Goal: Task Accomplishment & Management: Manage account settings

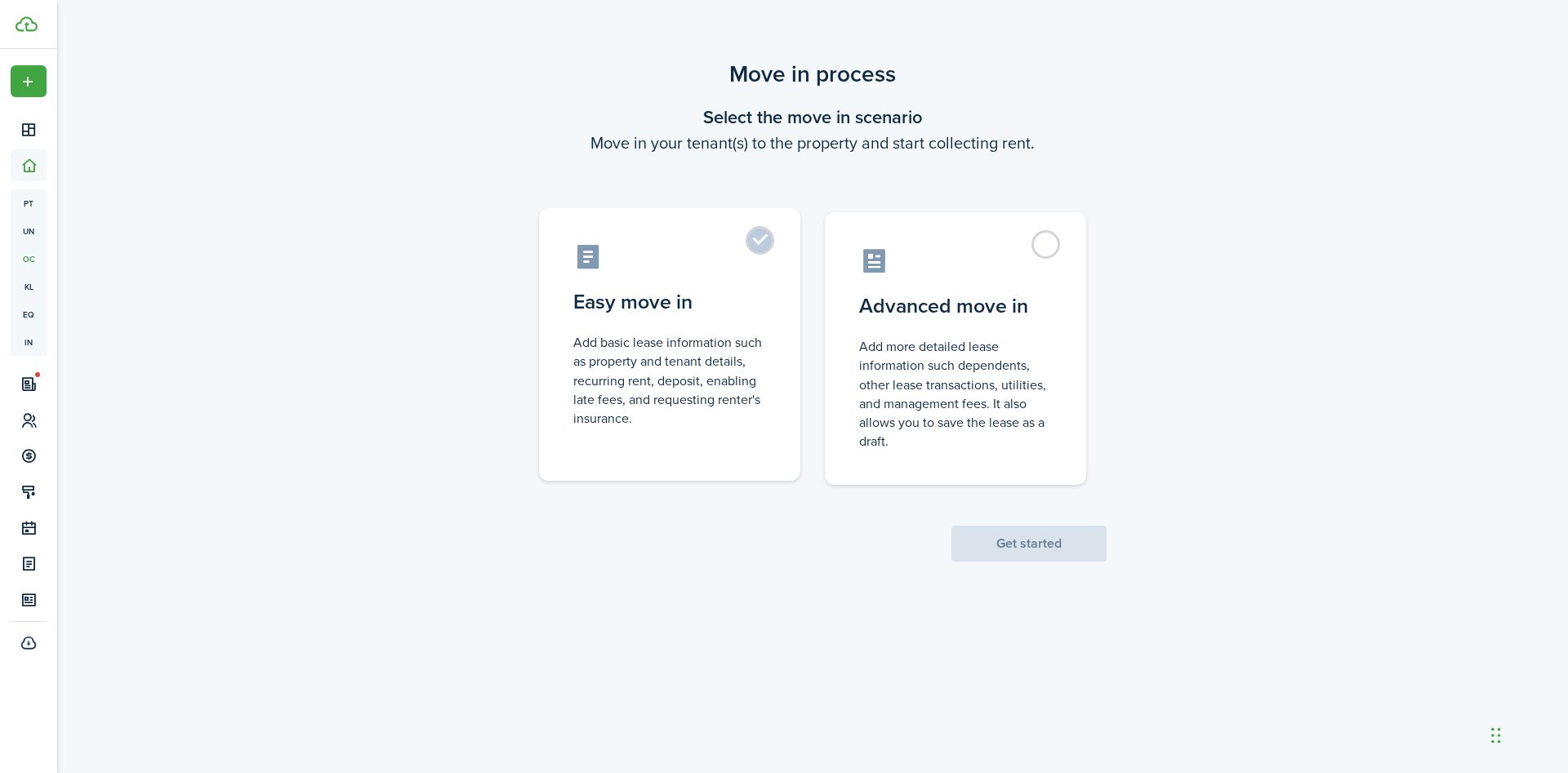
click at [721, 334] on control-radio-card-description "Add basic lease information such as property and tenant details, recurring rent…" at bounding box center [669, 380] width 193 height 95
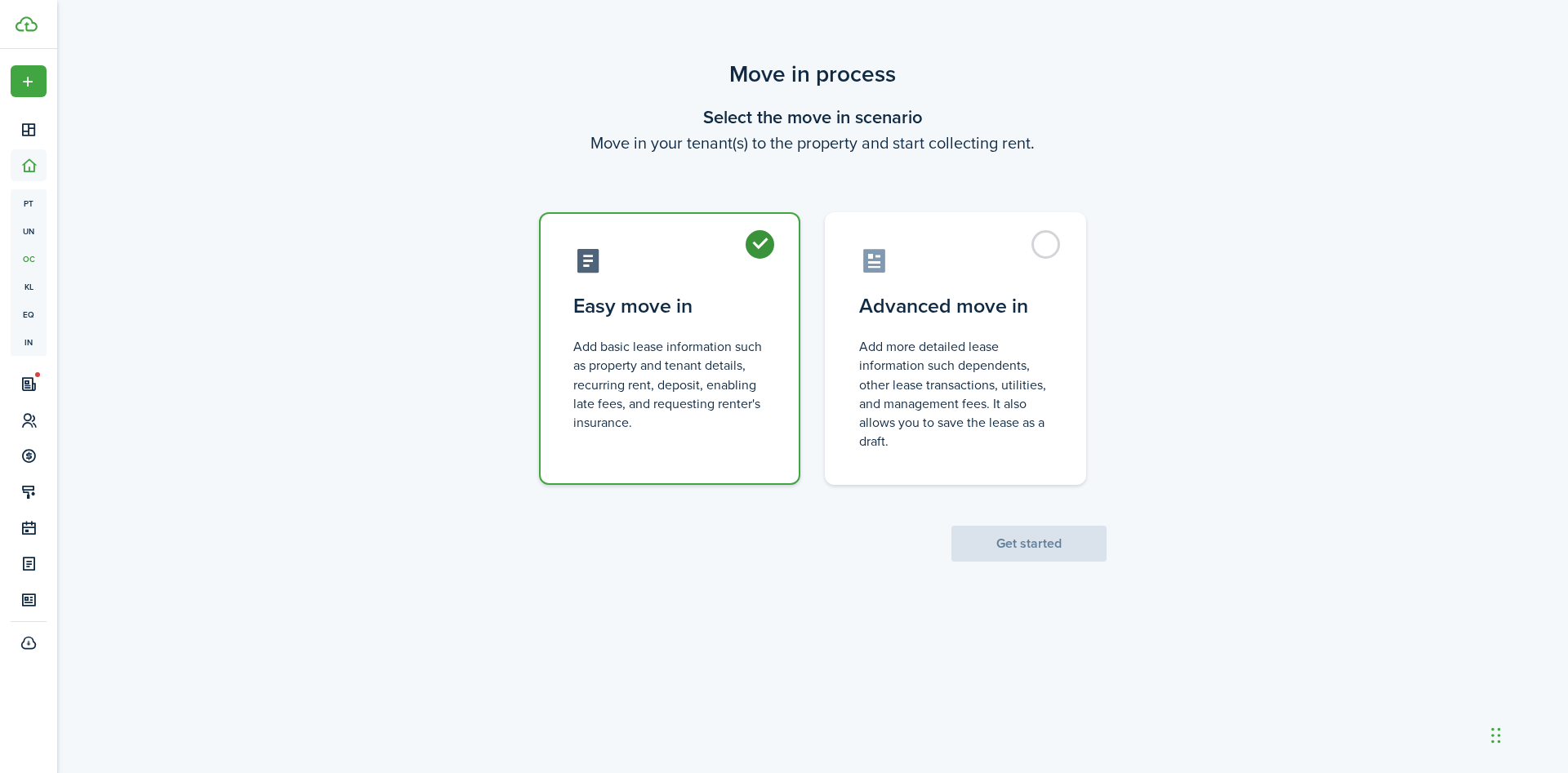
radio input "true"
click at [1009, 539] on button "Get started" at bounding box center [1029, 543] width 155 height 35
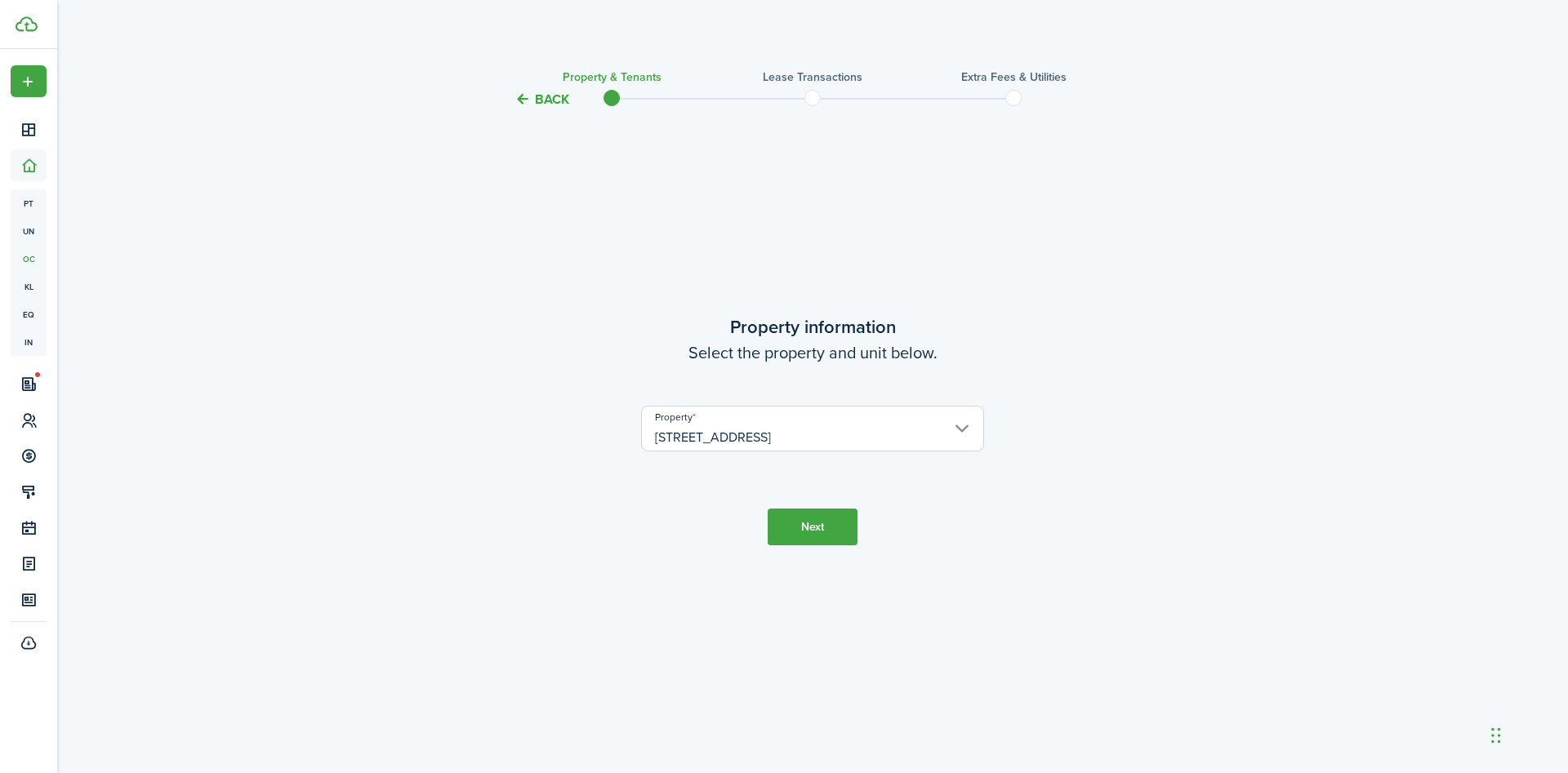
click at [826, 548] on tc-wizard-step "Property information Select the property and unit below. Property [STREET_ADDRE…" at bounding box center [813, 429] width 686 height 598
click at [825, 534] on button "Next" at bounding box center [813, 527] width 90 height 36
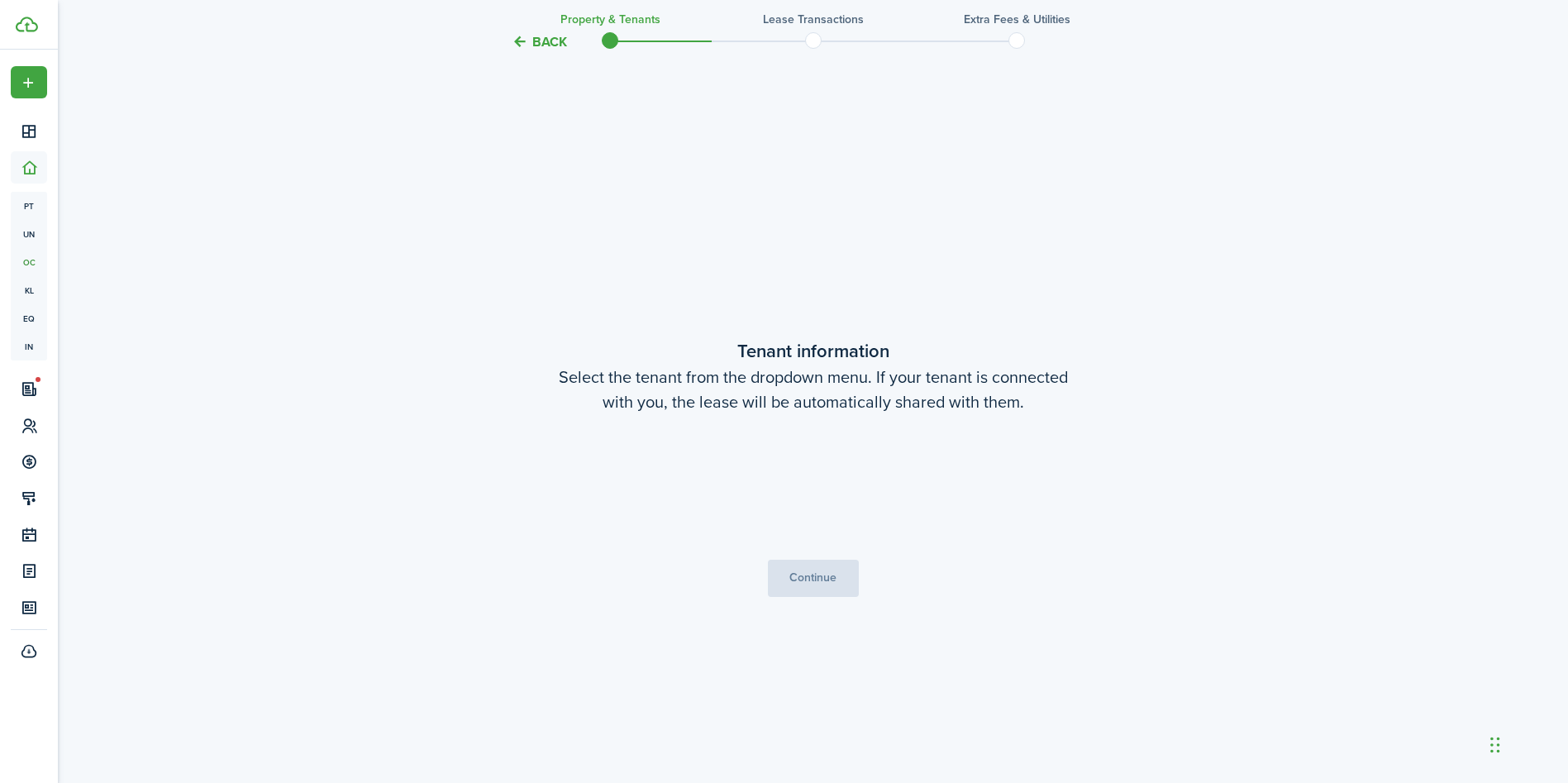
scroll to position [672, 0]
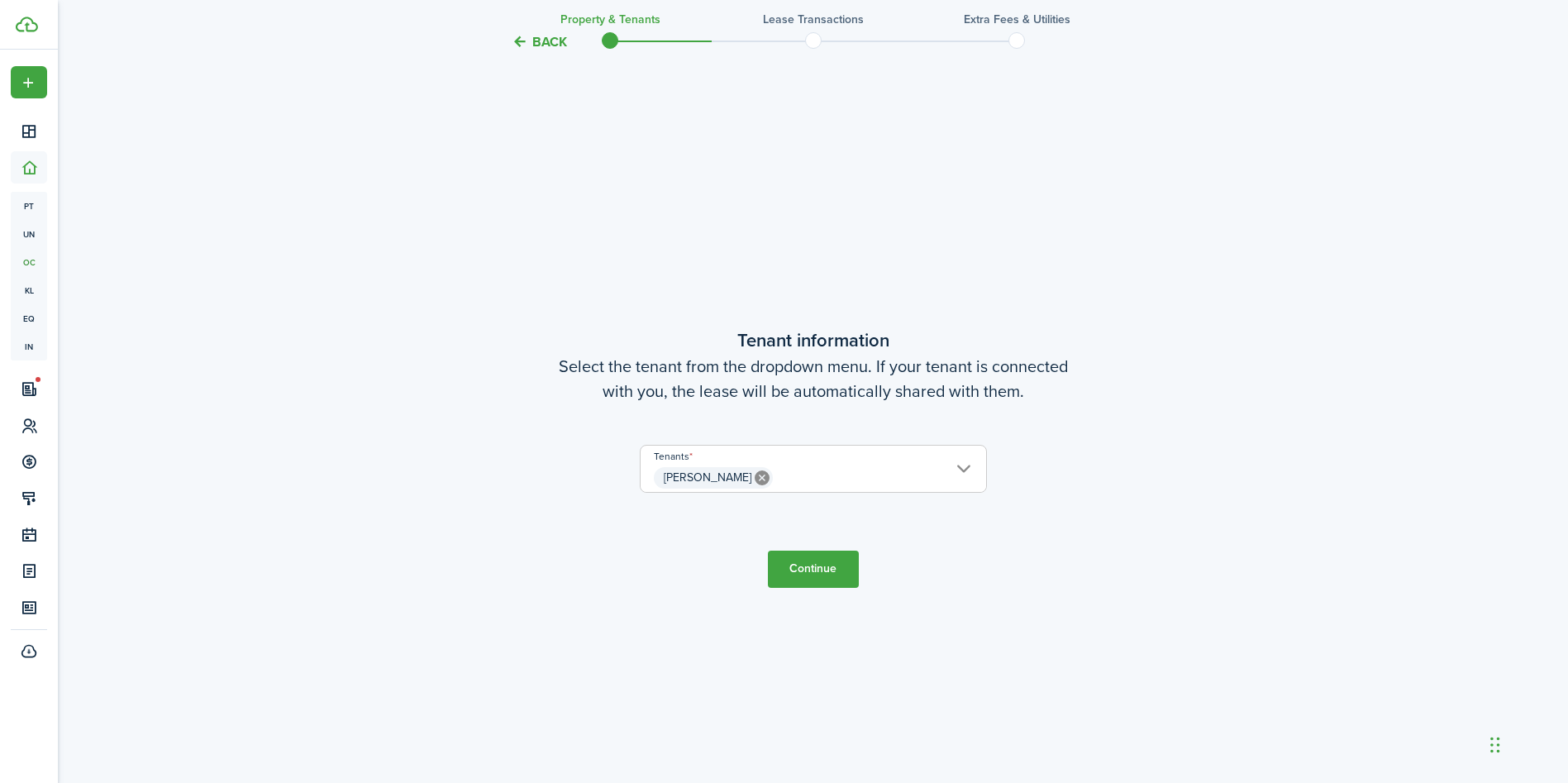
click at [825, 478] on span "[PERSON_NAME]" at bounding box center [813, 477] width 345 height 28
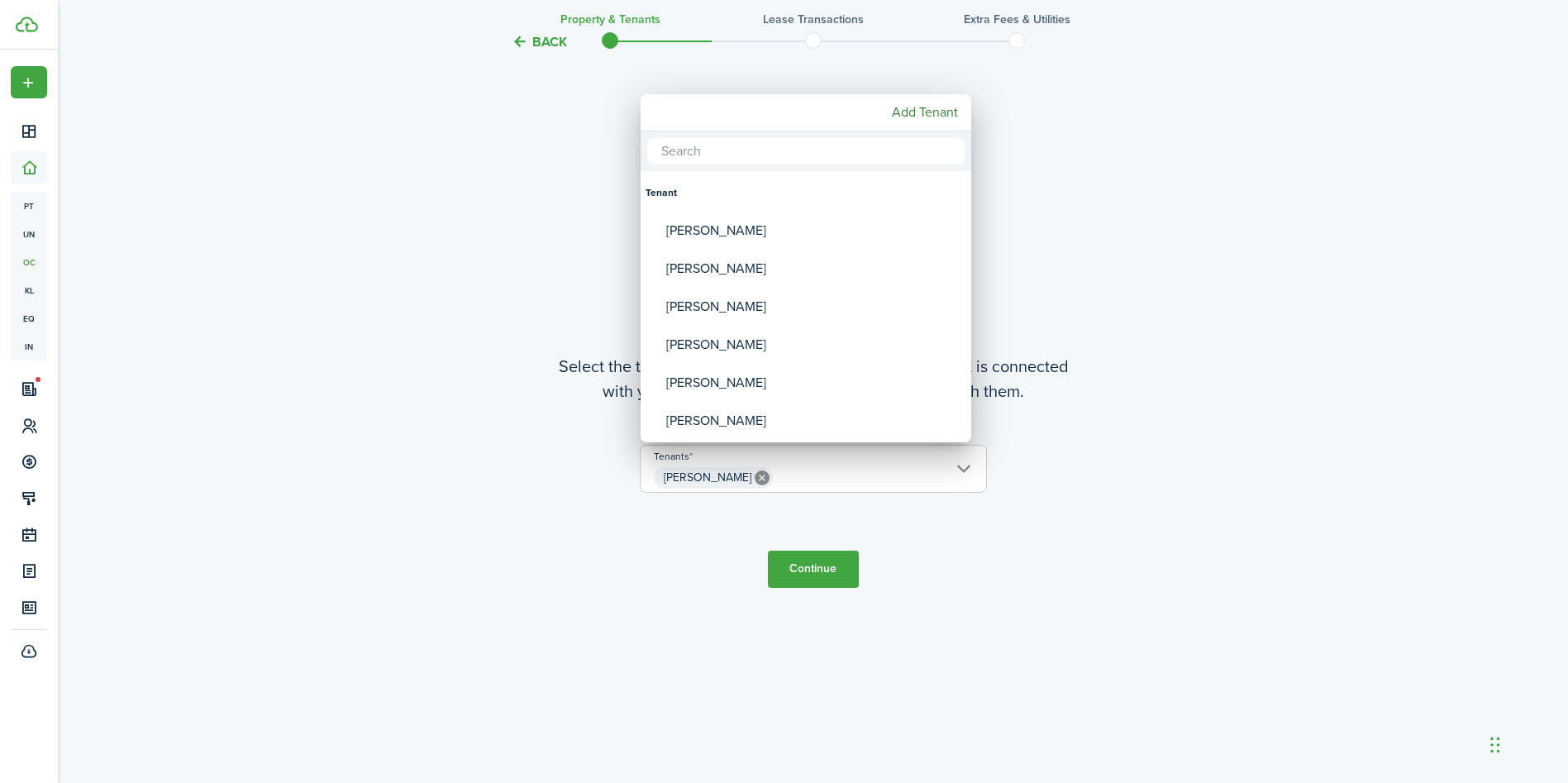
paste input "[PERSON_NAME]"
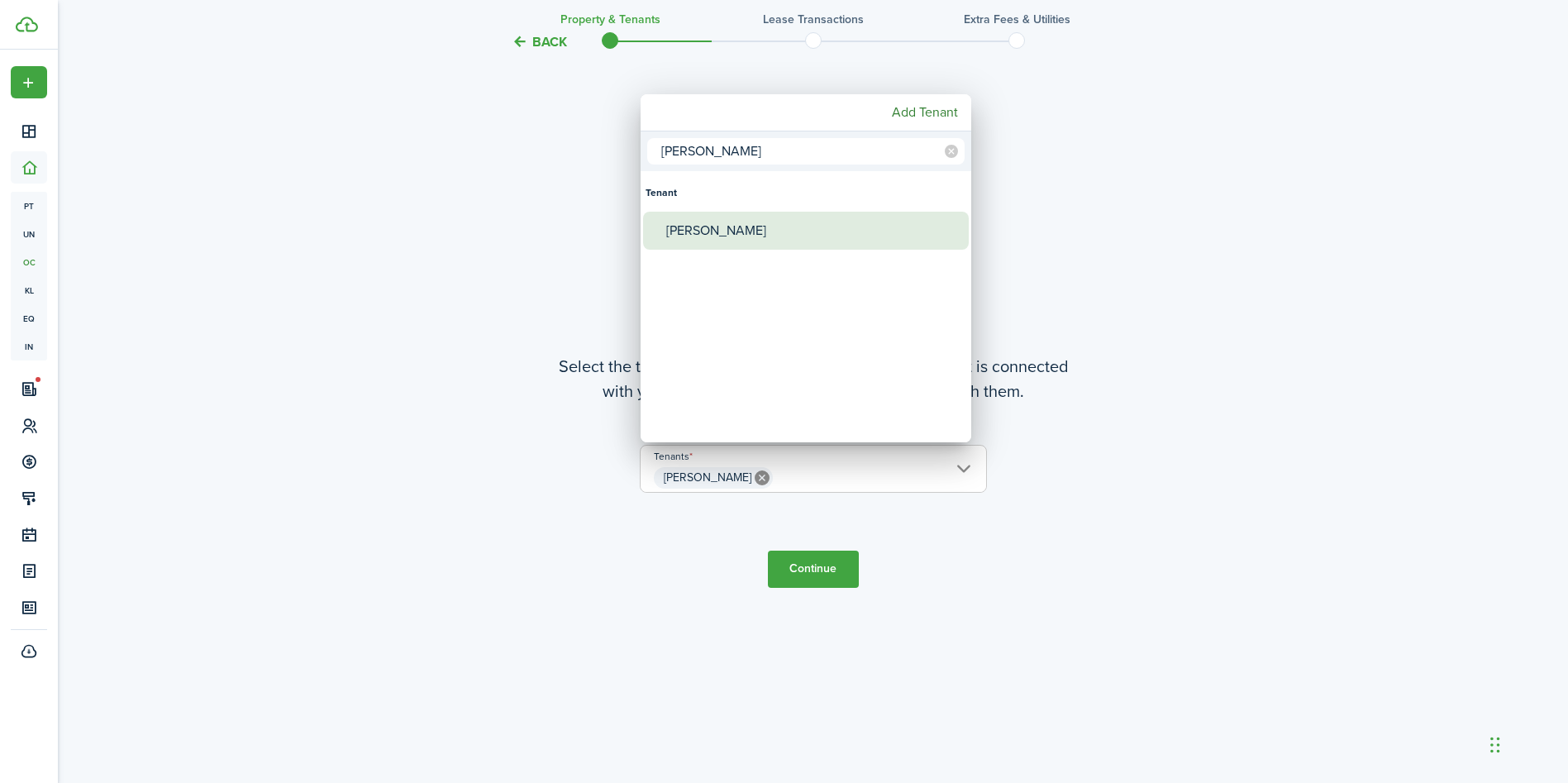
type input "[PERSON_NAME]"
click at [773, 221] on div "[PERSON_NAME]" at bounding box center [813, 230] width 293 height 38
type input "[PERSON_NAME], [PERSON_NAME]"
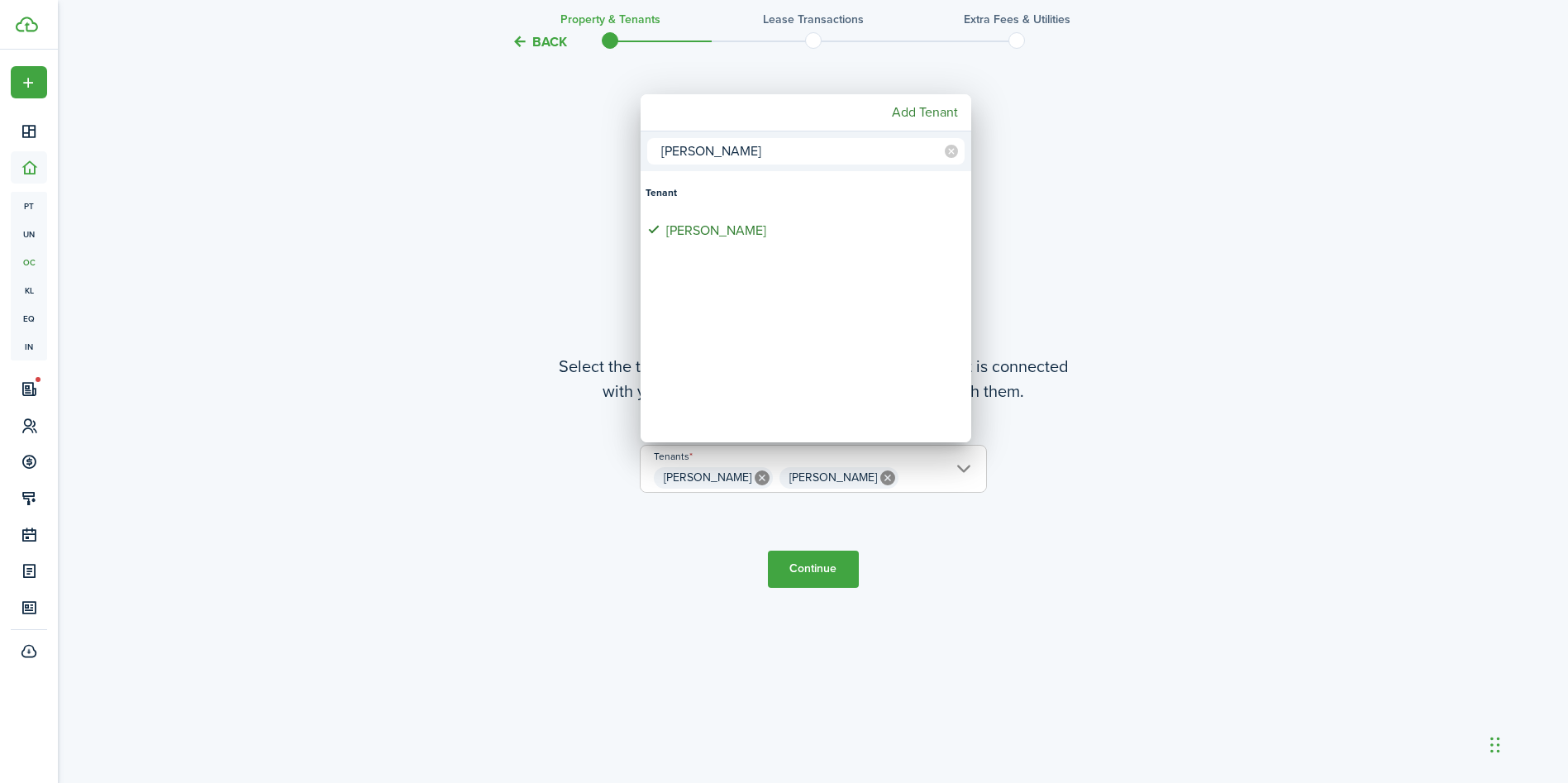
click at [826, 565] on div at bounding box center [784, 392] width 1833 height 1048
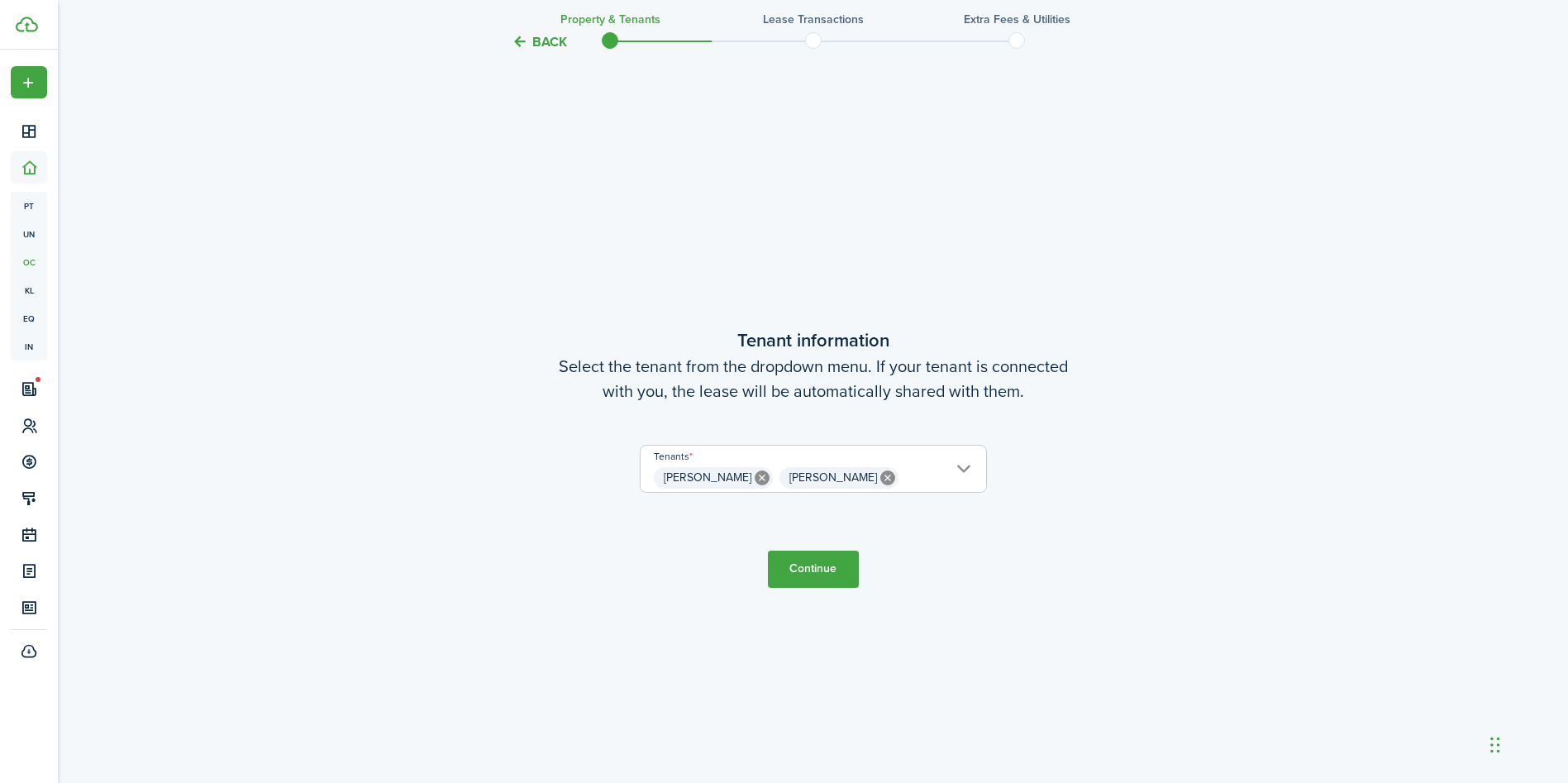
click at [809, 572] on button "Continue" at bounding box center [814, 569] width 91 height 37
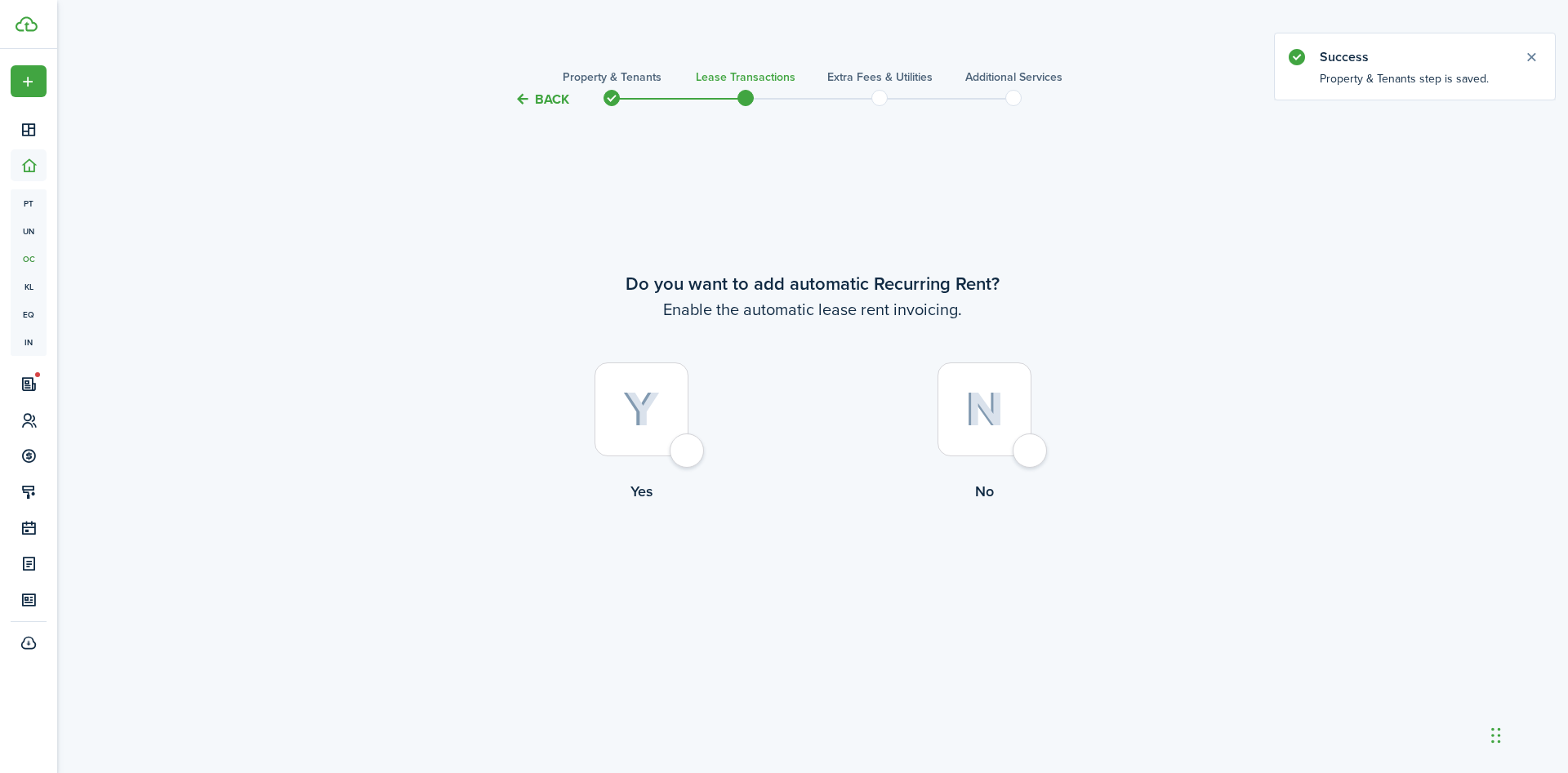
click at [667, 422] on div at bounding box center [641, 409] width 94 height 94
radio input "true"
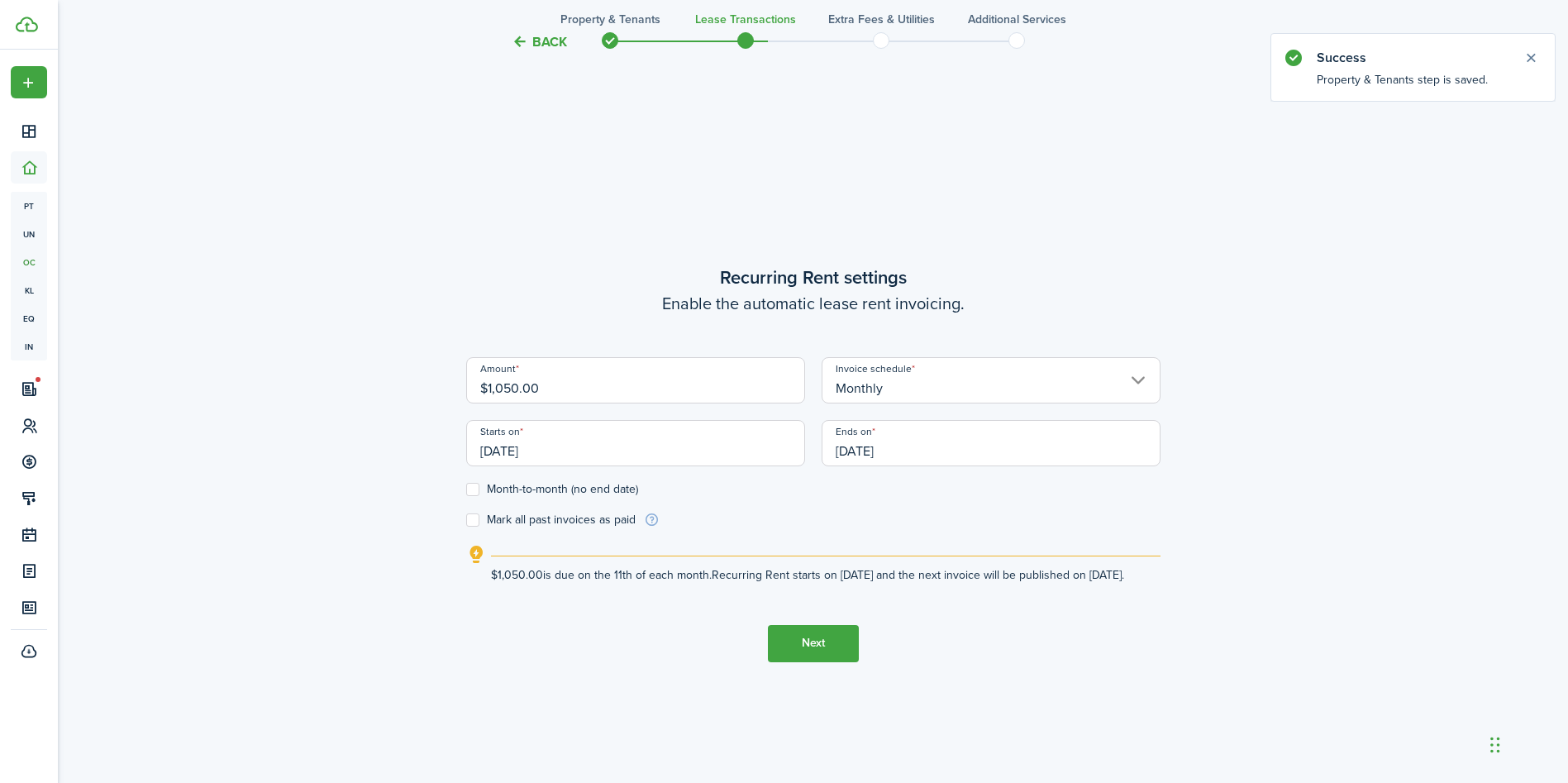
scroll to position [672, 0]
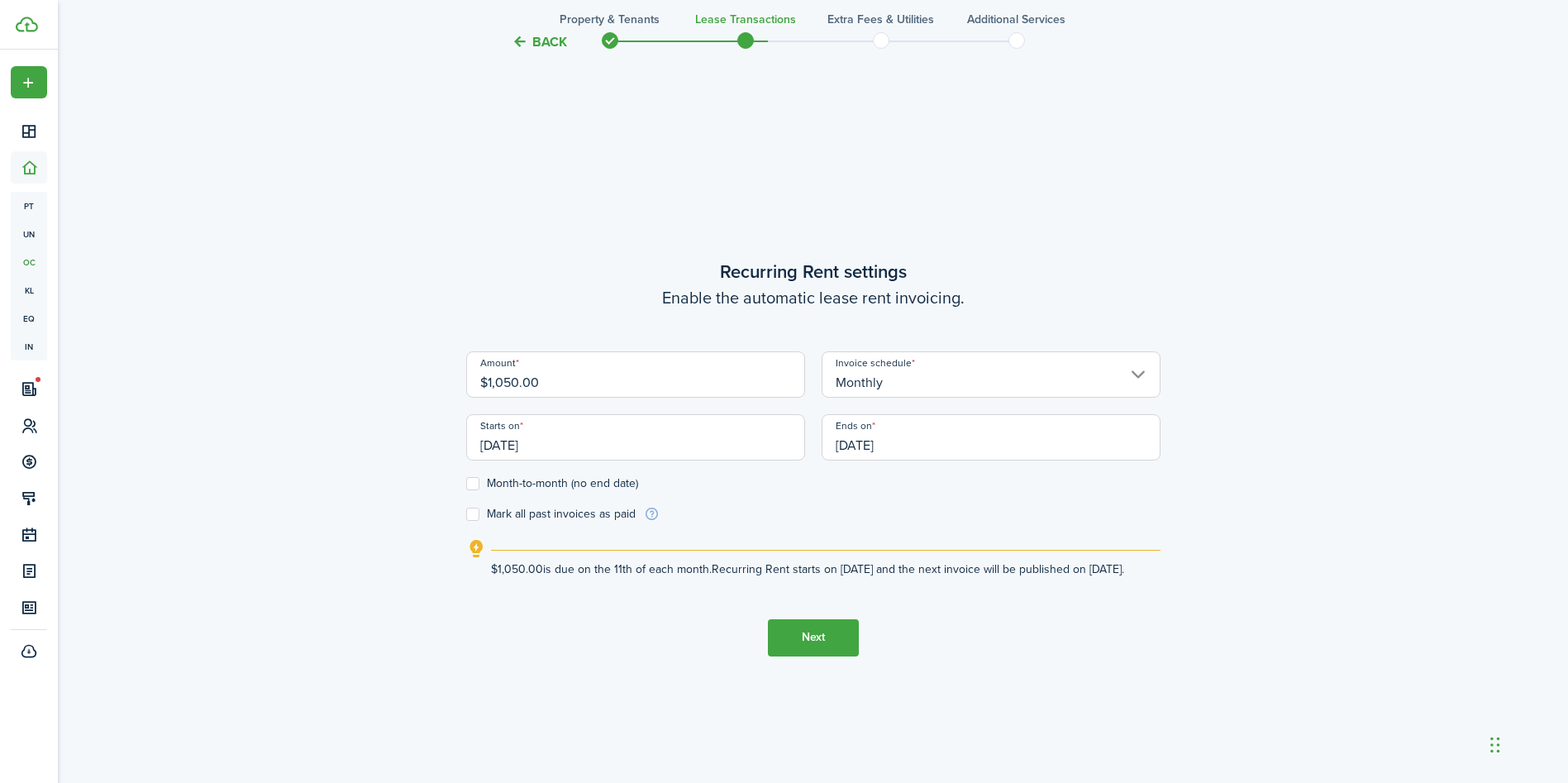
click at [685, 366] on input "$1,050.00" at bounding box center [636, 375] width 339 height 47
type input "$1,395.00"
click at [908, 417] on input "[DATE]" at bounding box center [991, 438] width 339 height 47
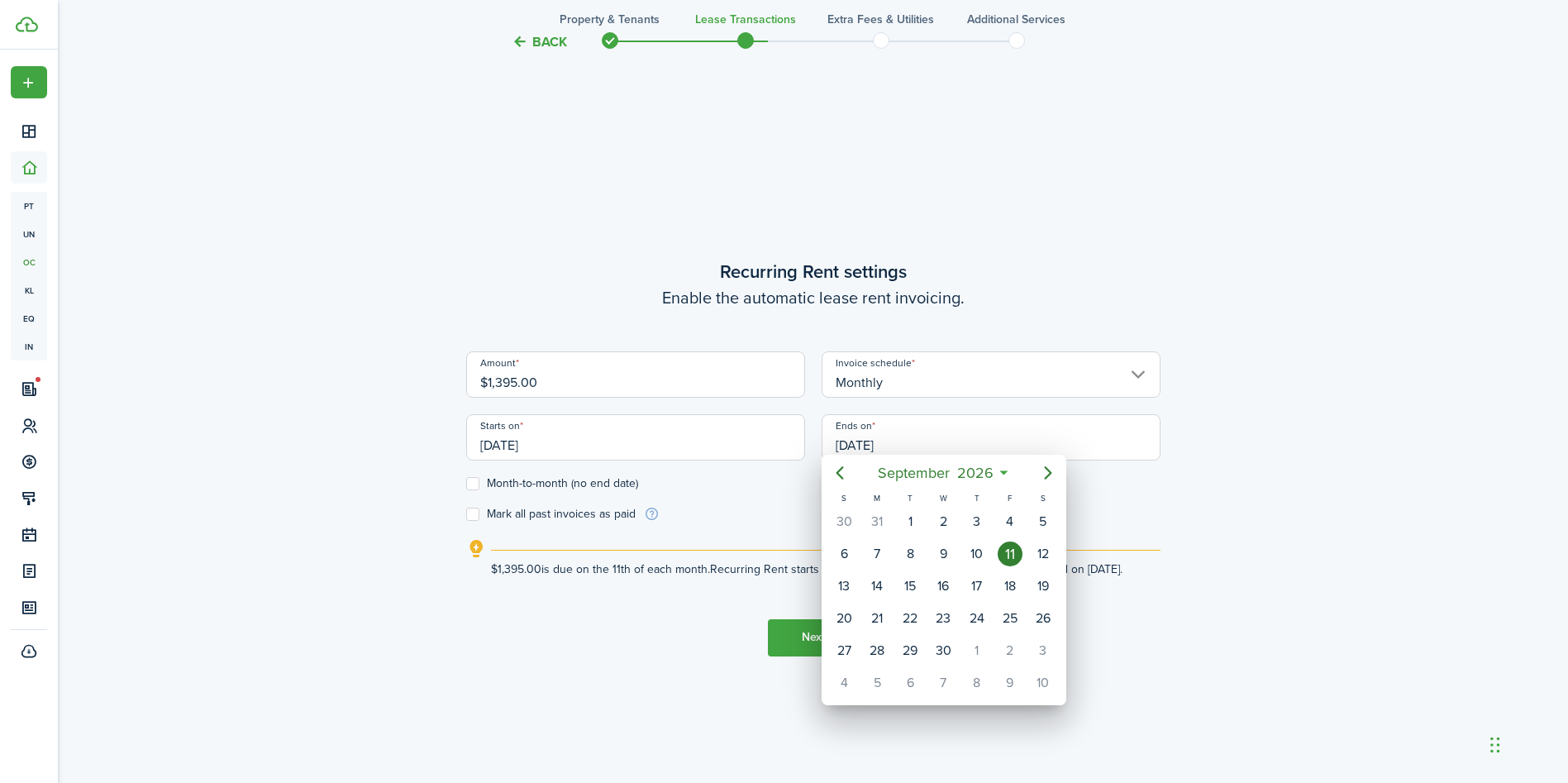
click at [999, 470] on mbsc-button "[DATE]" at bounding box center [935, 473] width 137 height 30
click at [1041, 464] on icon "Next page" at bounding box center [1048, 473] width 19 height 19
click at [1020, 618] on div "Sep" at bounding box center [1021, 620] width 59 height 26
click at [942, 644] on div "30" at bounding box center [943, 651] width 25 height 25
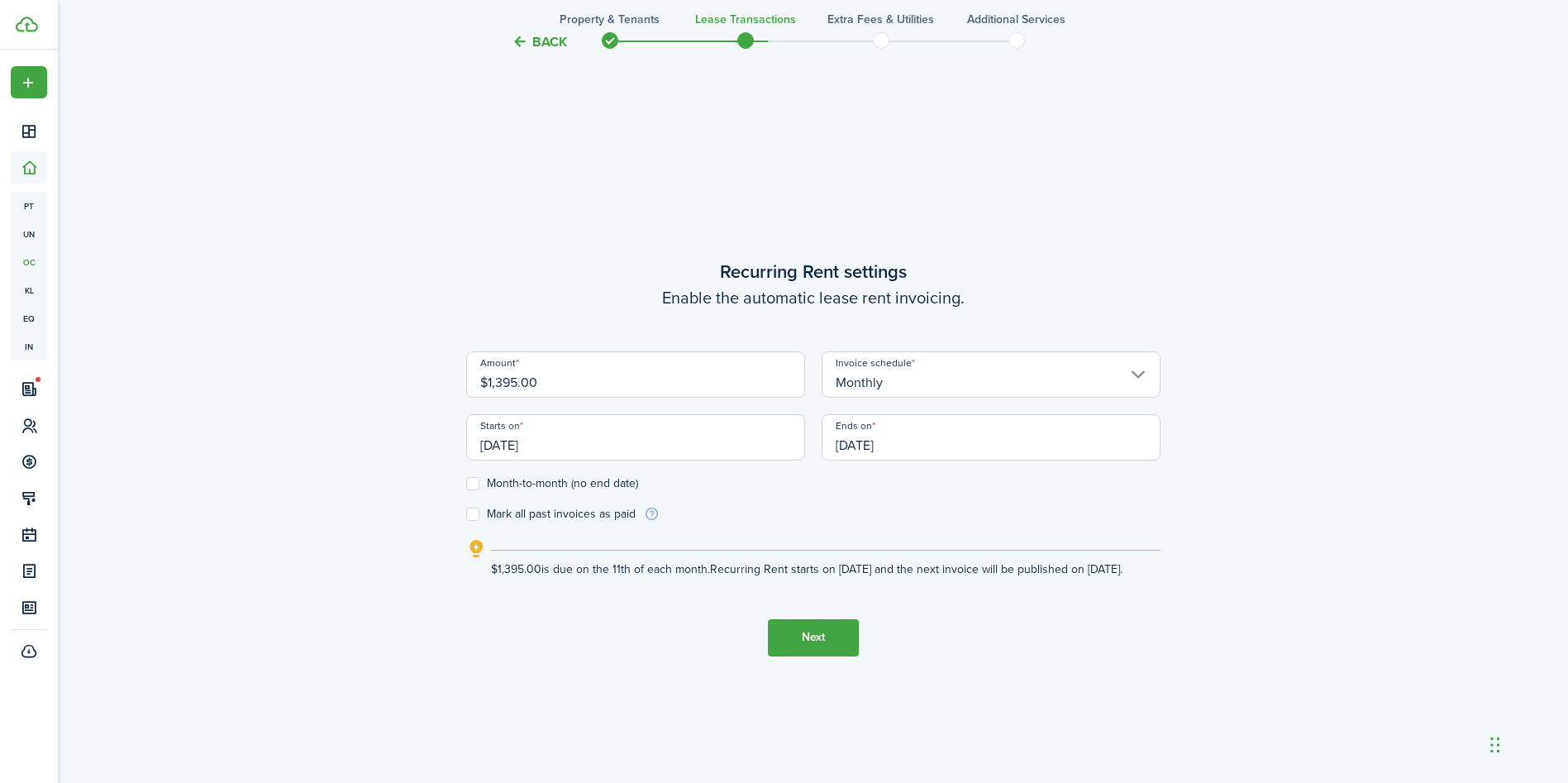
click at [1081, 506] on form "Amount $1,395.00 Invoice schedule Monthly Starts on [DATE] Ends on [DATE] Month…" at bounding box center [814, 437] width 695 height 171
click at [911, 444] on input "[DATE]" at bounding box center [991, 438] width 339 height 47
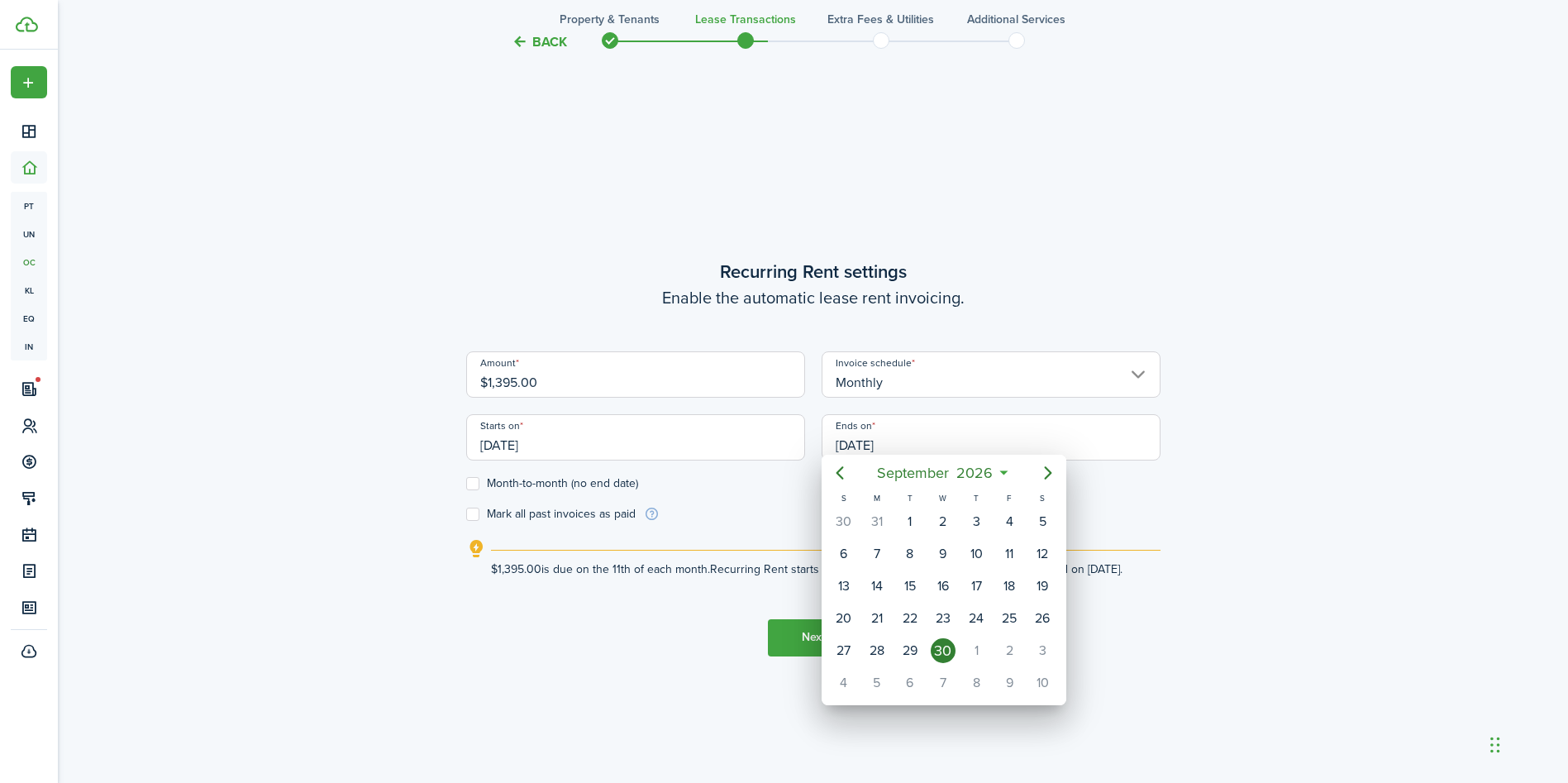
click at [999, 474] on mbsc-button "[DATE]" at bounding box center [935, 473] width 137 height 30
click at [1054, 465] on icon "Next page" at bounding box center [1048, 473] width 19 height 19
click at [1010, 615] on div "Sep" at bounding box center [1021, 620] width 59 height 26
click at [981, 651] on div "30" at bounding box center [977, 651] width 25 height 25
type input "[DATE]"
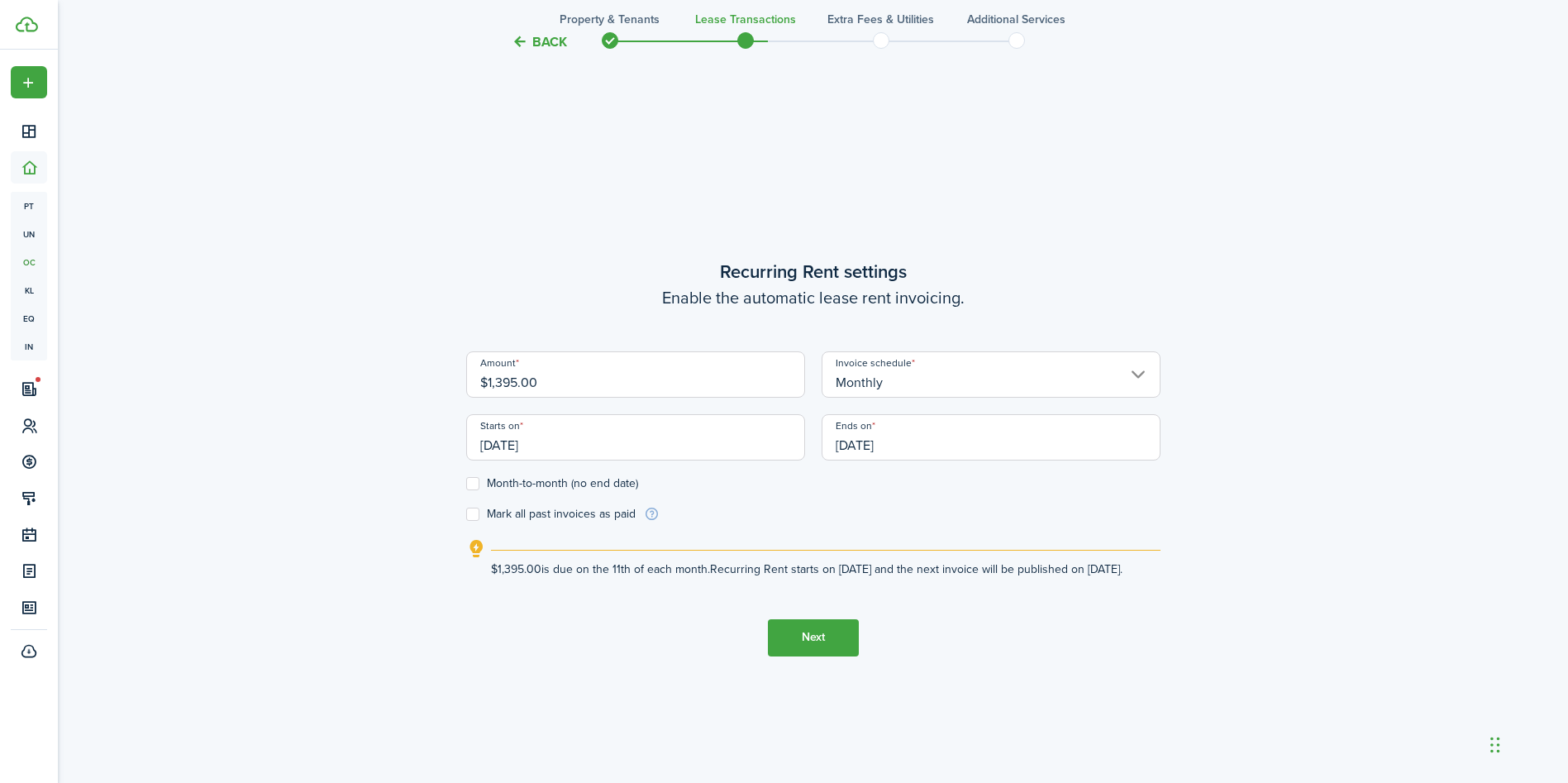
click at [831, 650] on button "Next" at bounding box center [814, 637] width 91 height 37
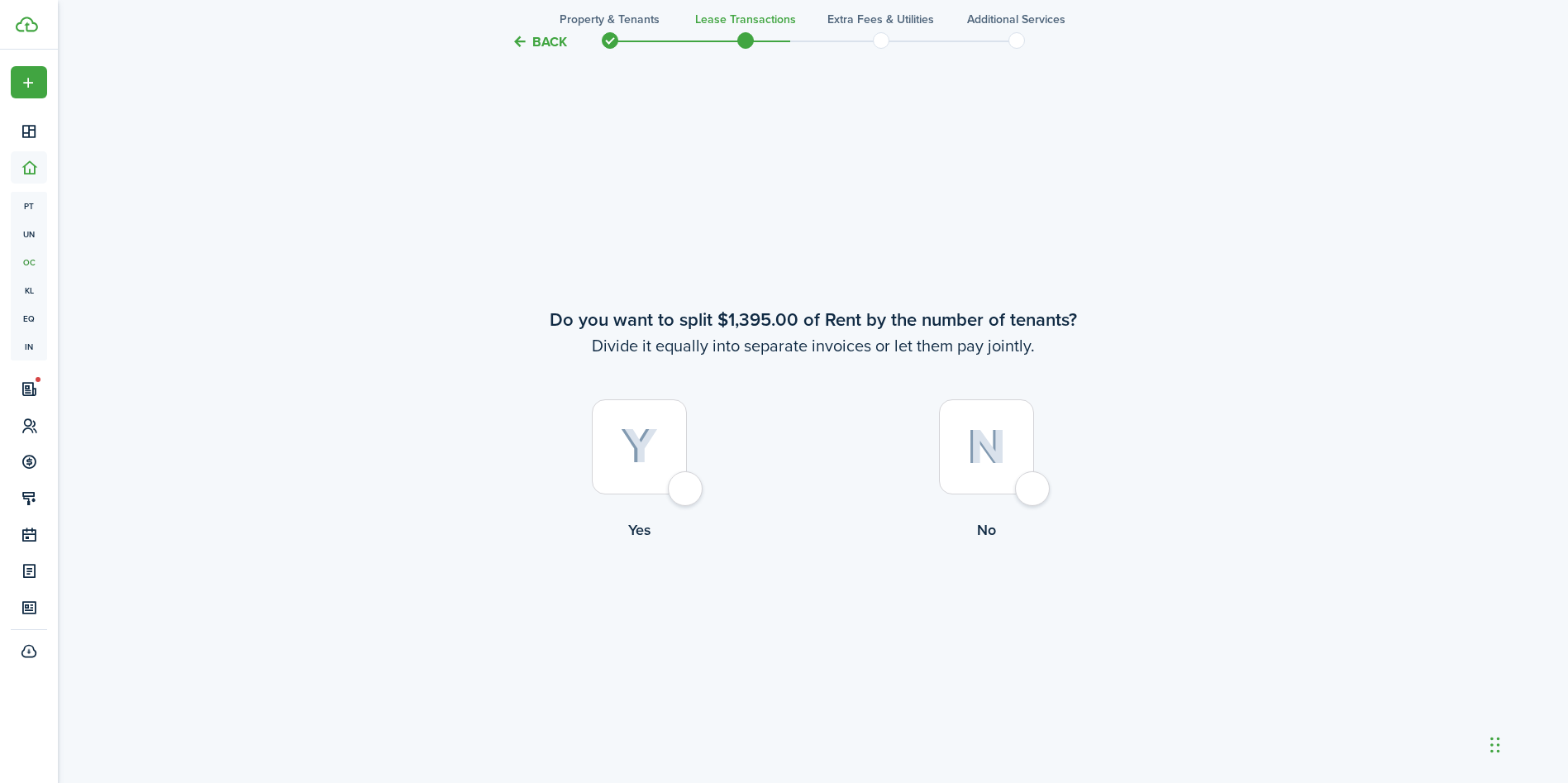
scroll to position [1455, 0]
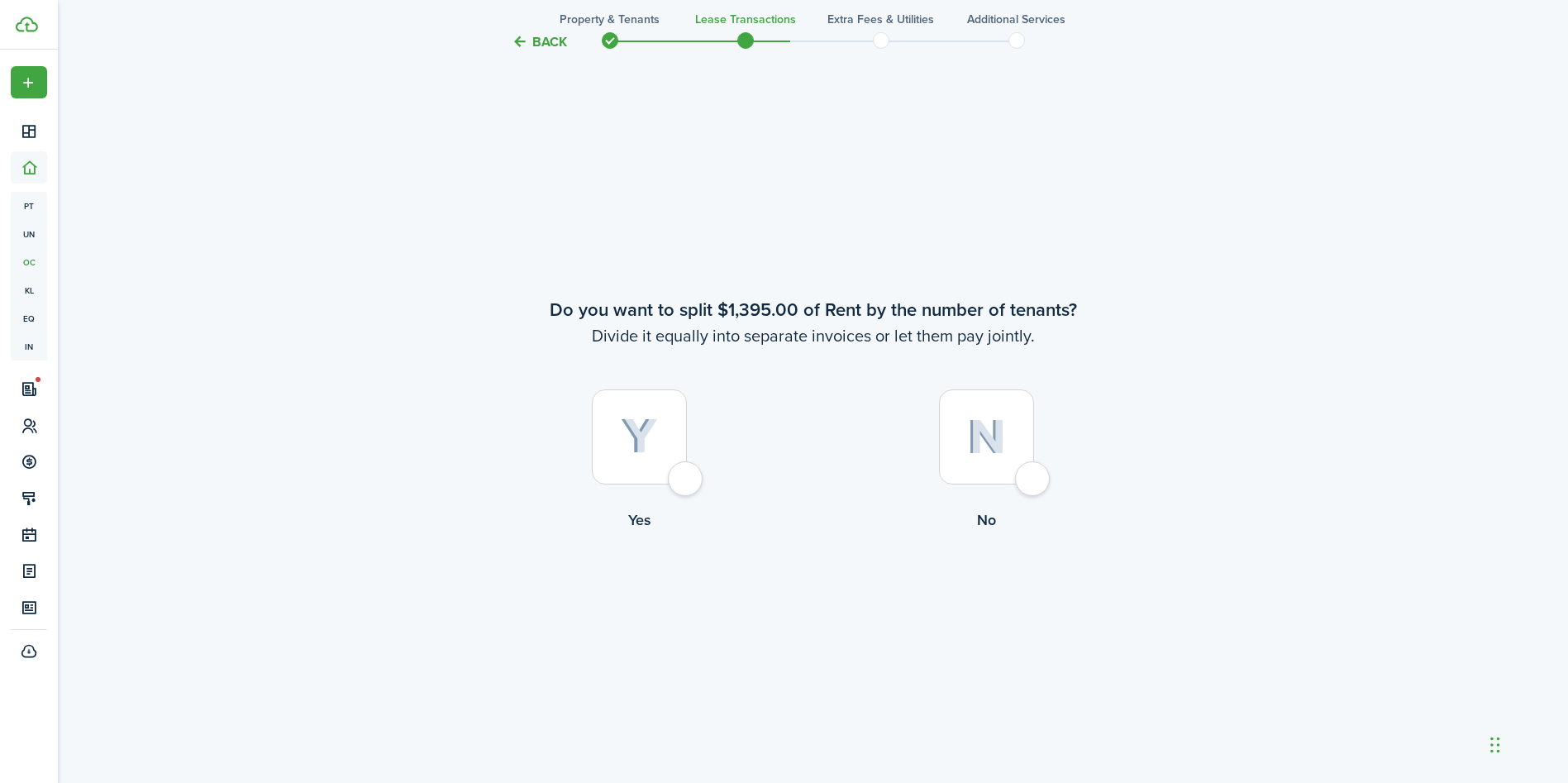
click at [967, 459] on div at bounding box center [987, 437] width 95 height 95
radio input "true"
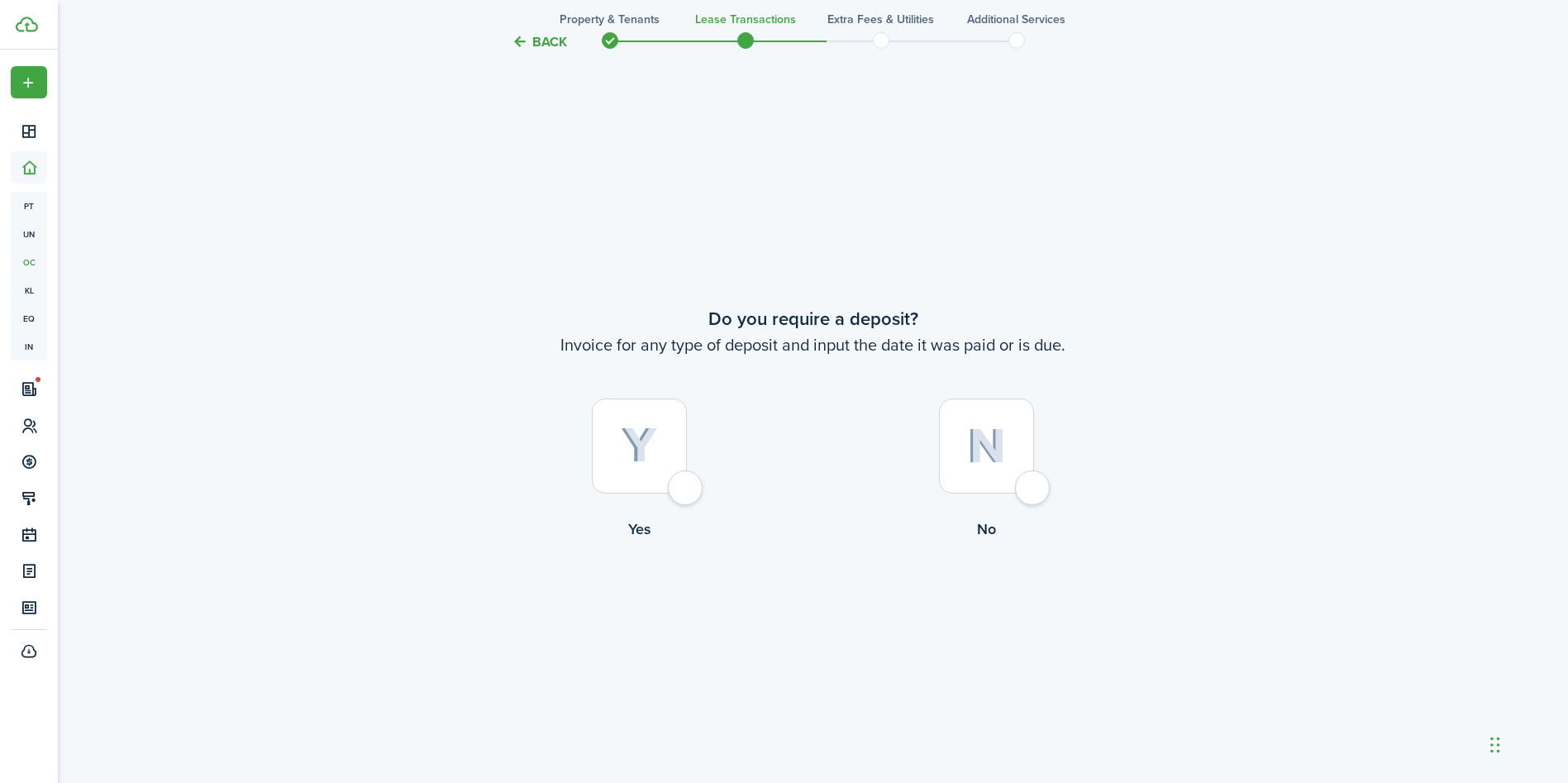
scroll to position [2238, 0]
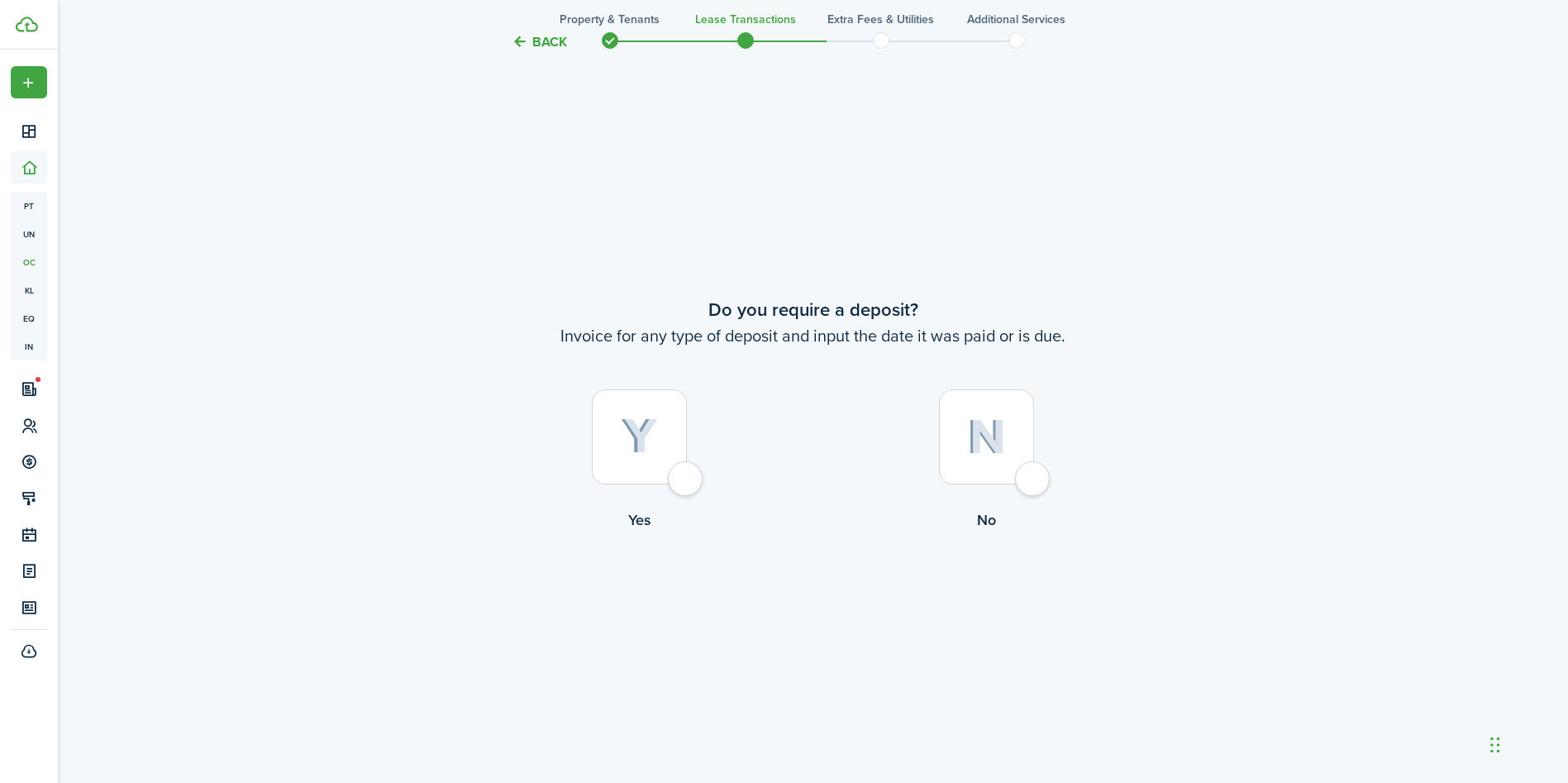
click at [628, 476] on div at bounding box center [639, 437] width 95 height 95
radio input "true"
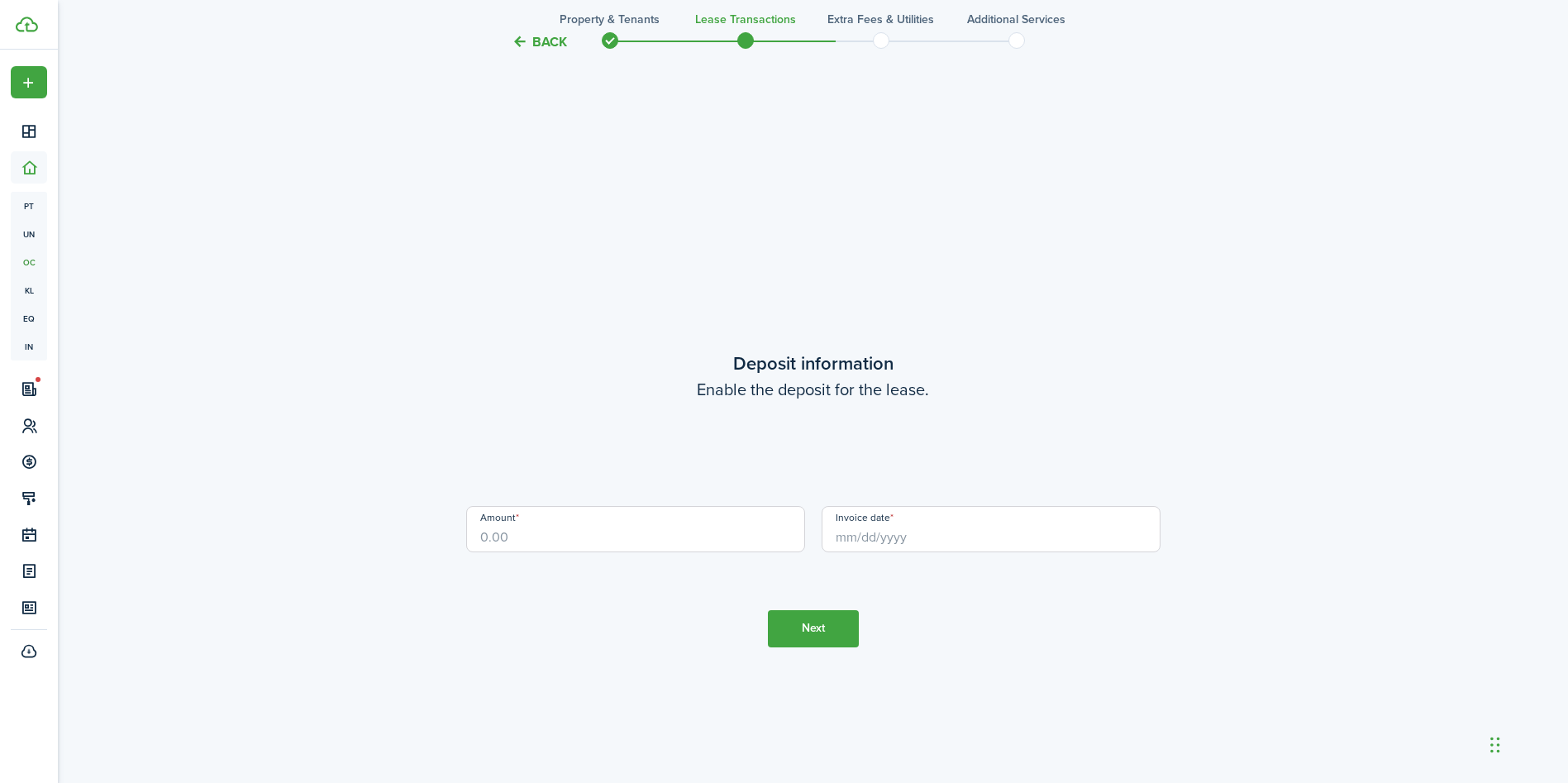
scroll to position [3021, 0]
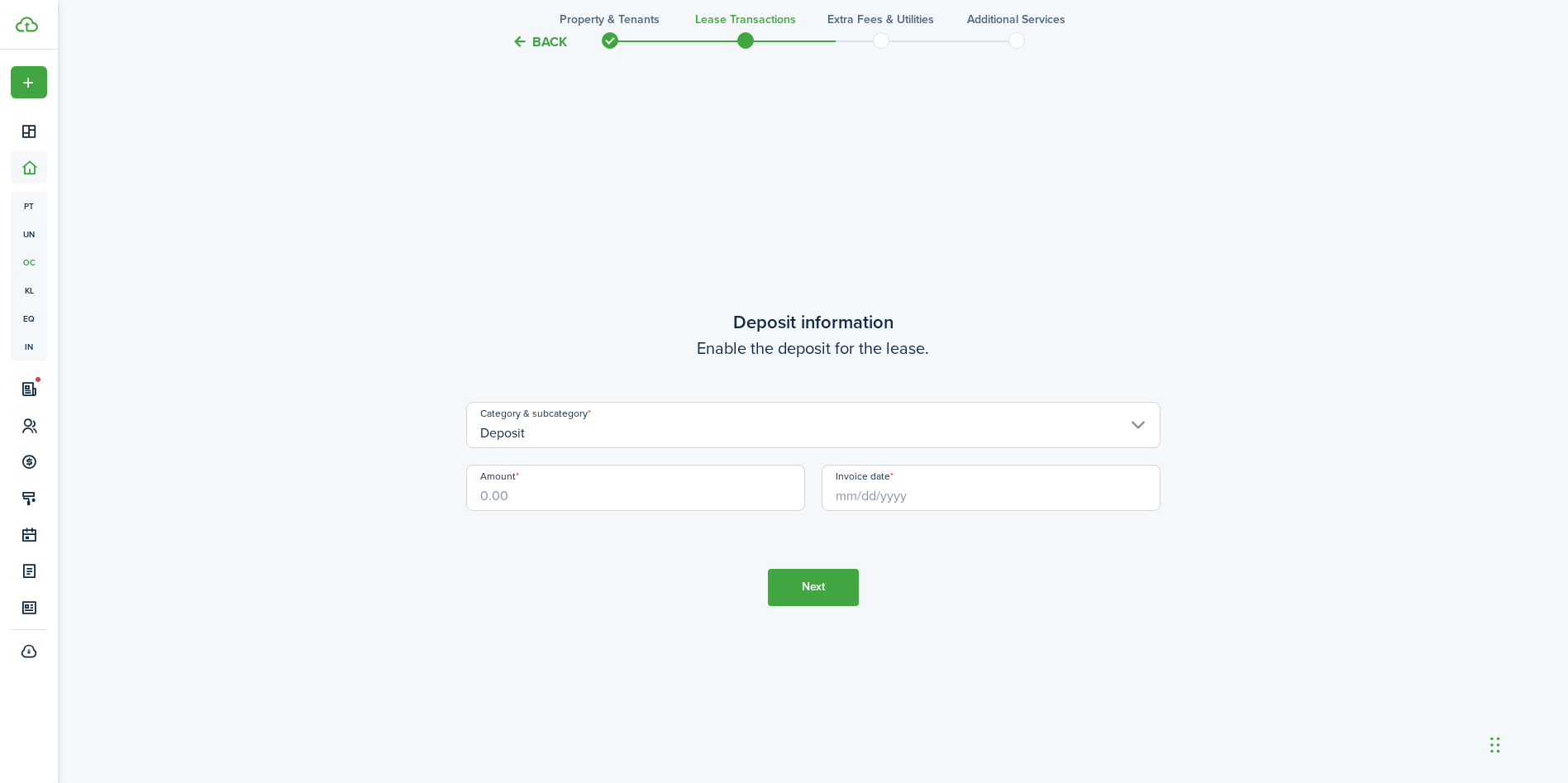
click at [668, 494] on input "Amount" at bounding box center [636, 488] width 339 height 47
click at [706, 430] on input "Deposit" at bounding box center [814, 425] width 695 height 47
type input "$1,395.00"
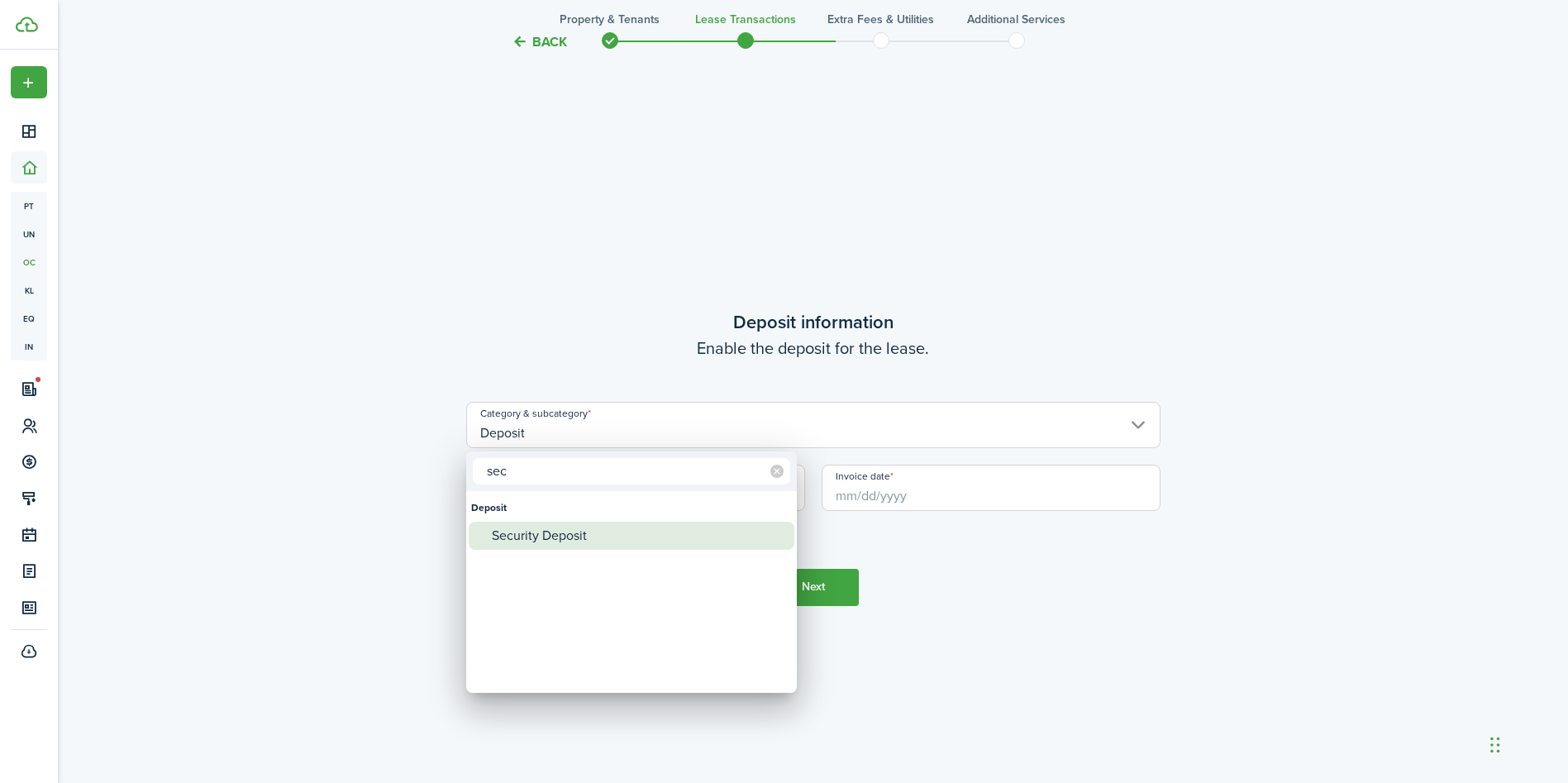
type input "sec"
drag, startPoint x: 554, startPoint y: 531, endPoint x: 573, endPoint y: 527, distance: 19.4
click at [555, 532] on div "Security Deposit" at bounding box center [638, 536] width 293 height 28
type input "Deposit / Security Deposit"
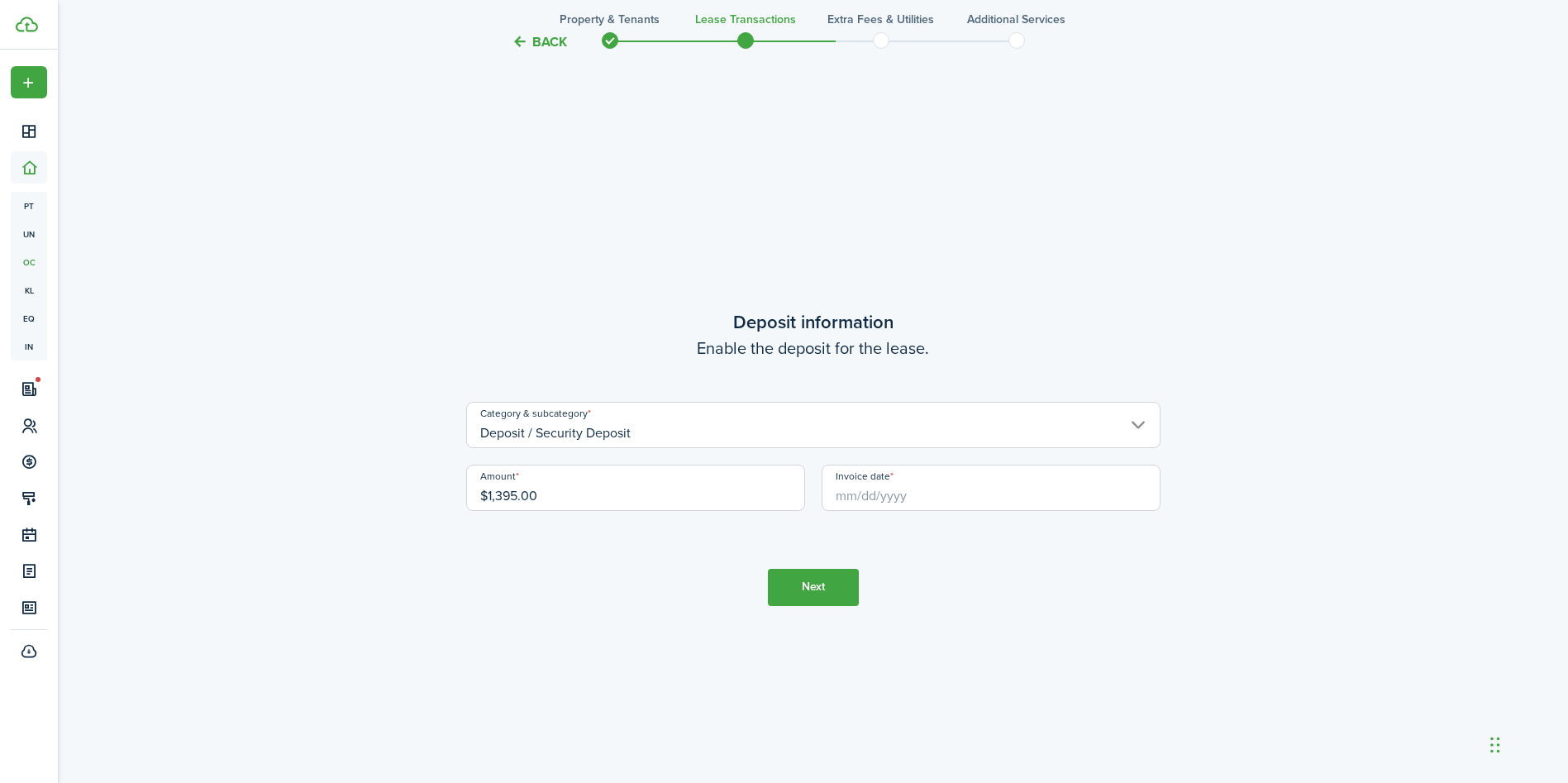
click at [871, 498] on input "Invoice date" at bounding box center [991, 488] width 339 height 47
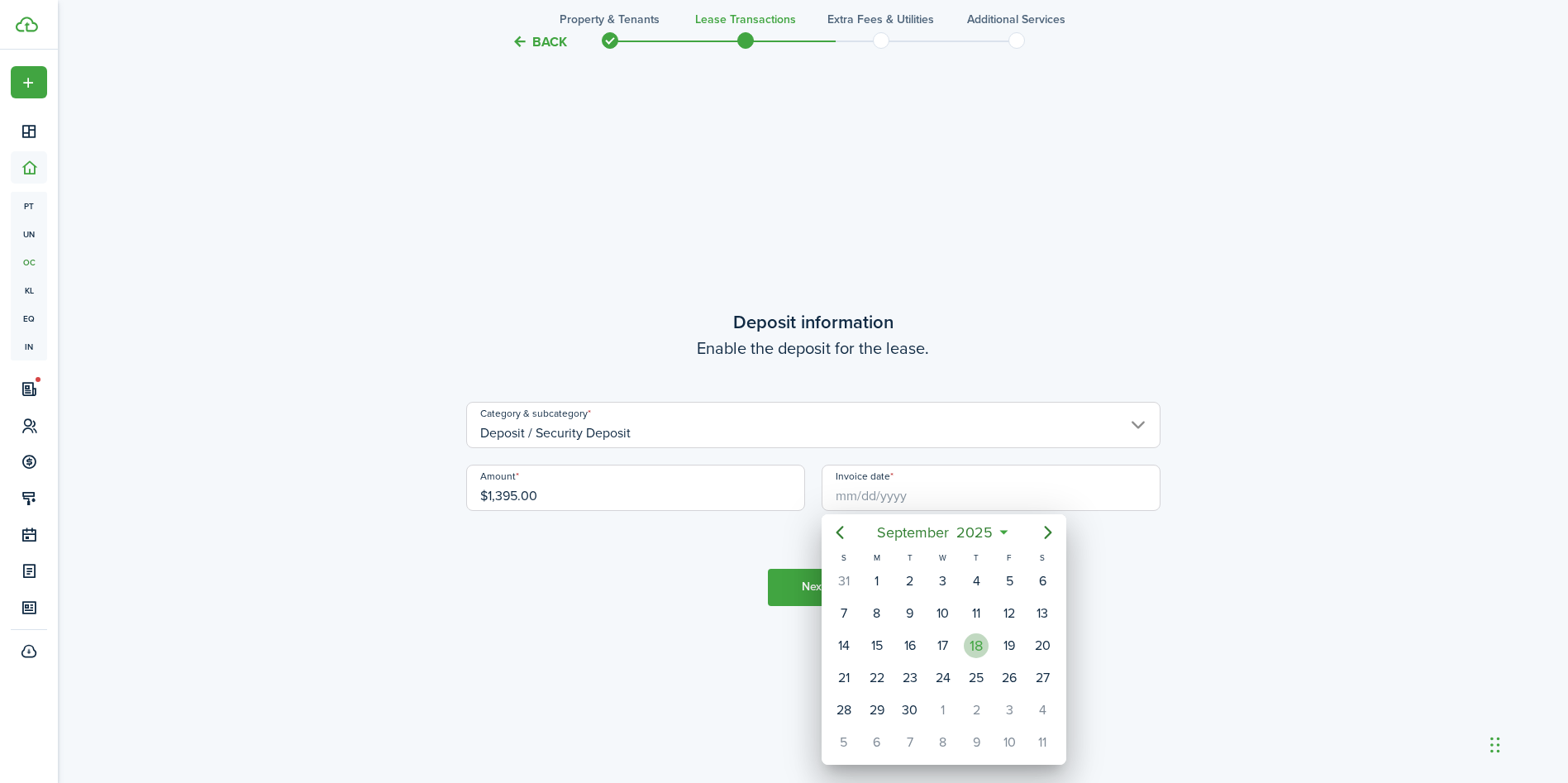
click at [978, 646] on div "18" at bounding box center [977, 646] width 25 height 25
type input "[DATE]"
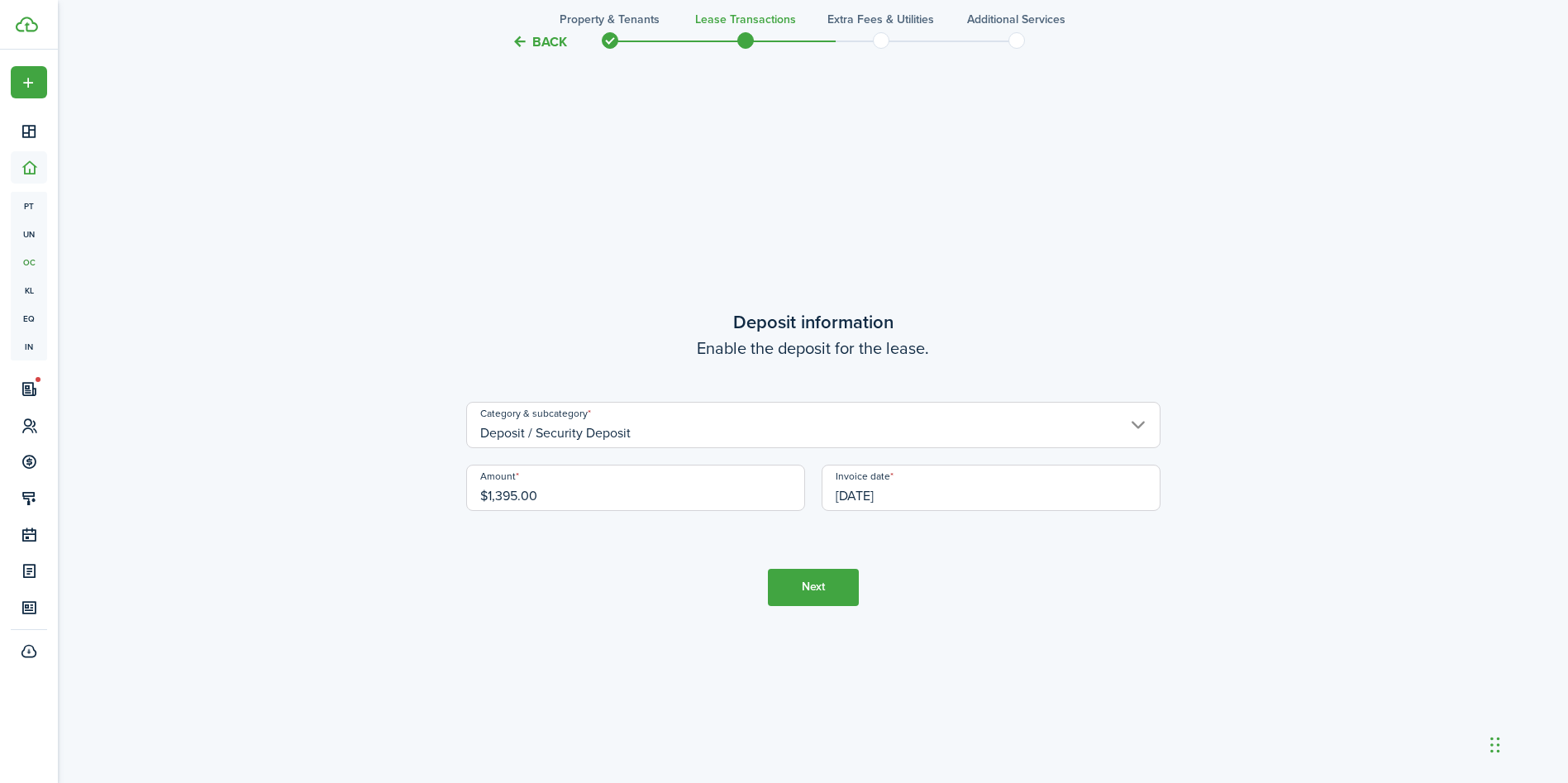
click at [838, 573] on button "Next" at bounding box center [814, 587] width 91 height 37
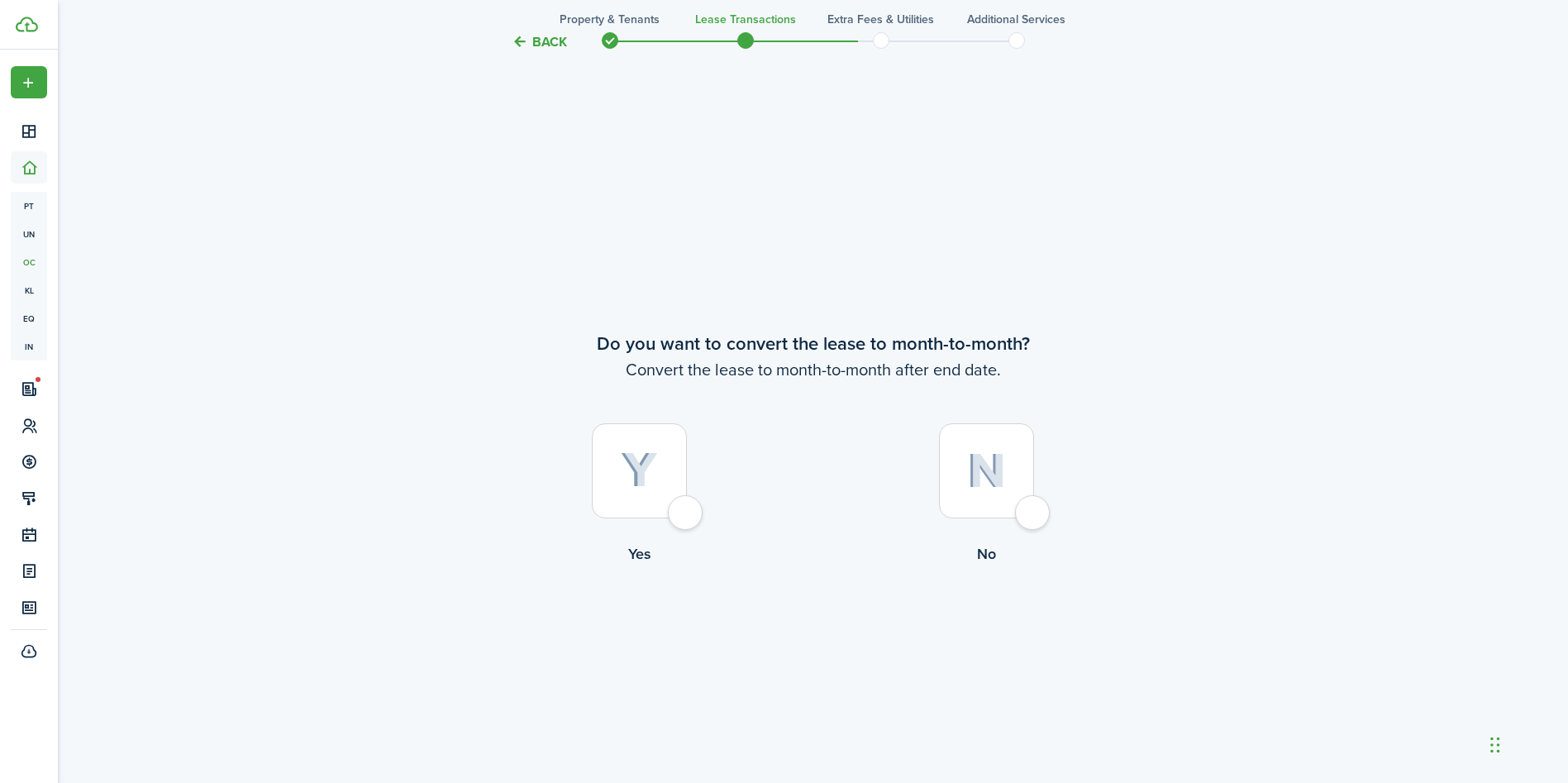
scroll to position [3804, 0]
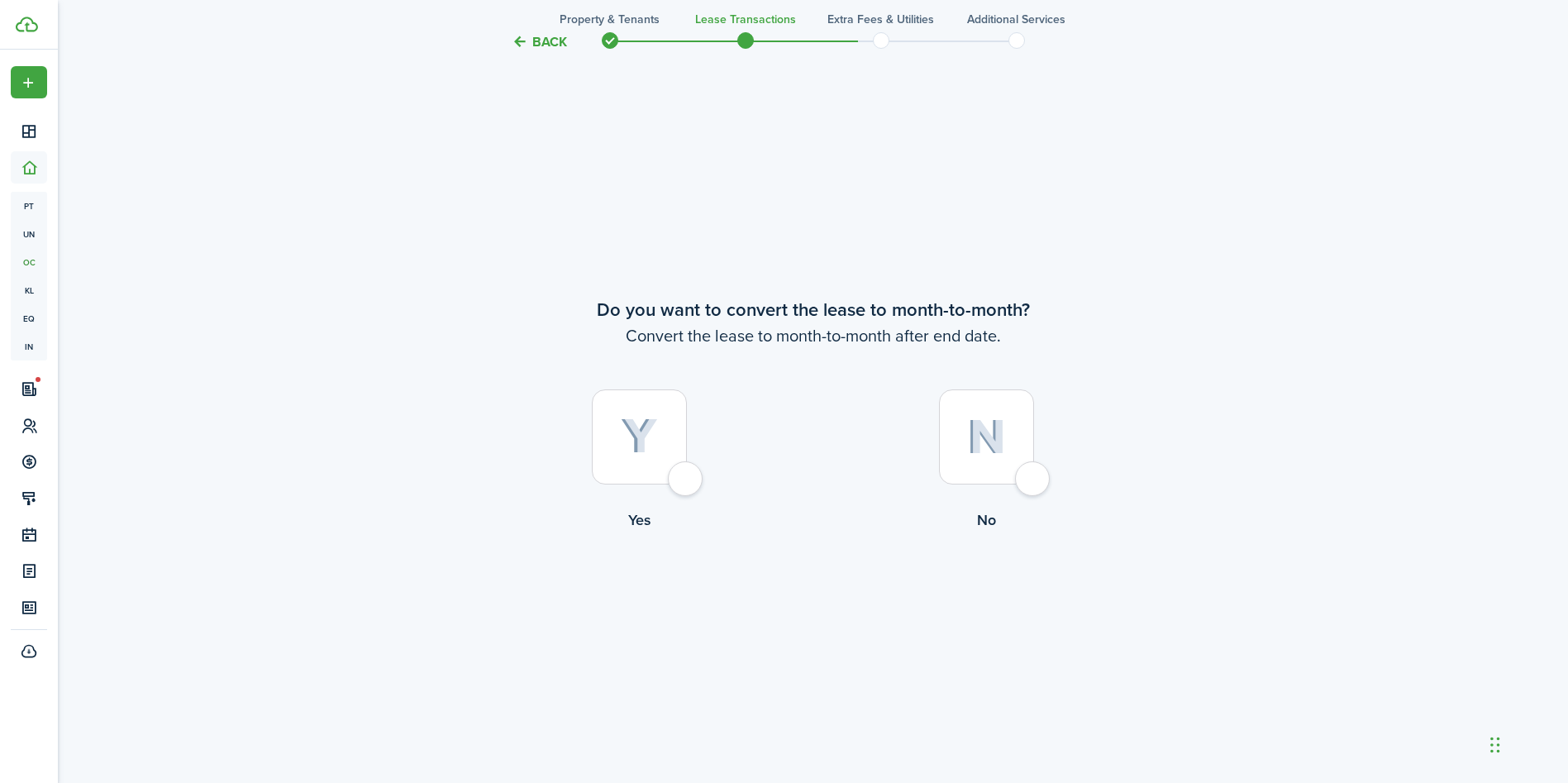
click at [995, 473] on div at bounding box center [987, 437] width 95 height 95
radio input "true"
click at [830, 601] on button "Continue" at bounding box center [814, 599] width 91 height 37
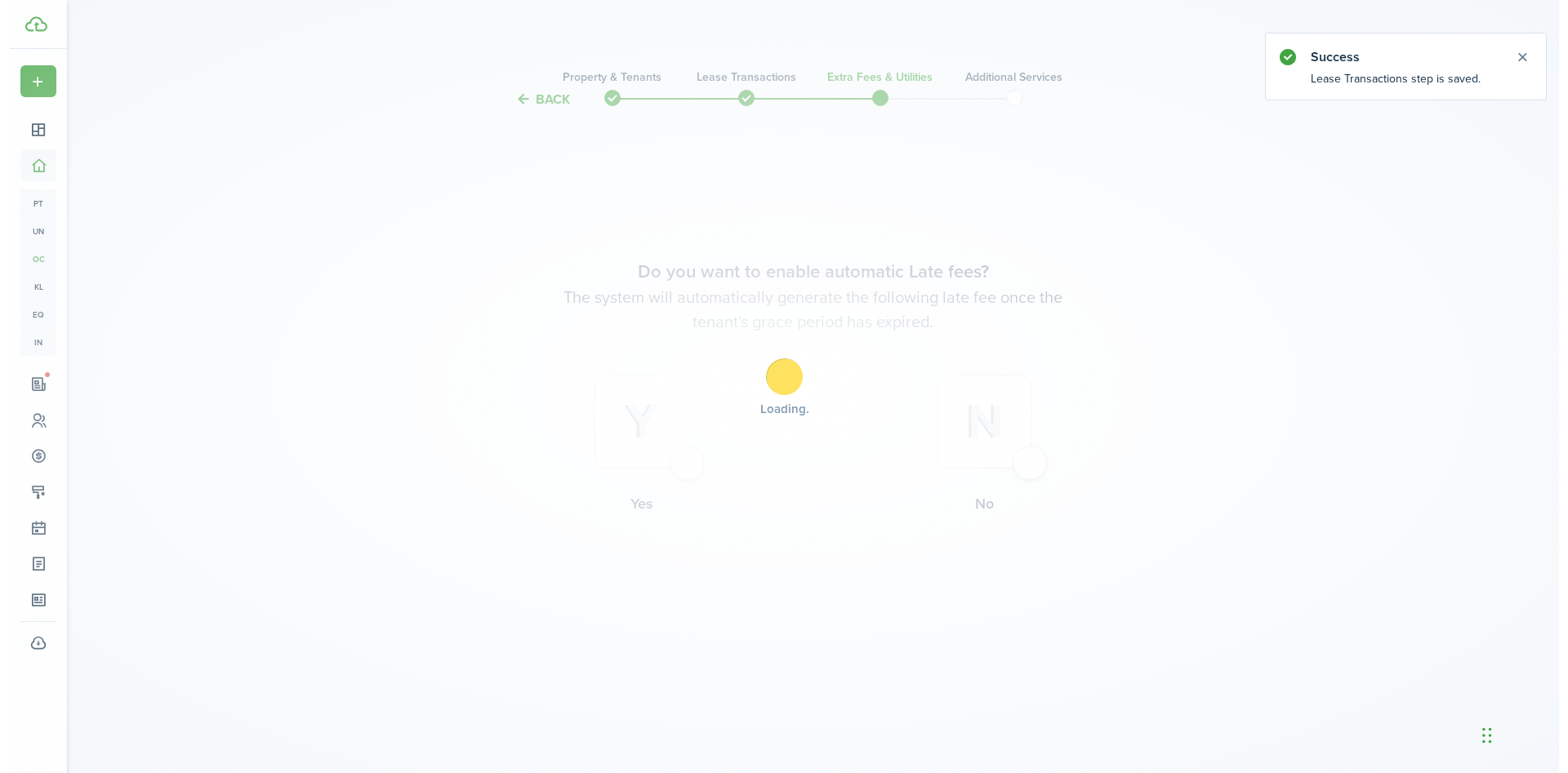
scroll to position [0, 0]
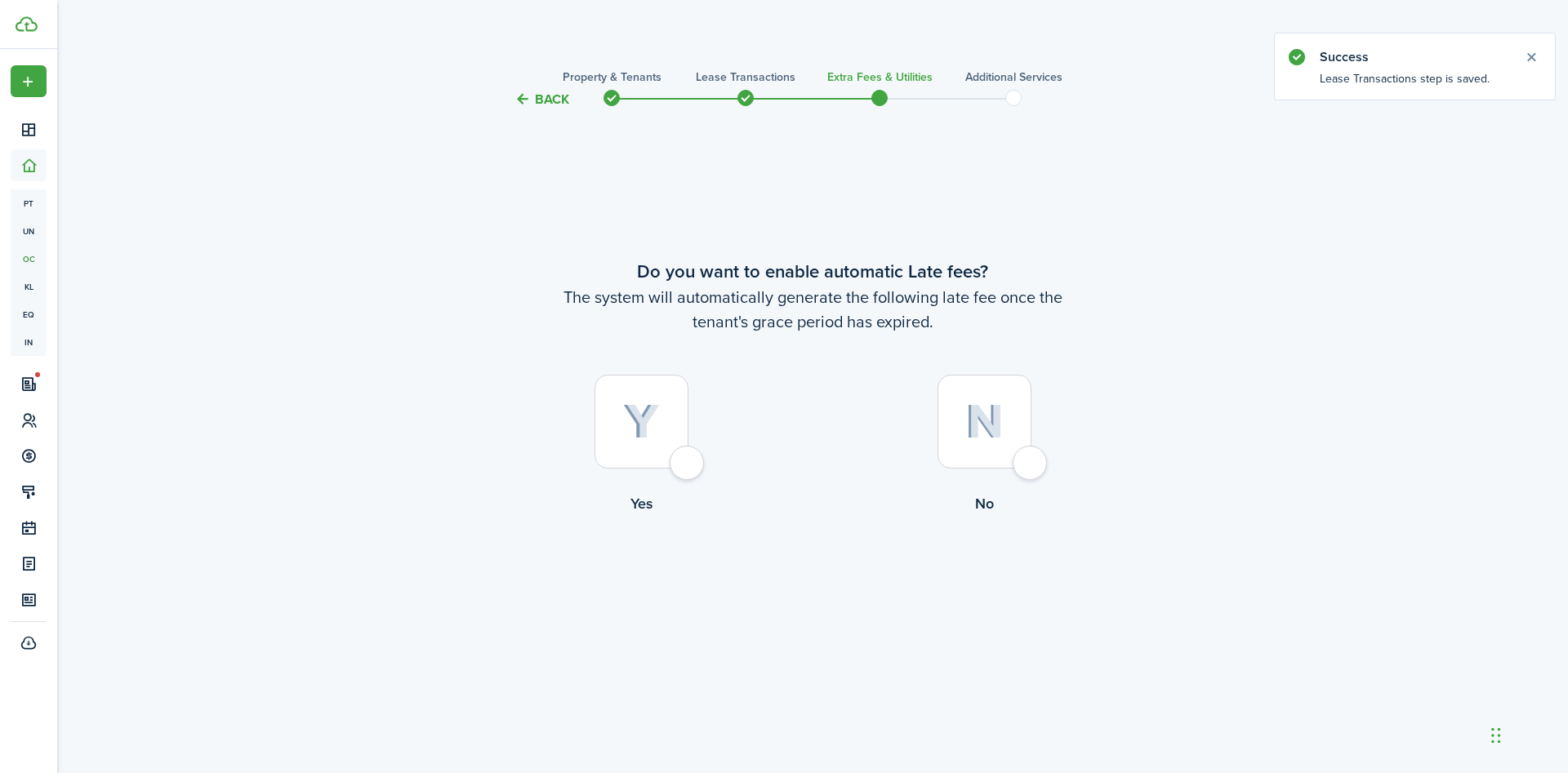
click at [667, 450] on div at bounding box center [641, 421] width 94 height 94
radio input "true"
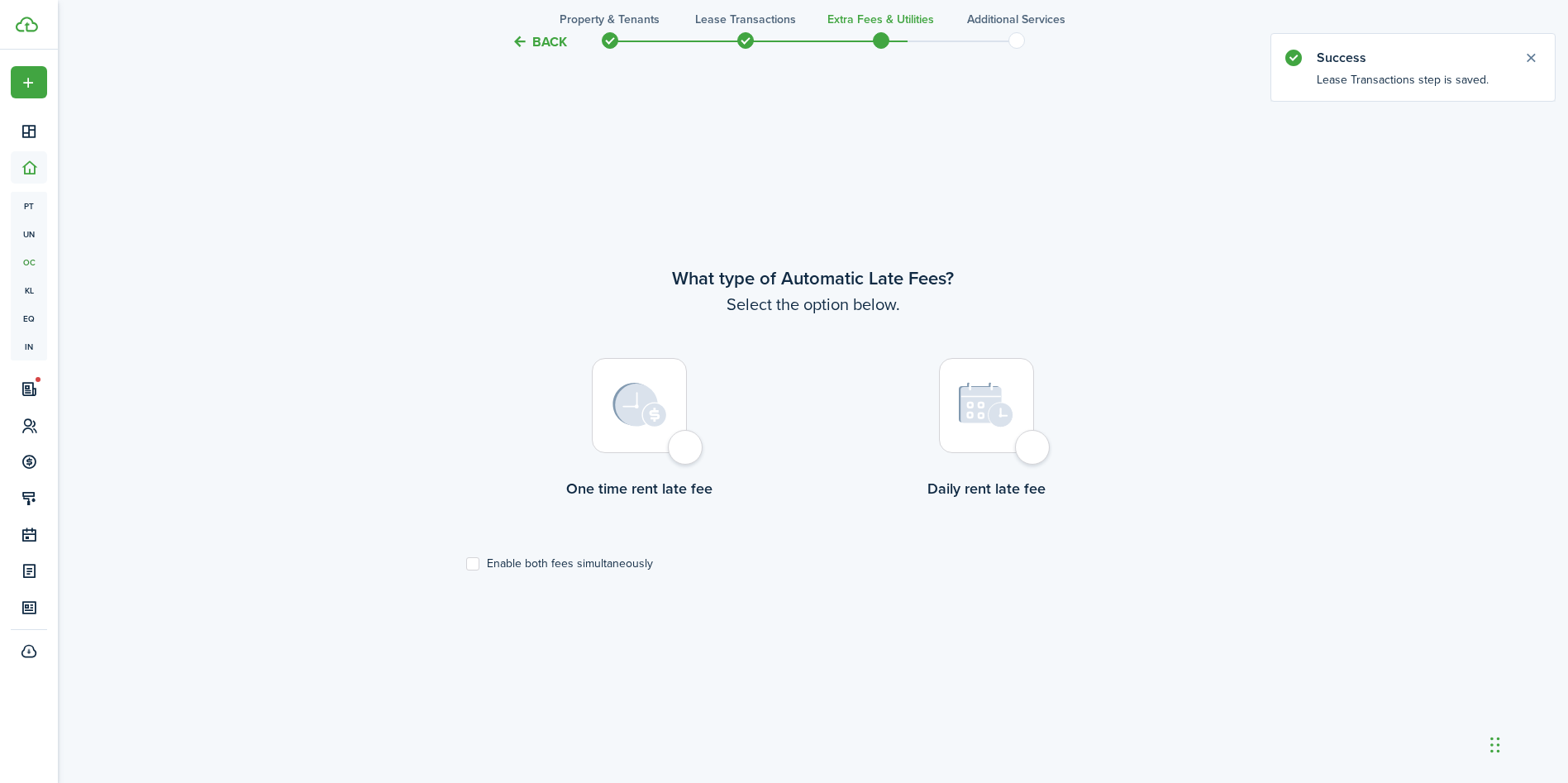
click at [644, 440] on div at bounding box center [639, 406] width 95 height 95
radio input "true"
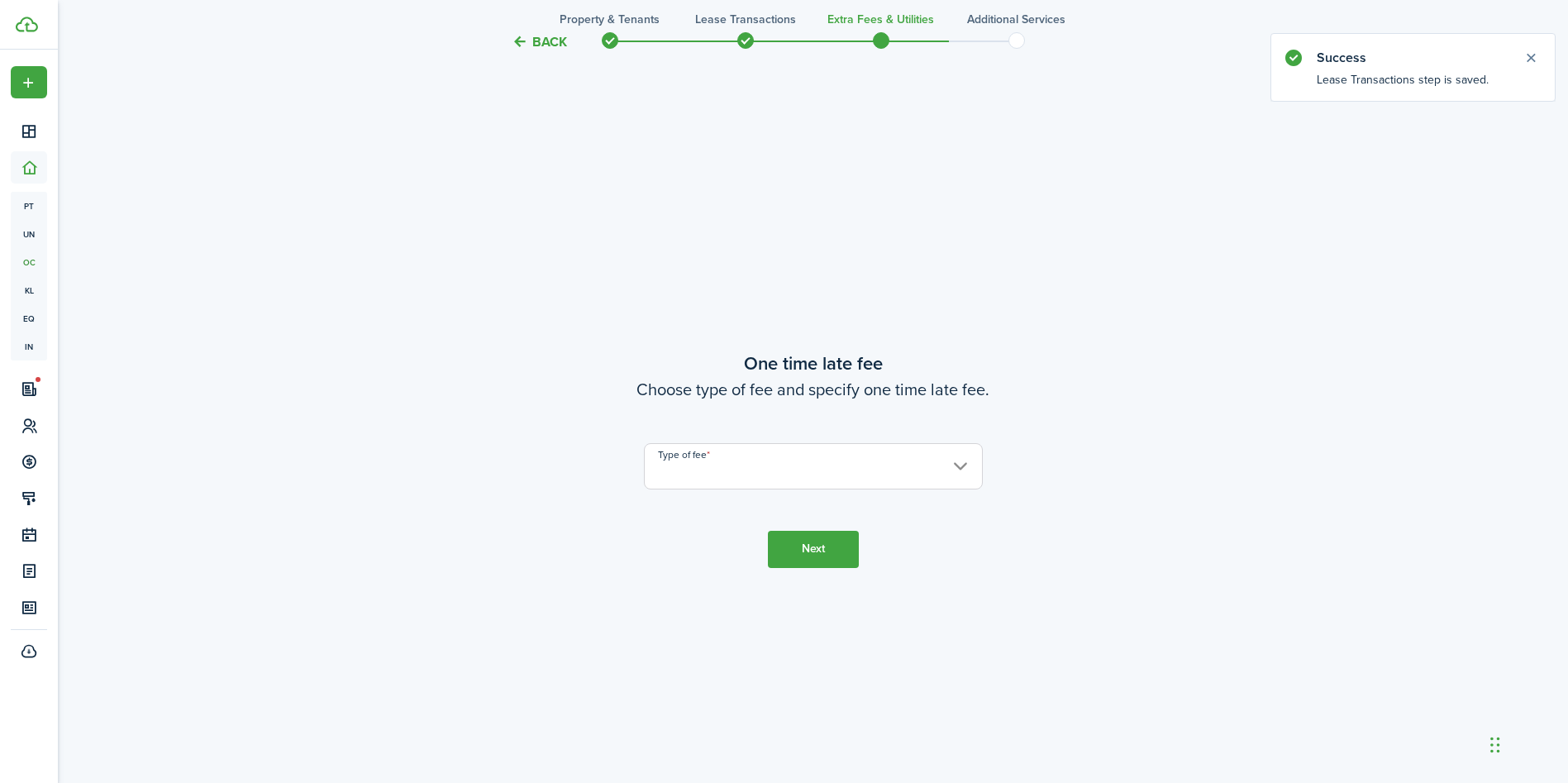
scroll to position [1455, 0]
click at [736, 453] on input "Type of fee" at bounding box center [813, 465] width 339 height 47
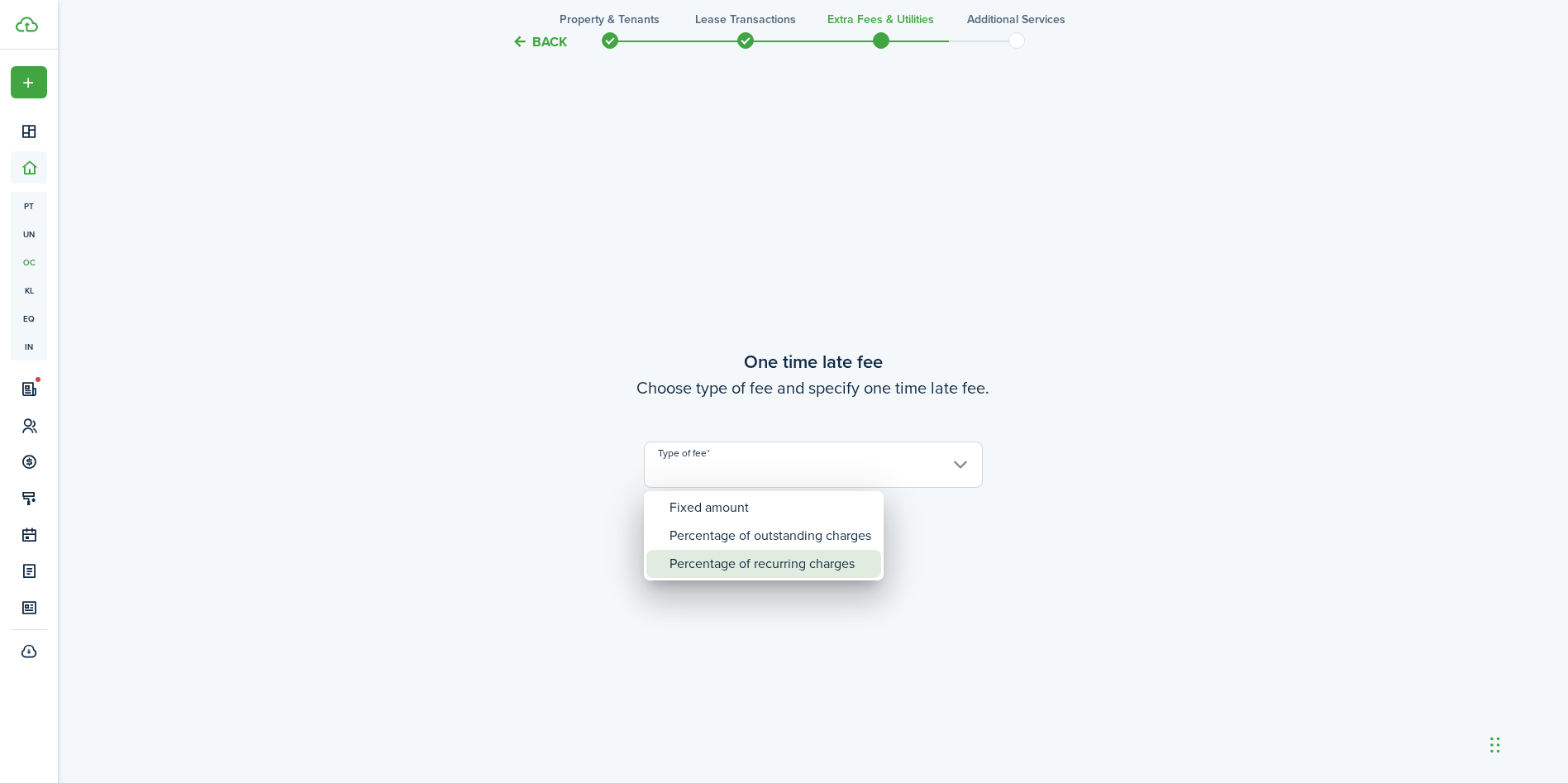
click at [753, 561] on div "Percentage of recurring charges" at bounding box center [770, 564] width 202 height 28
type input "Percentage of recurring charges"
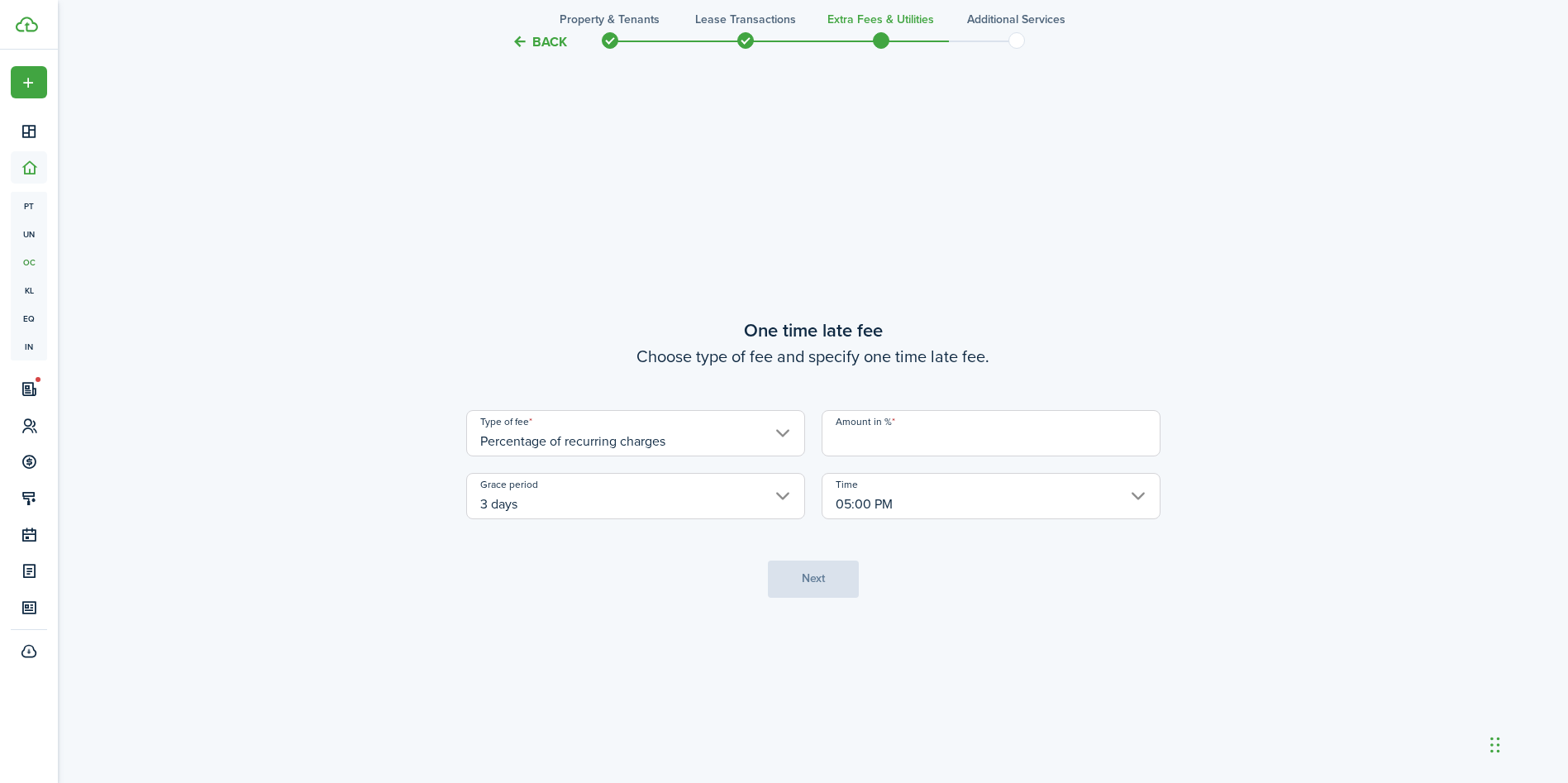
click at [939, 434] on input "Amount in %" at bounding box center [991, 434] width 339 height 47
type input "10"
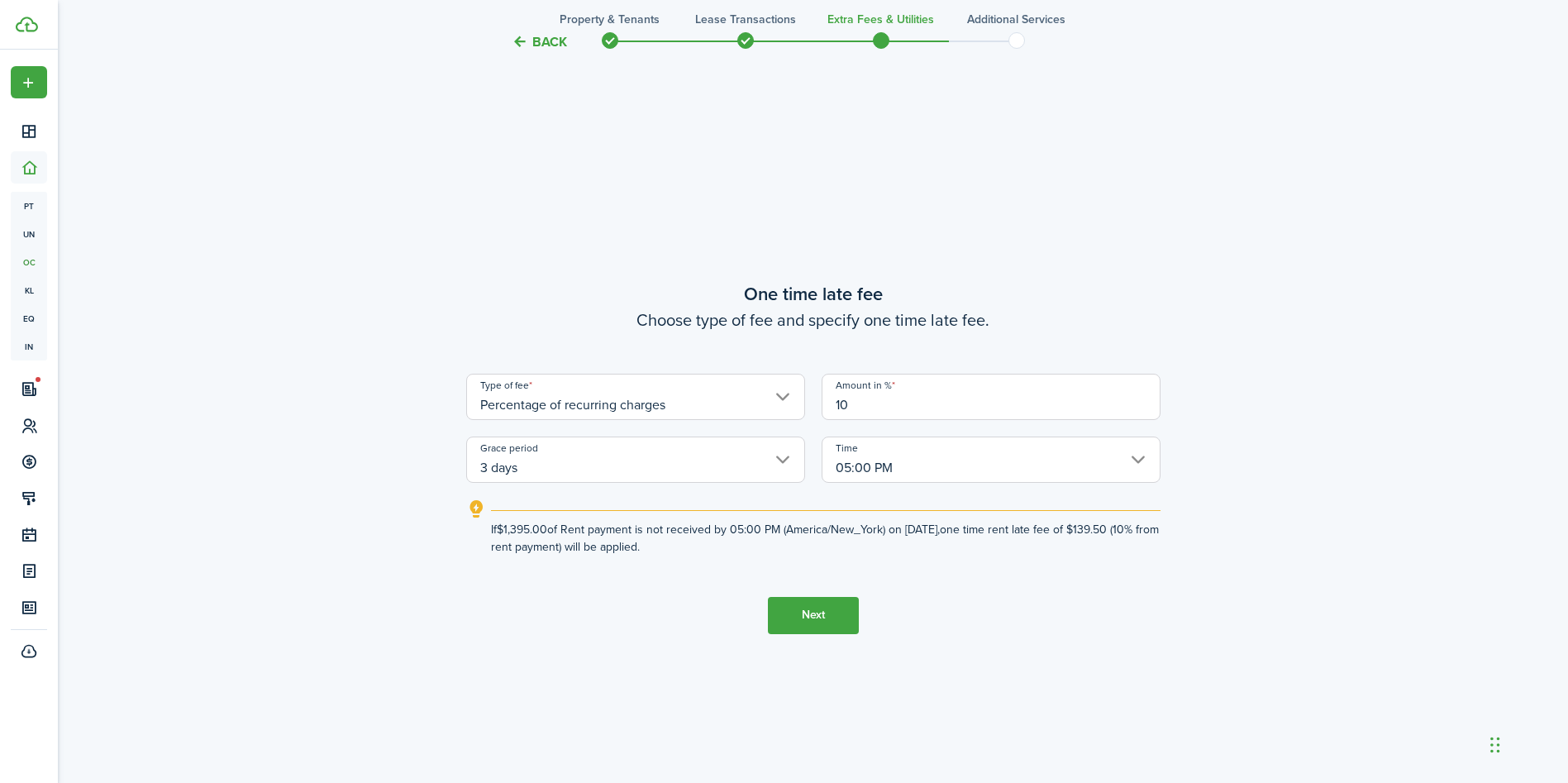
click at [682, 472] on input "3 days" at bounding box center [636, 460] width 339 height 47
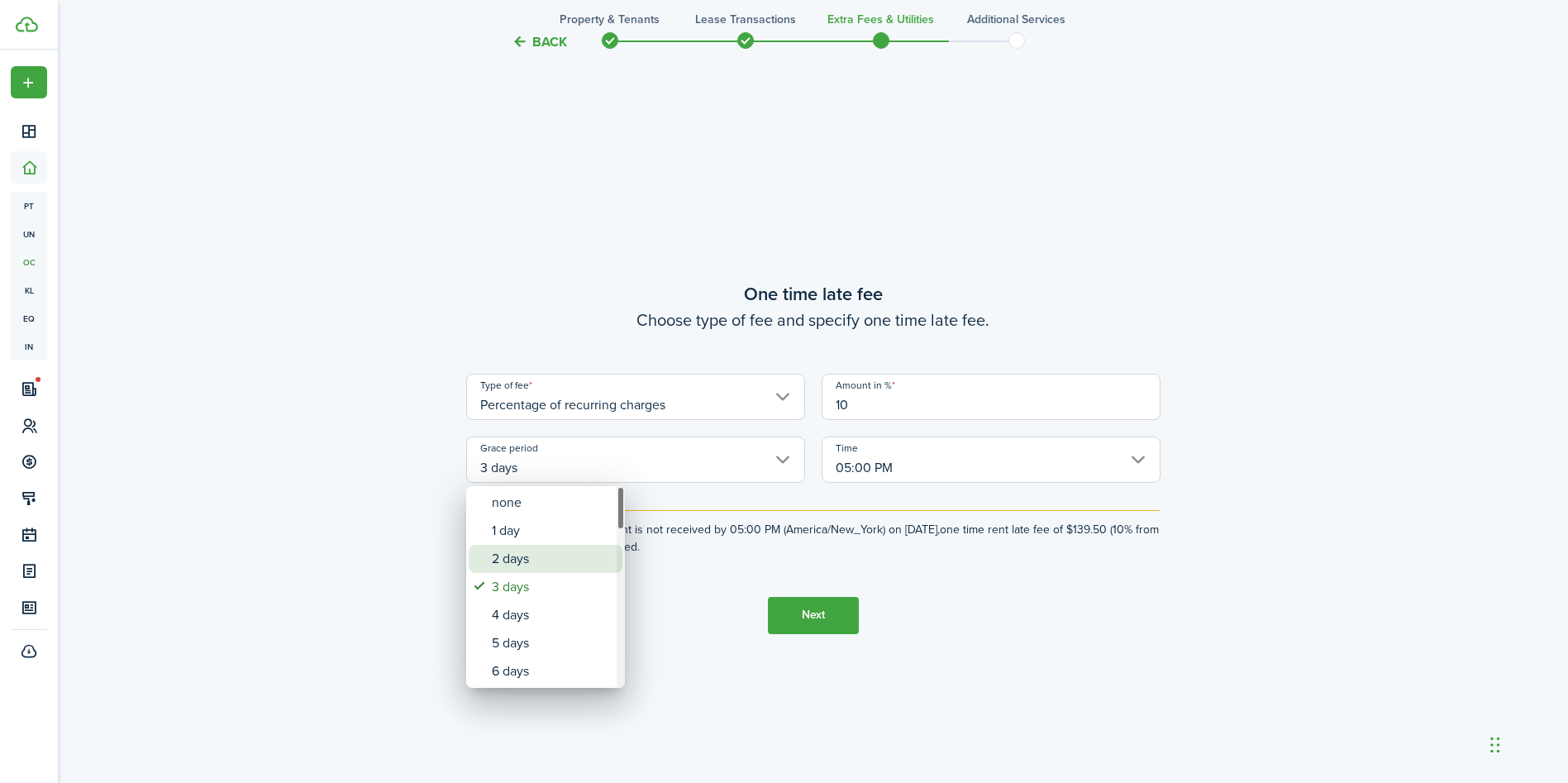
click at [538, 558] on div "2 days" at bounding box center [552, 559] width 120 height 28
type input "2 days"
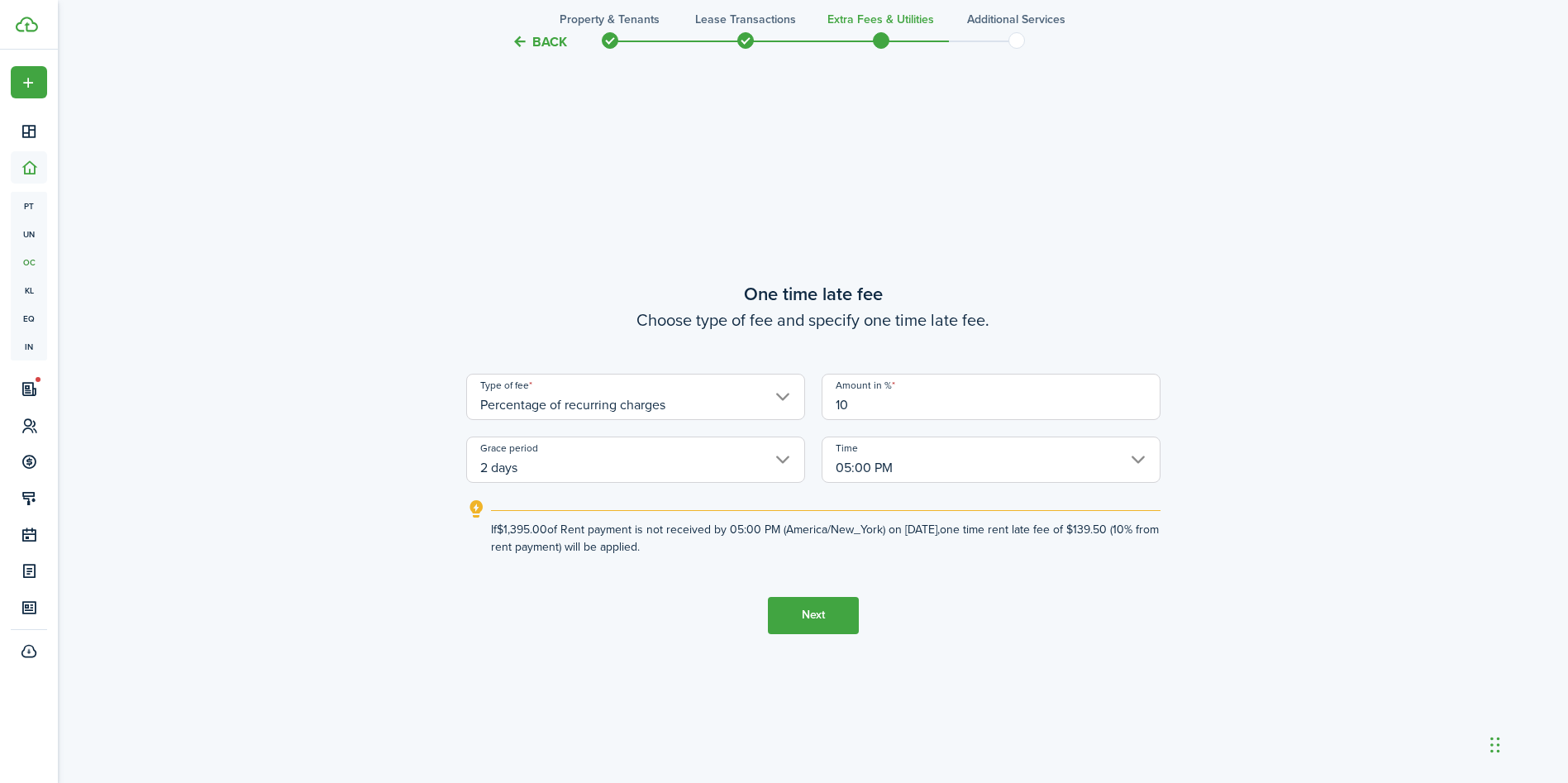
click at [813, 611] on button "Next" at bounding box center [814, 615] width 91 height 37
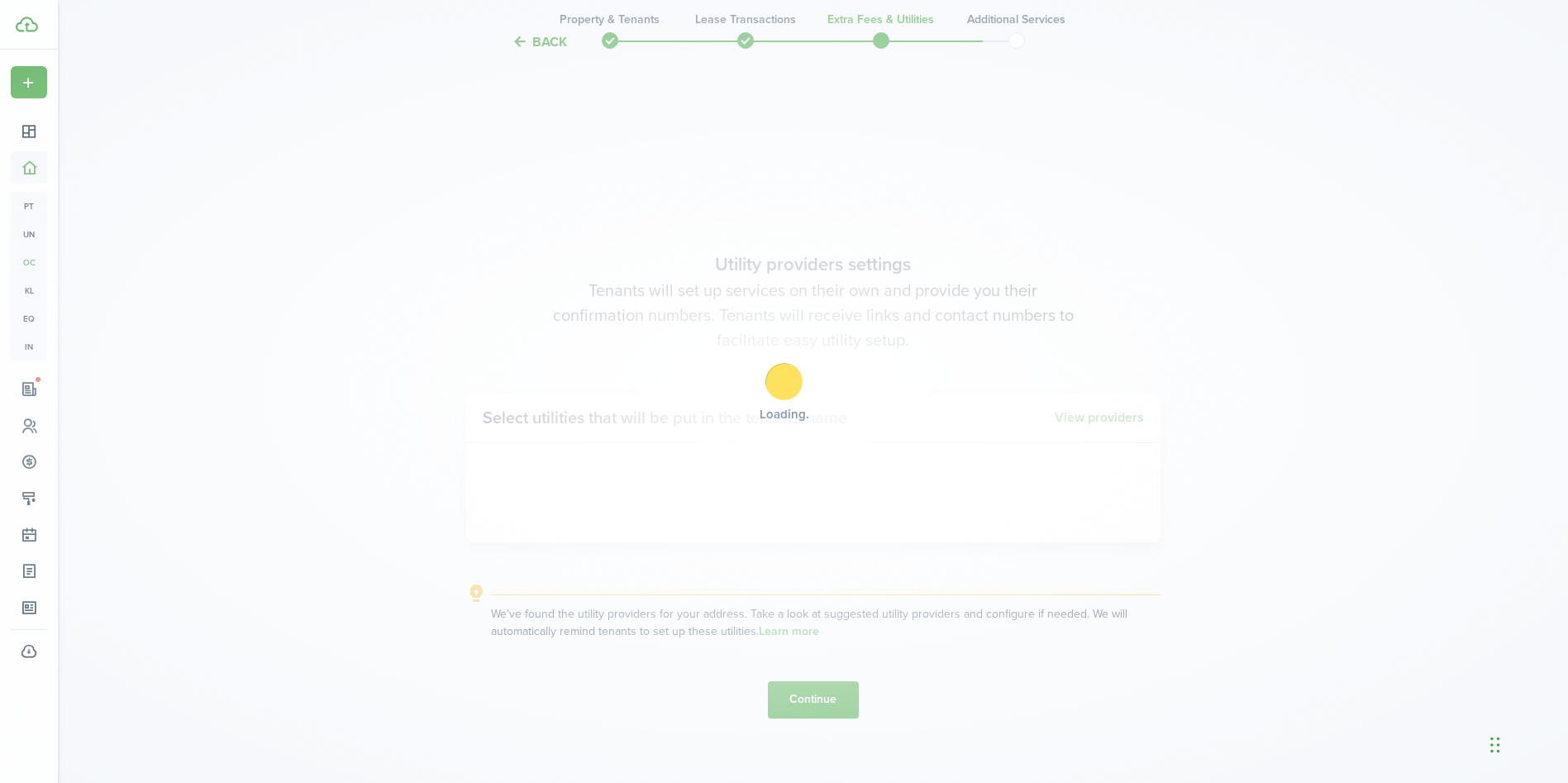
scroll to position [2238, 0]
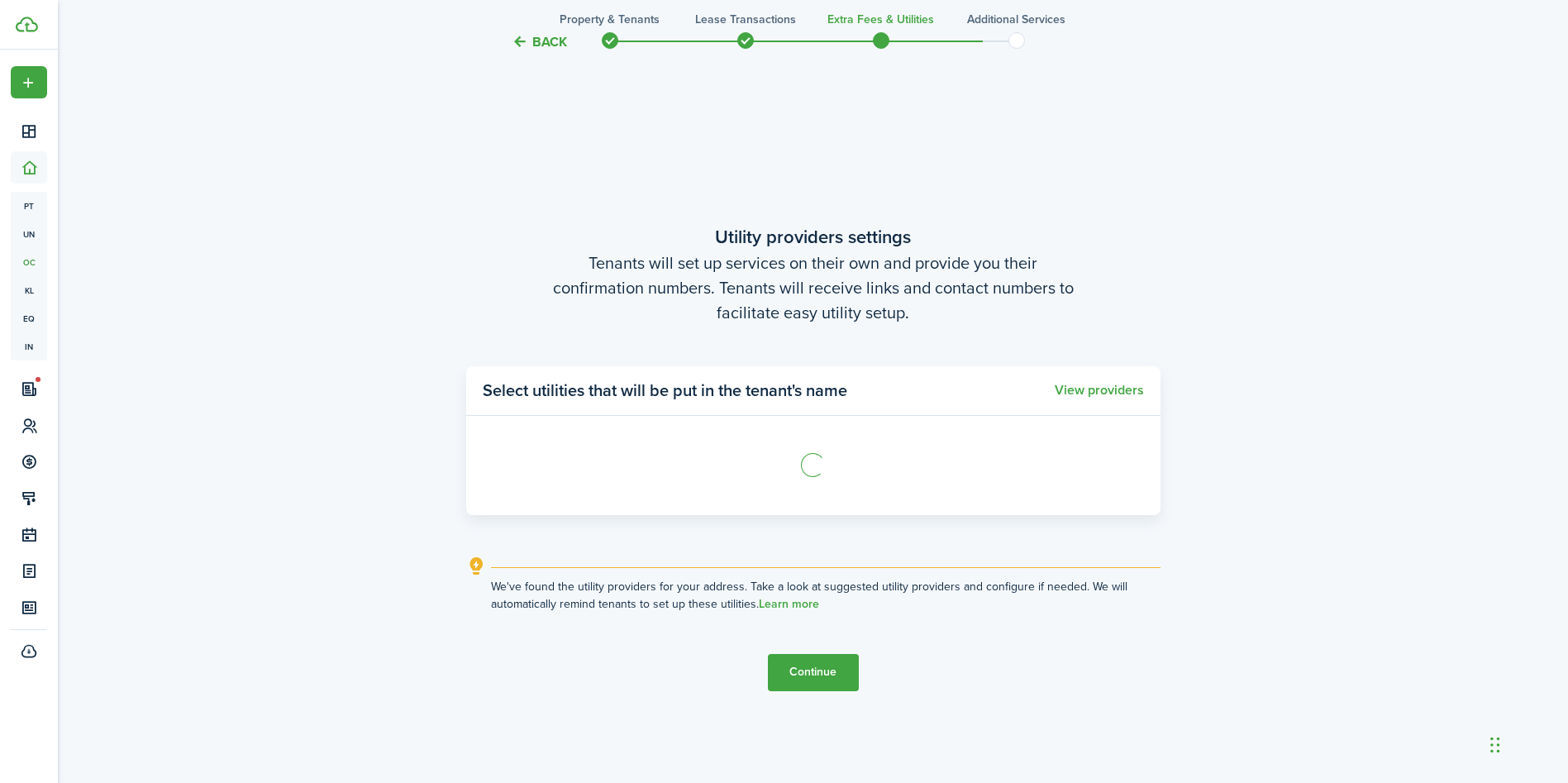
click at [804, 678] on button "Continue" at bounding box center [814, 672] width 91 height 37
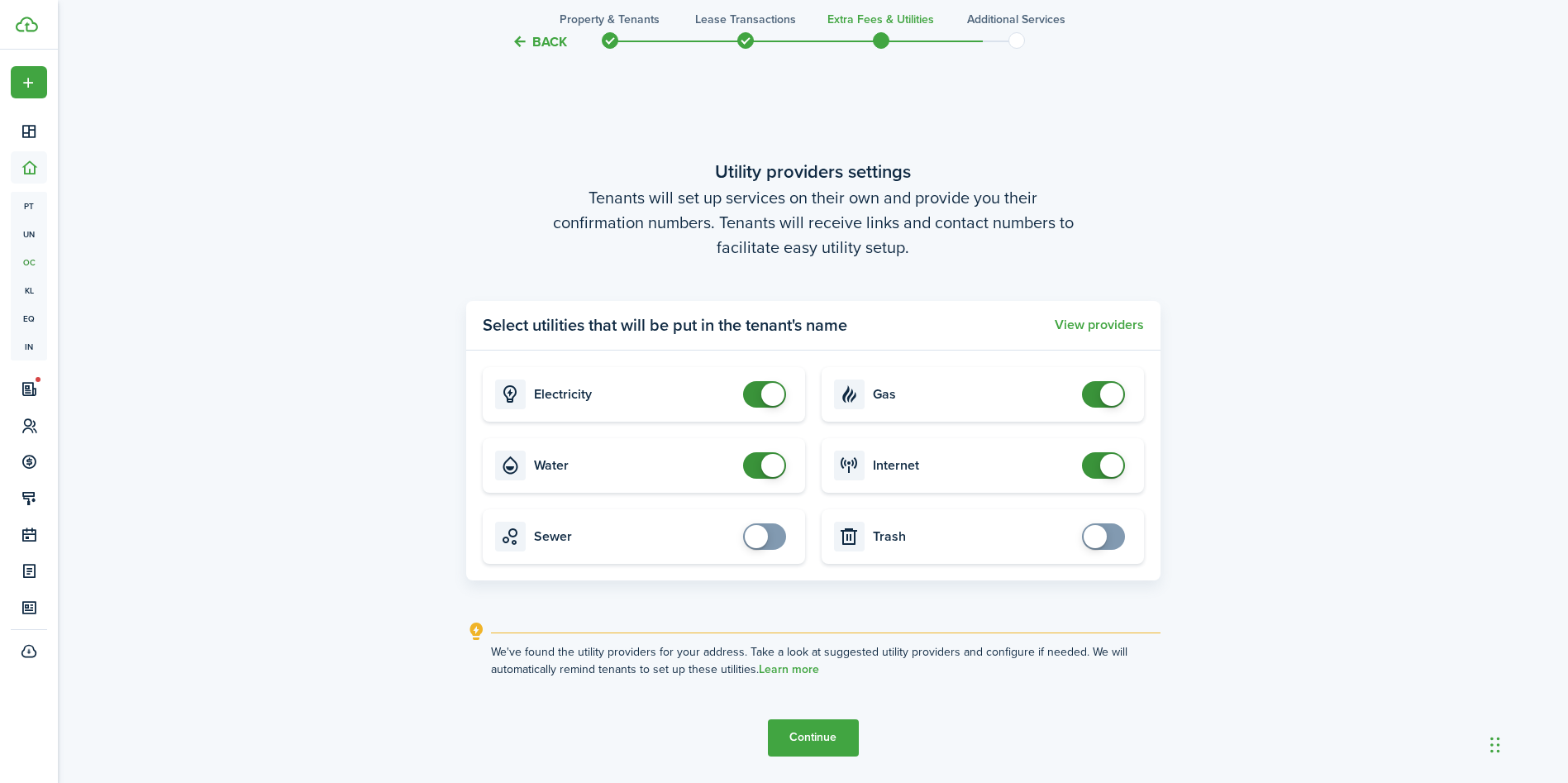
click at [801, 728] on button "Continue" at bounding box center [814, 737] width 91 height 37
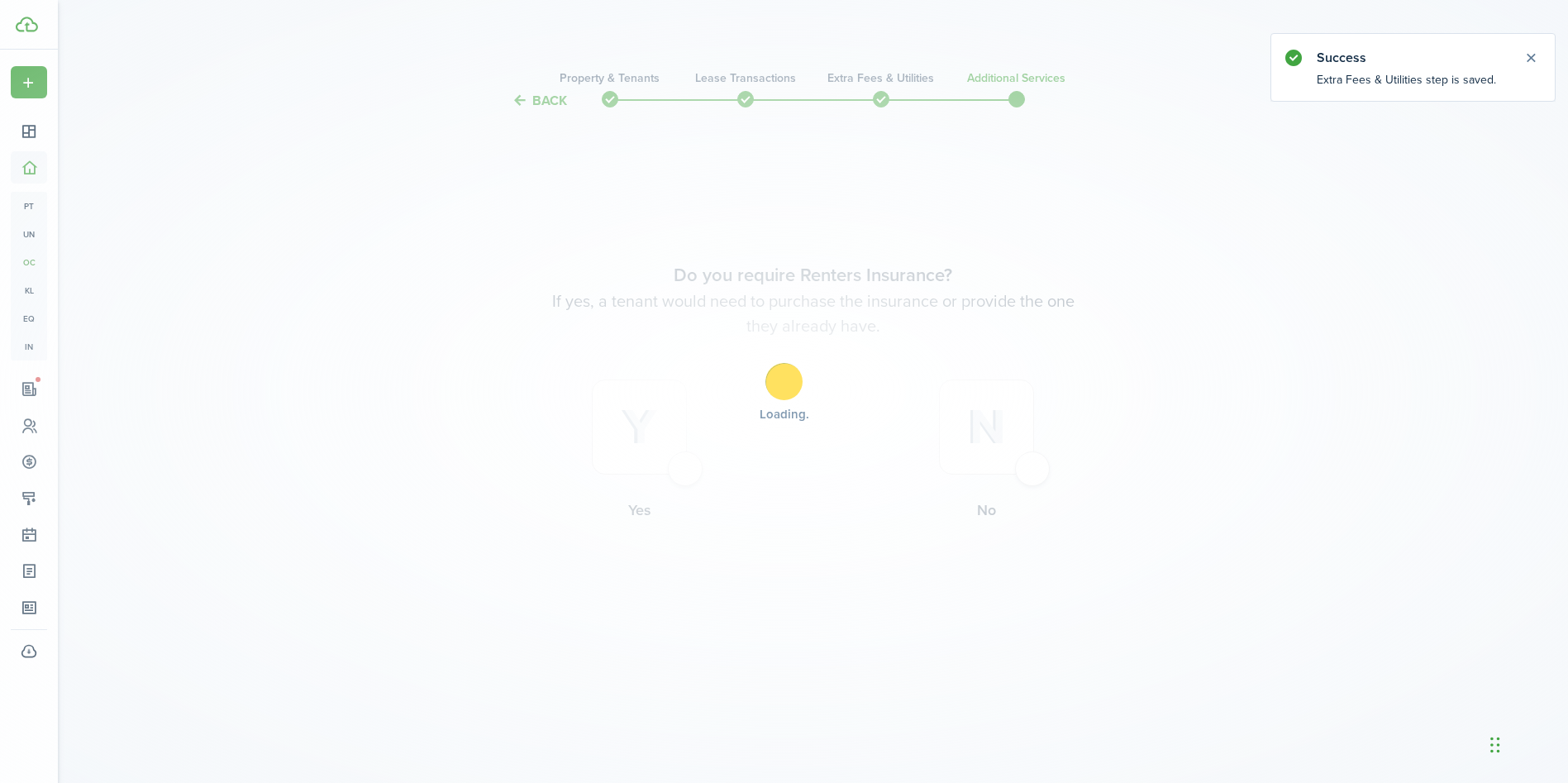
scroll to position [0, 0]
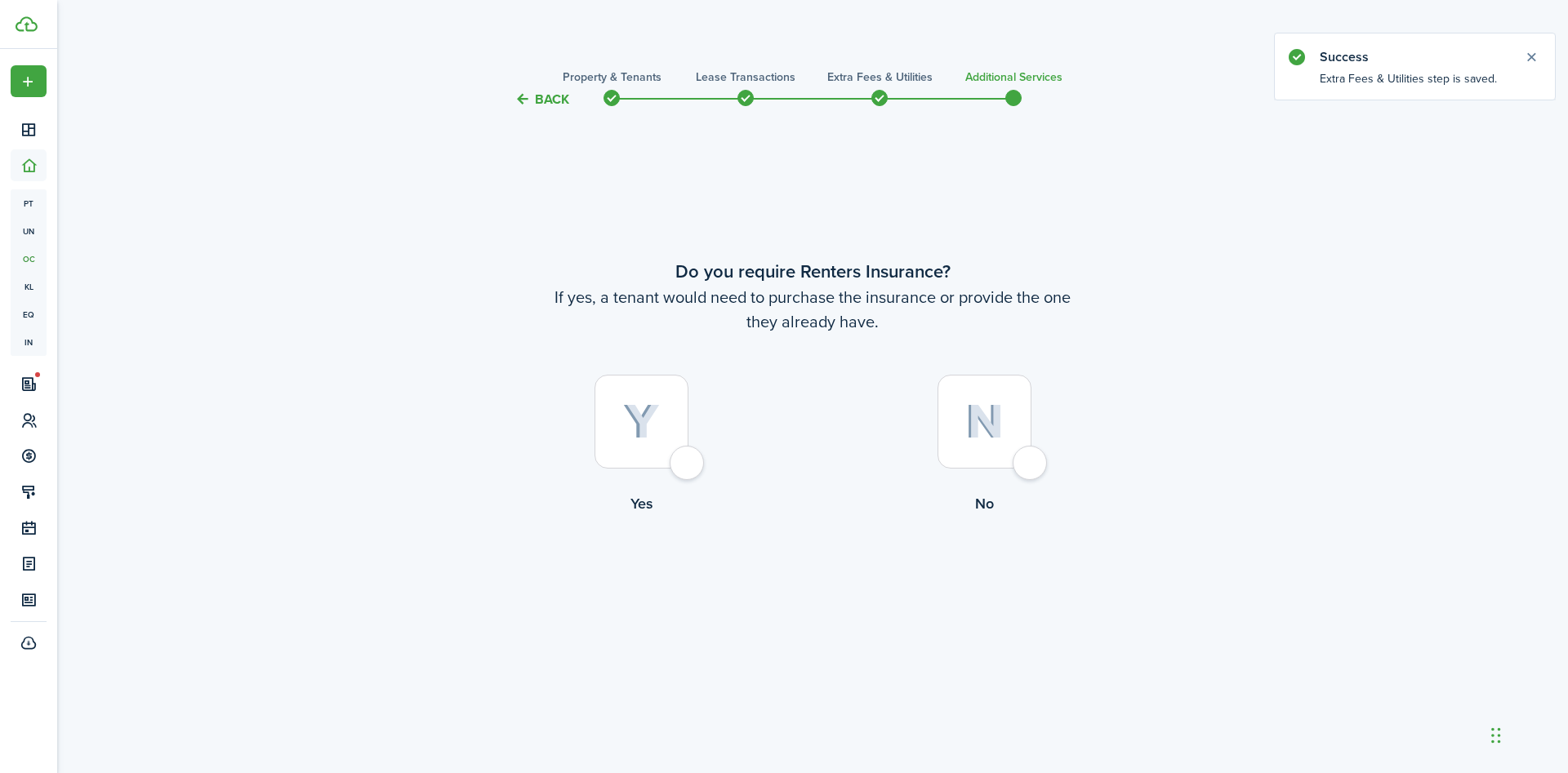
click at [991, 421] on img at bounding box center [984, 421] width 38 height 35
radio input "true"
click at [781, 582] on button "Complete move in" at bounding box center [813, 582] width 120 height 36
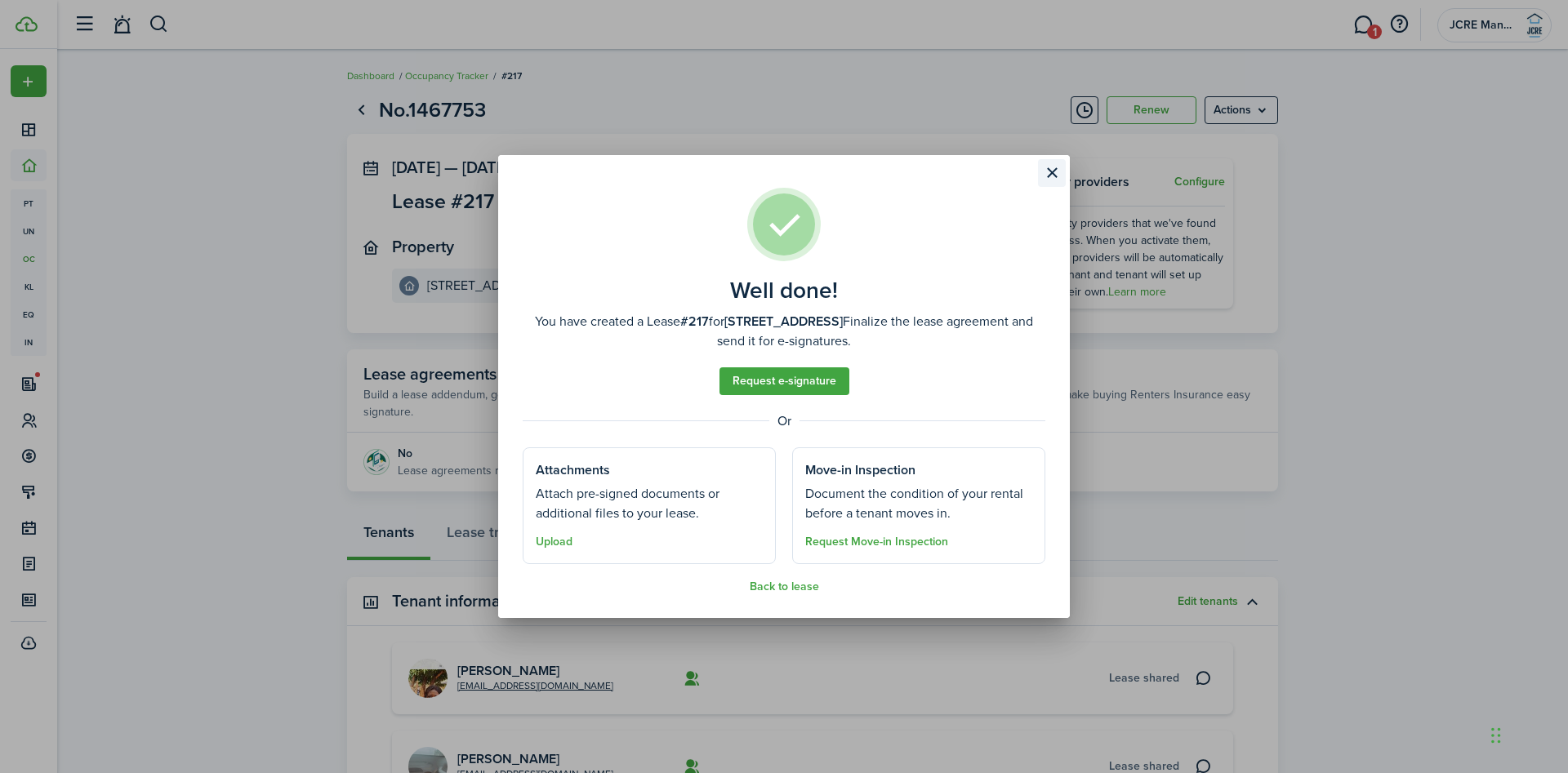
click at [1052, 170] on button "Close modal" at bounding box center [1051, 172] width 28 height 28
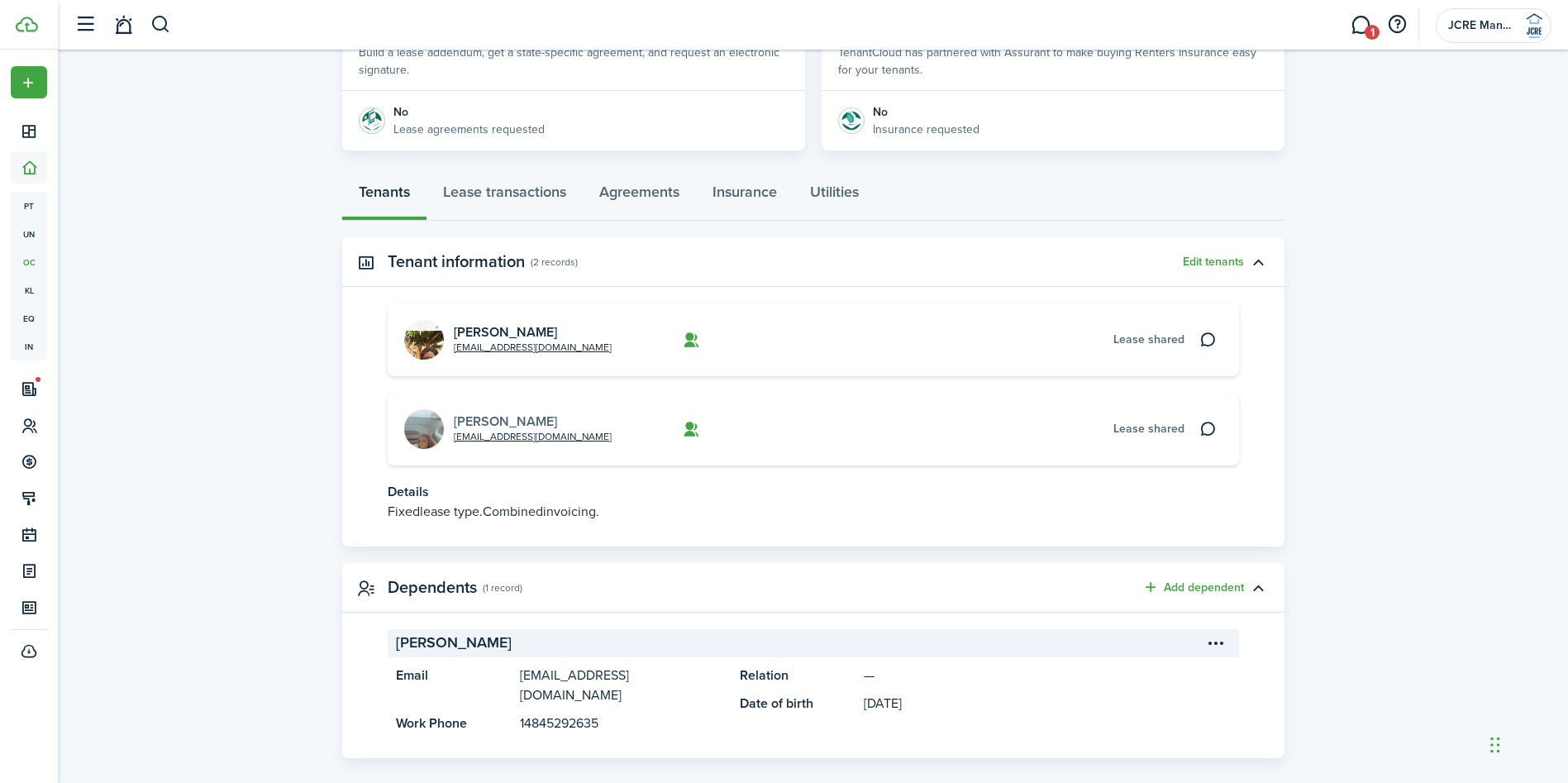
scroll to position [348, 0]
click at [539, 199] on link "Lease transactions" at bounding box center [505, 195] width 156 height 49
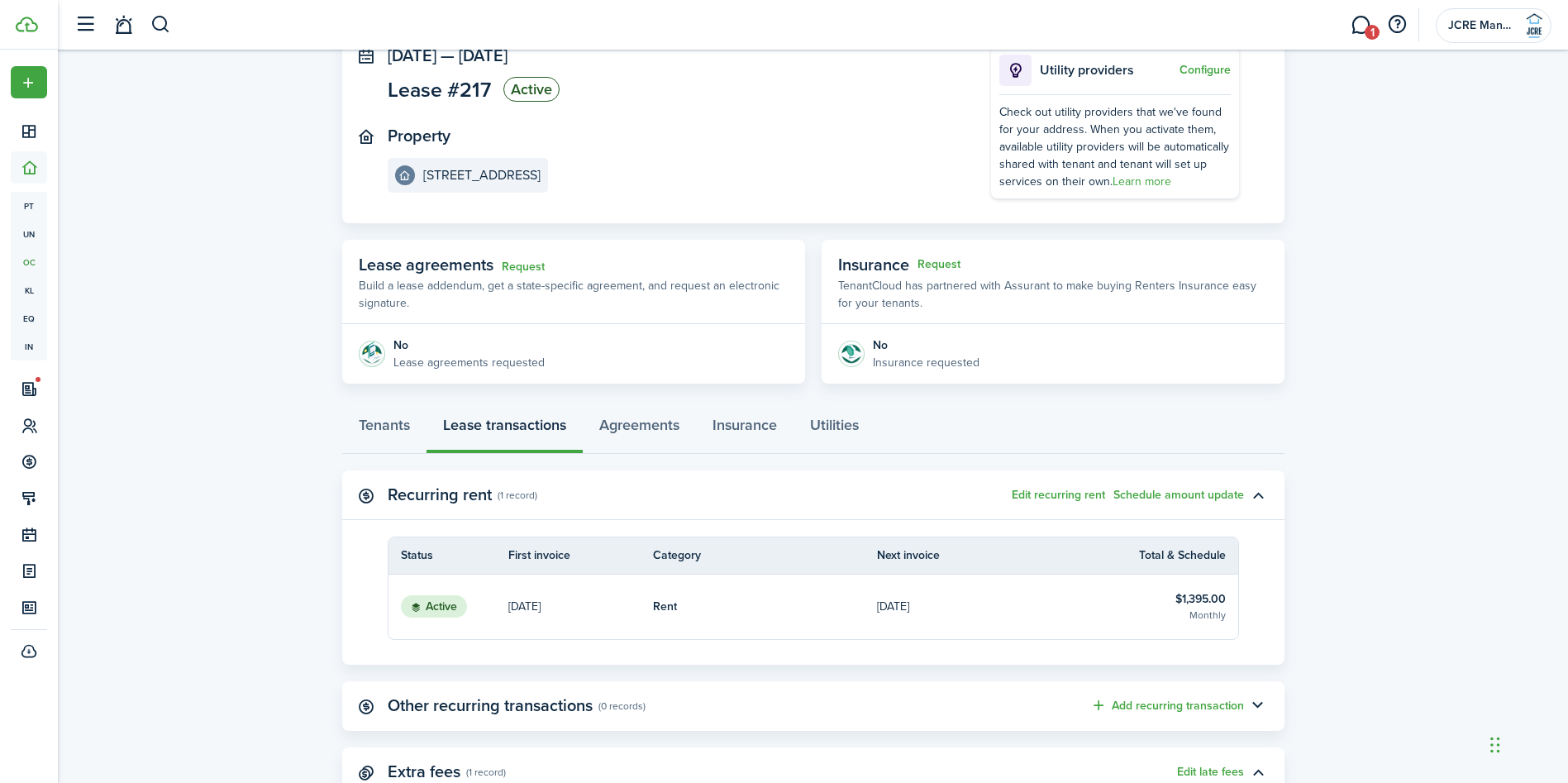
scroll to position [248, 0]
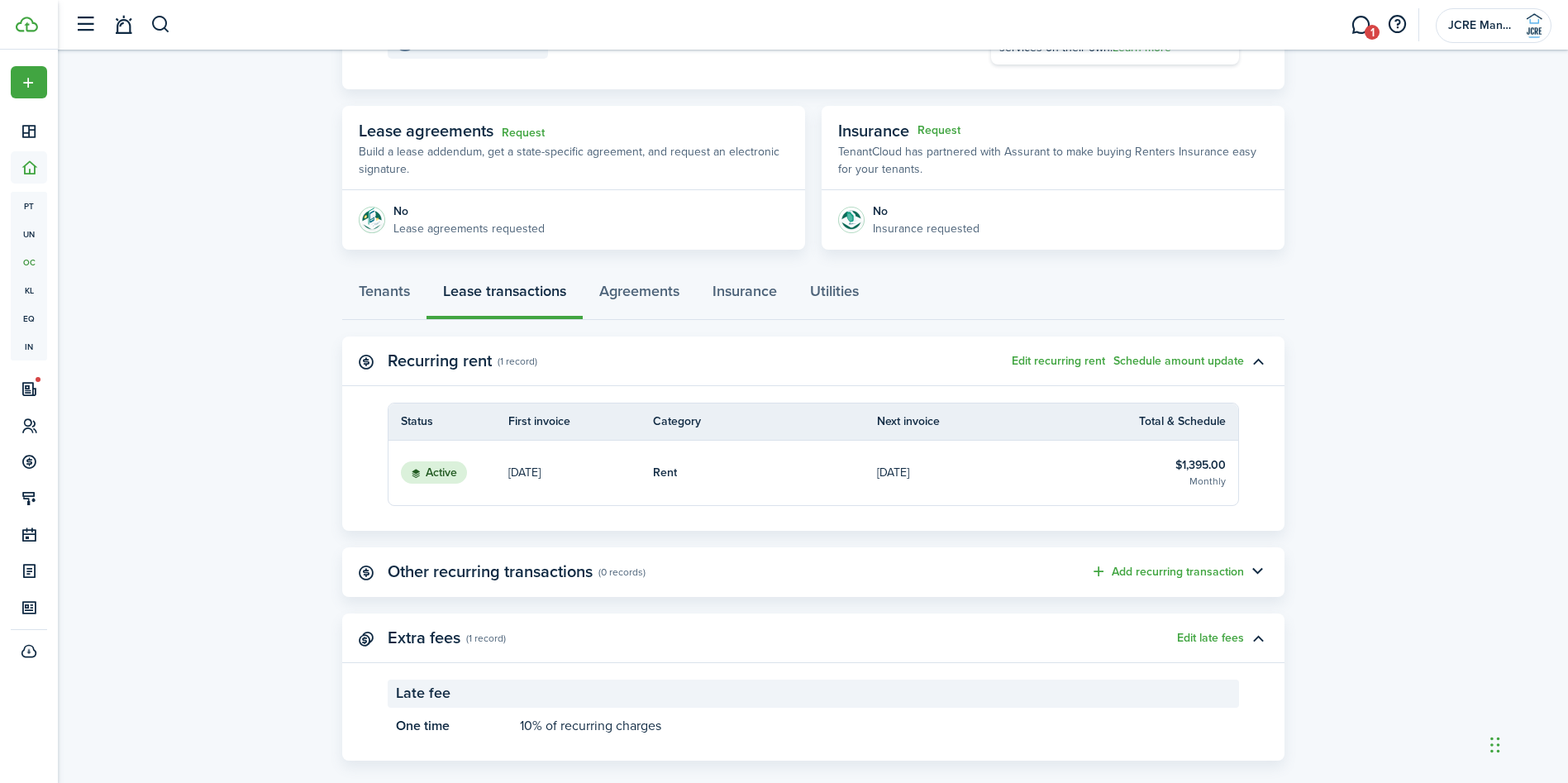
click at [1148, 459] on link "$1,395.00 Monthly" at bounding box center [1170, 473] width 137 height 64
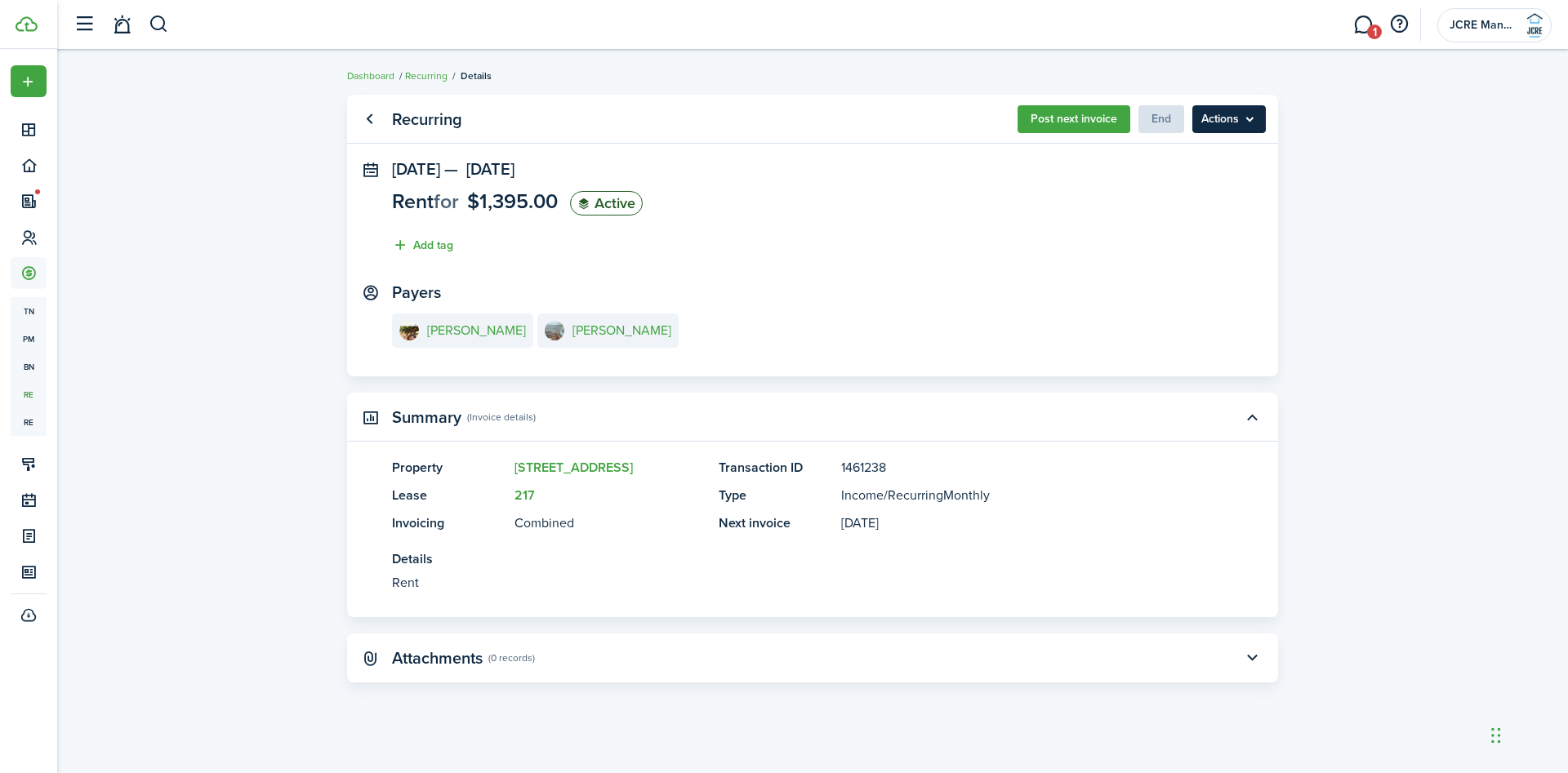
click at [1239, 126] on menu-btn "Actions" at bounding box center [1229, 119] width 74 height 28
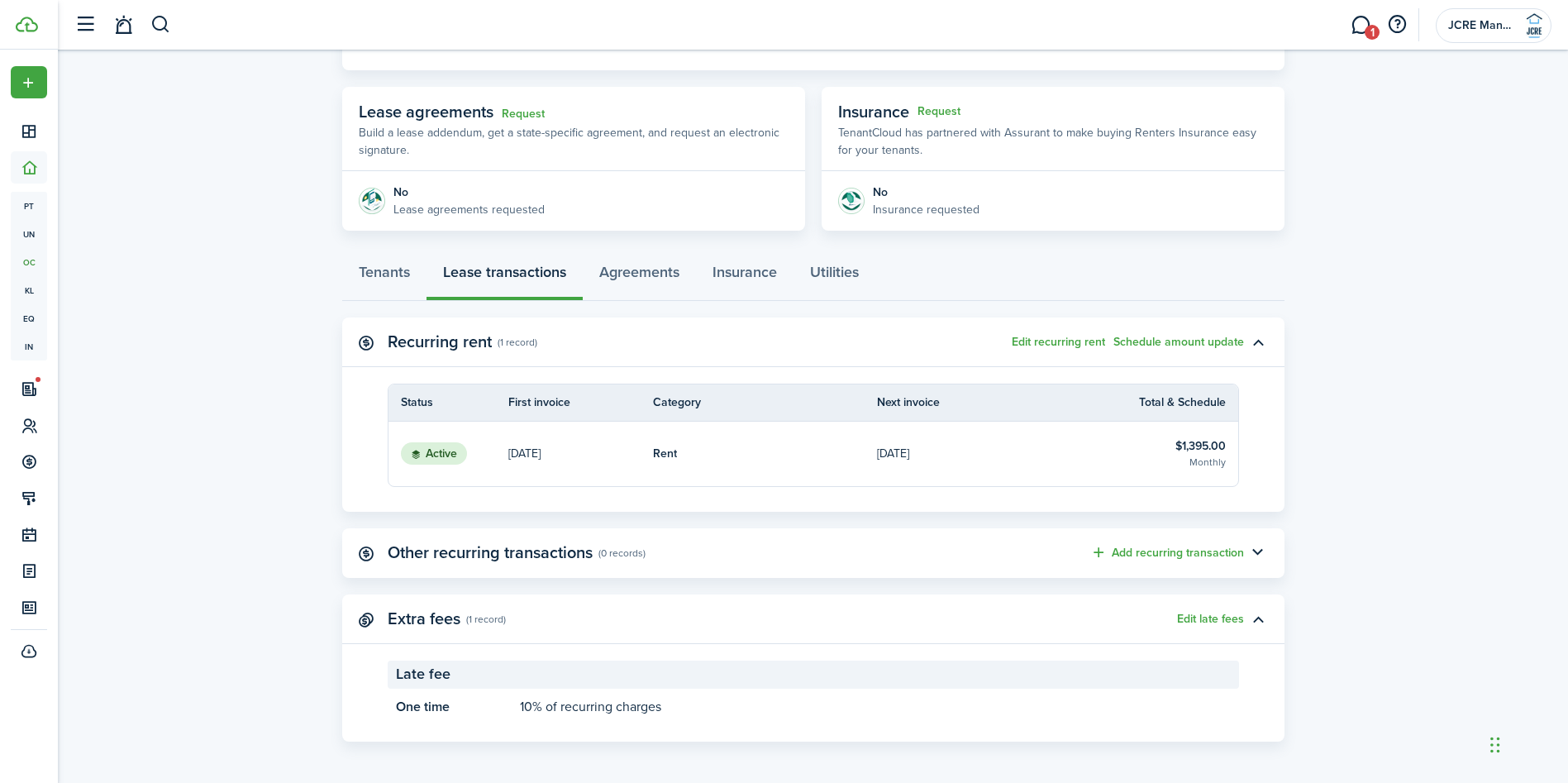
scroll to position [271, 0]
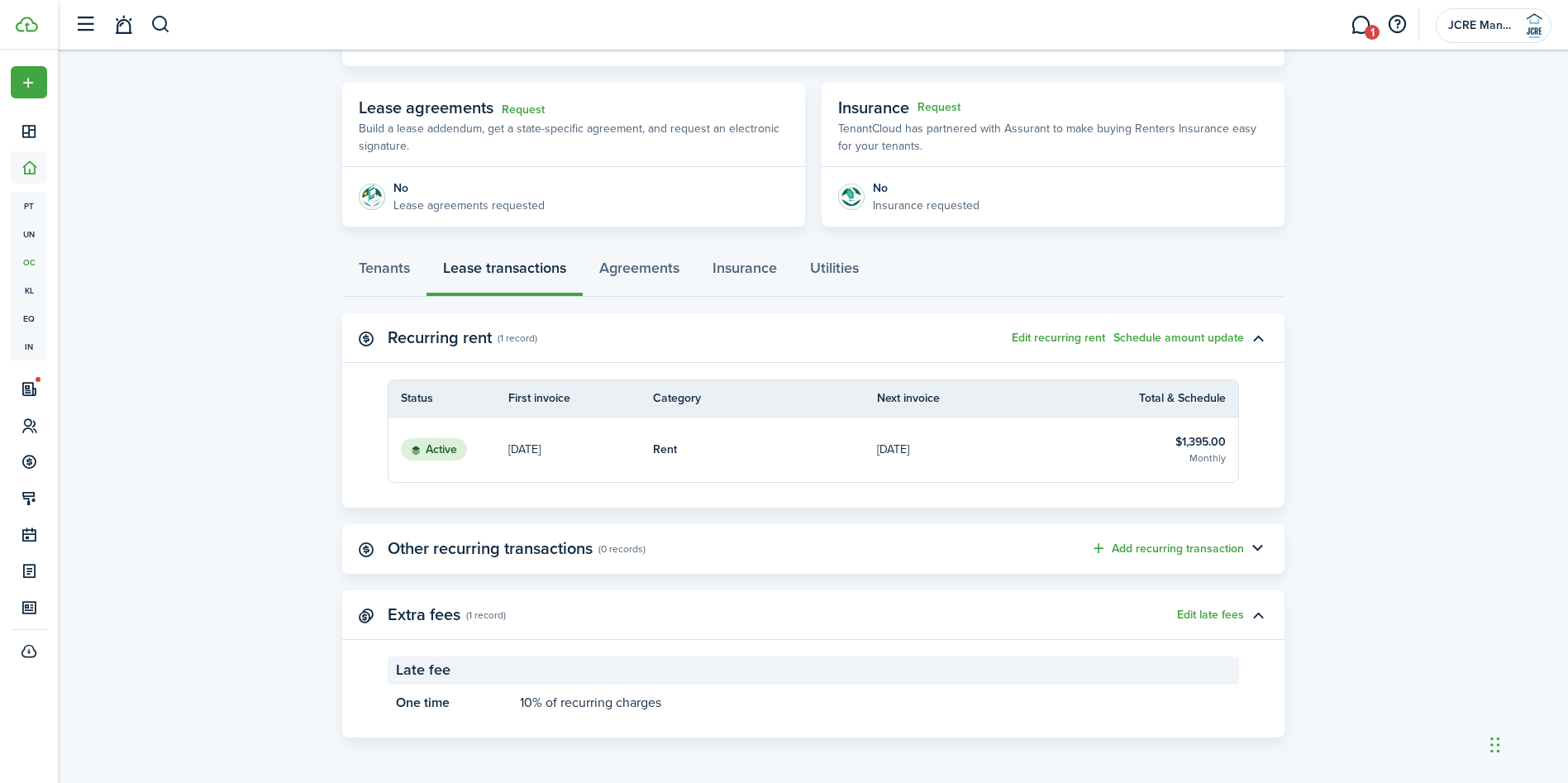
click at [1162, 449] on link "$1,395.00 Monthly" at bounding box center [1170, 449] width 137 height 64
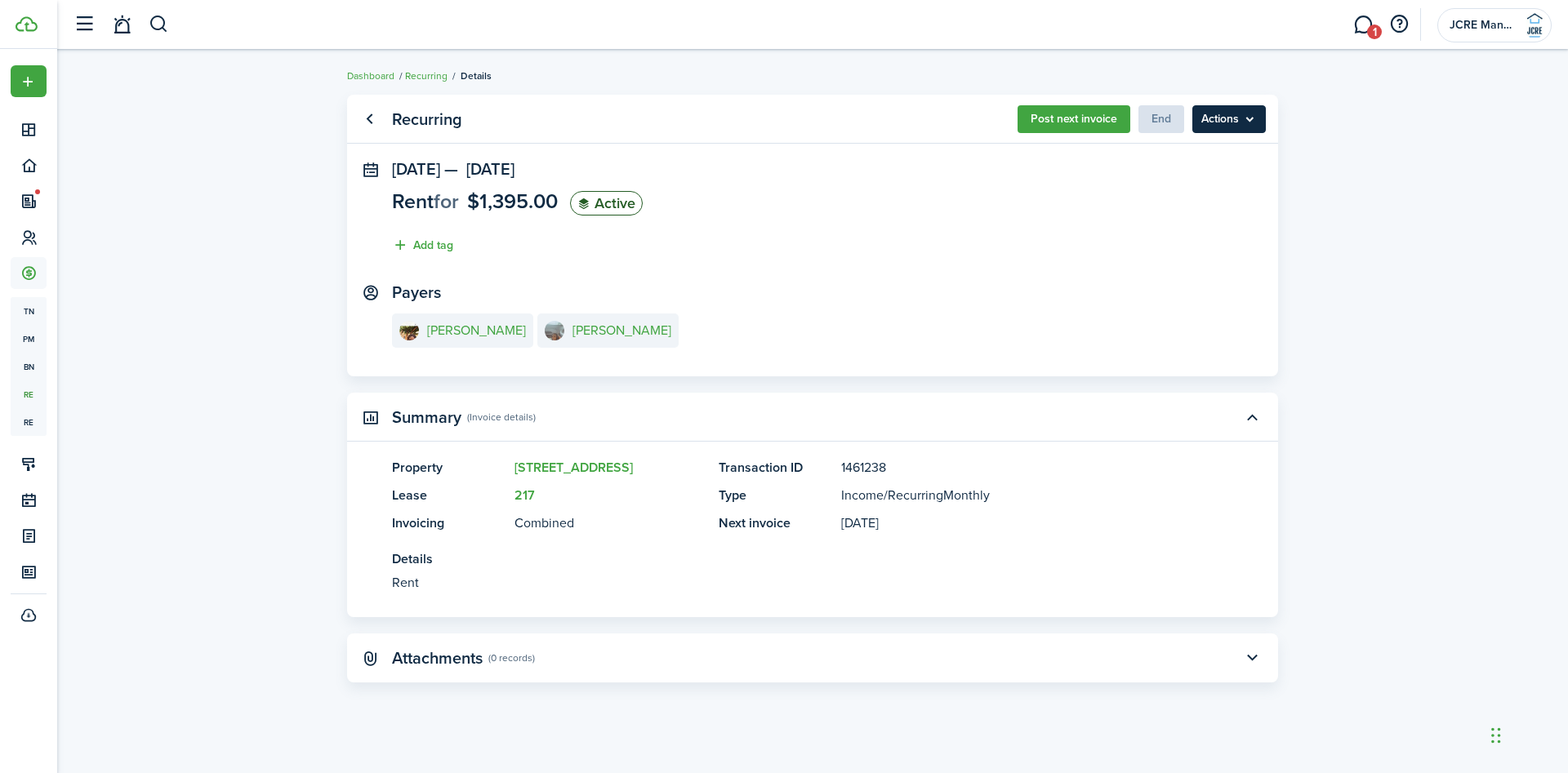
click at [1240, 115] on menu-btn "Actions" at bounding box center [1229, 119] width 74 height 28
click at [366, 124] on link "Go back" at bounding box center [369, 119] width 28 height 28
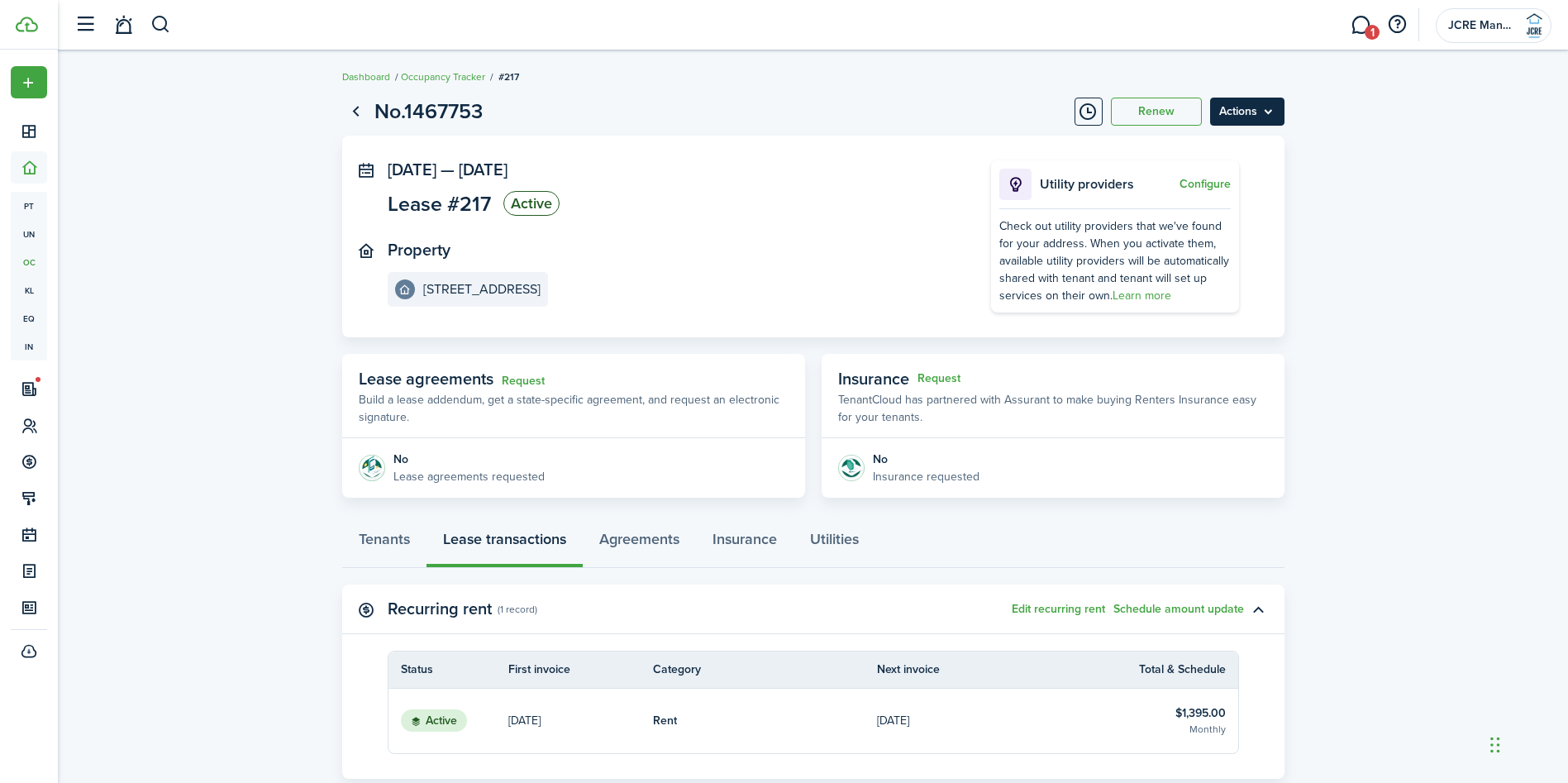
click at [1266, 112] on menu-btn "Actions" at bounding box center [1247, 112] width 75 height 28
click at [1215, 148] on button "Edit" at bounding box center [1212, 147] width 145 height 28
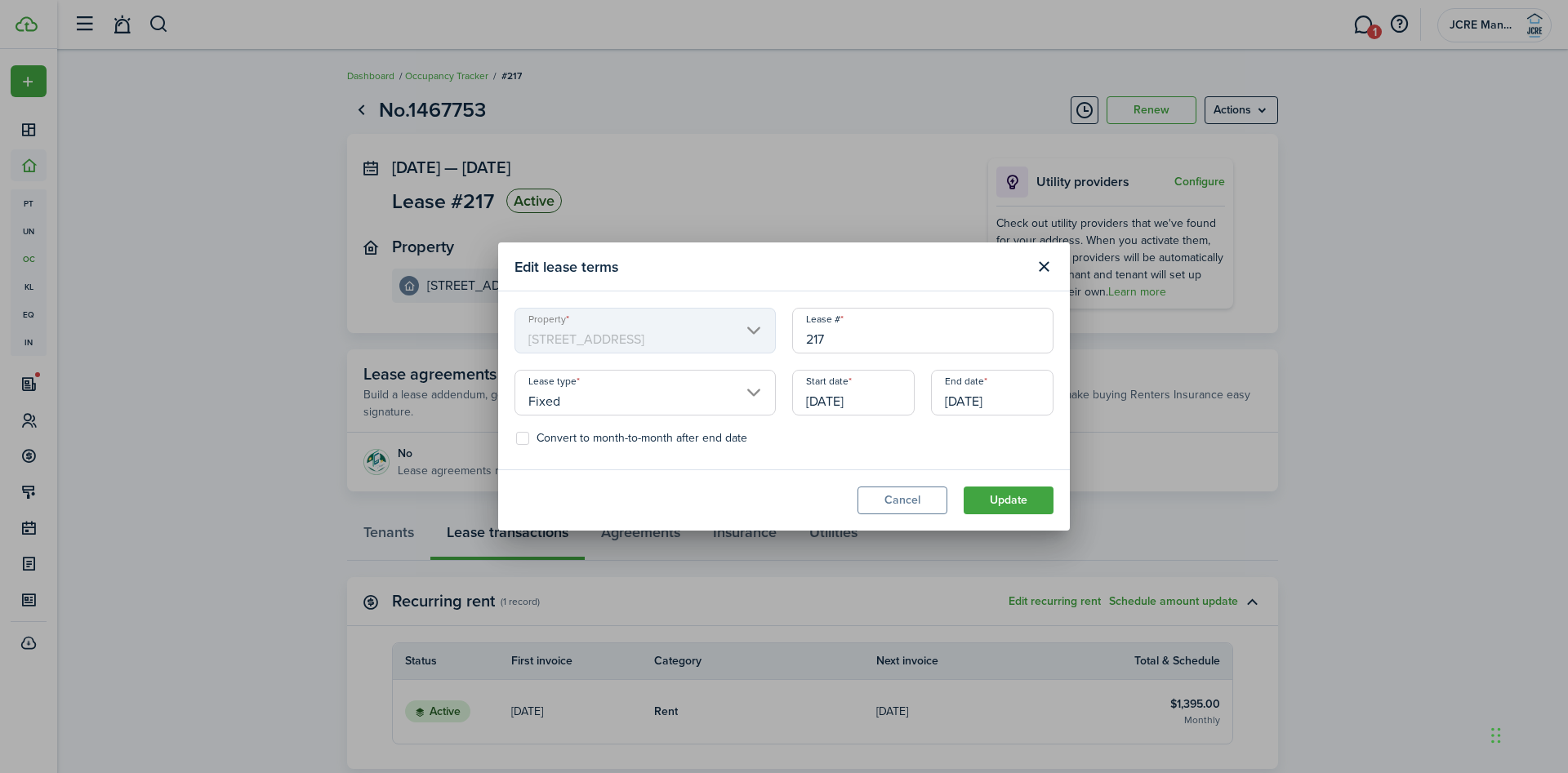
click at [836, 405] on input "[DATE]" at bounding box center [854, 393] width 123 height 46
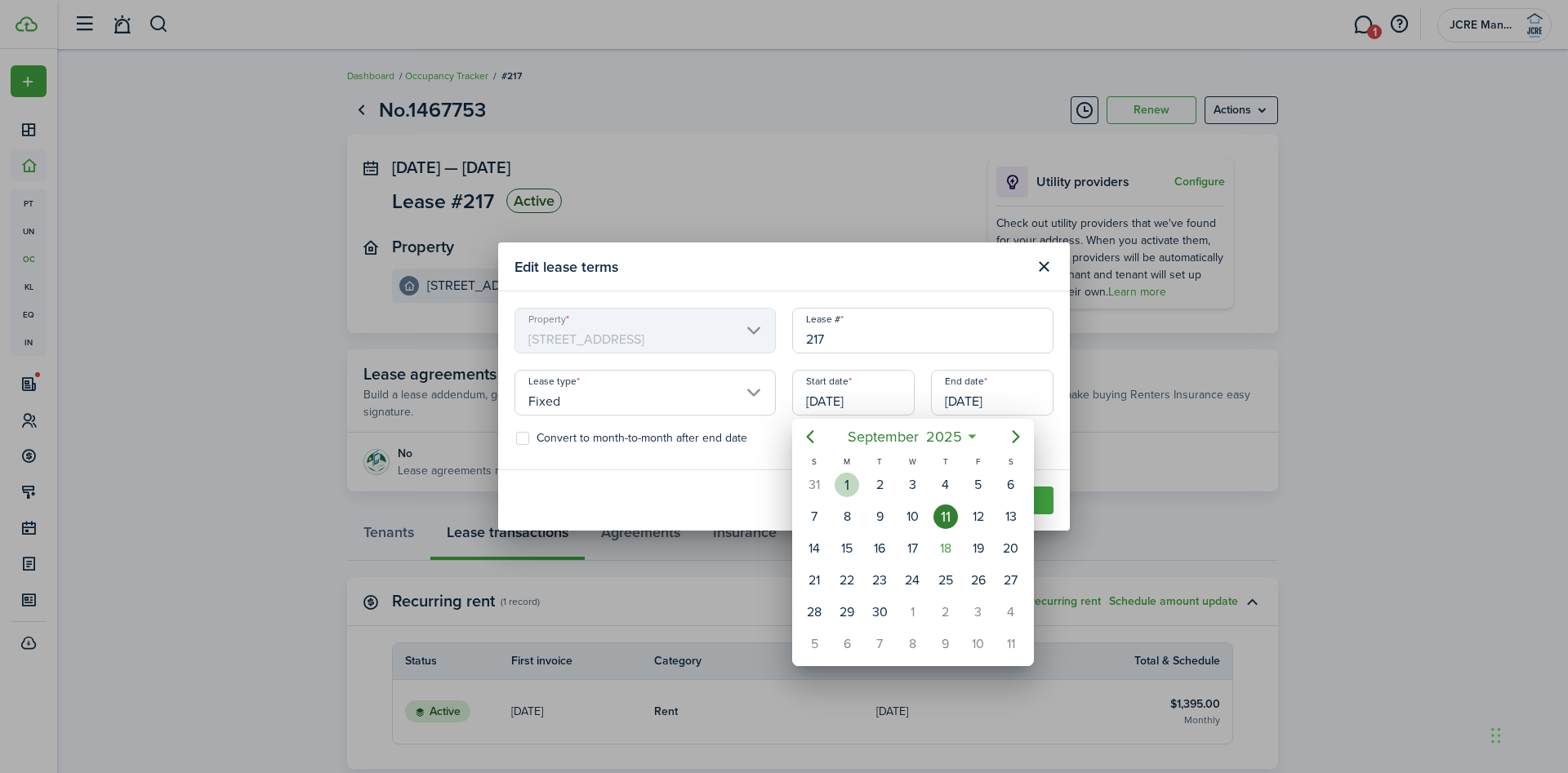
click at [846, 483] on div "1" at bounding box center [847, 485] width 25 height 25
type input "[DATE]"
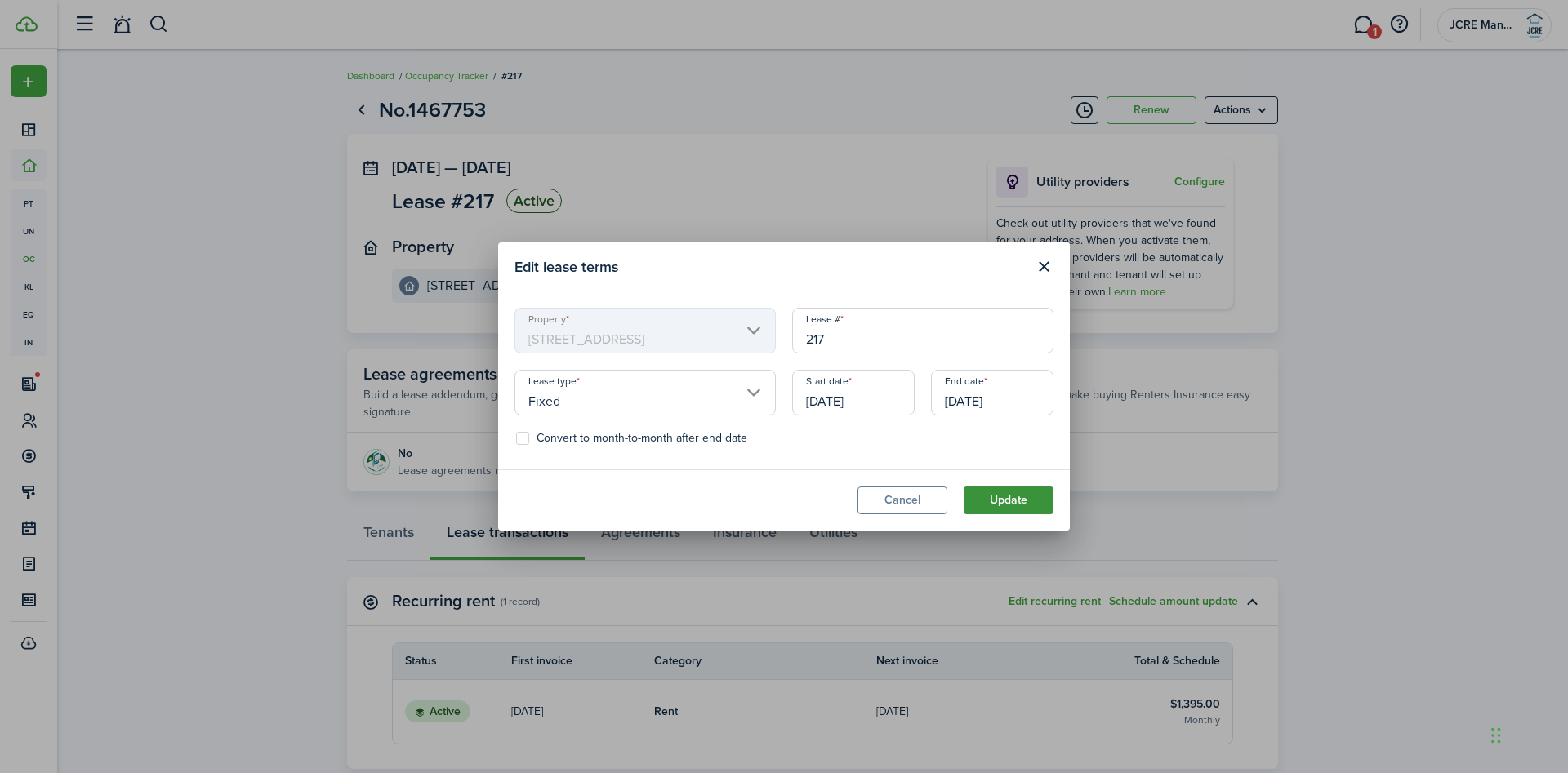
click at [1013, 497] on button "Update" at bounding box center [1008, 500] width 90 height 28
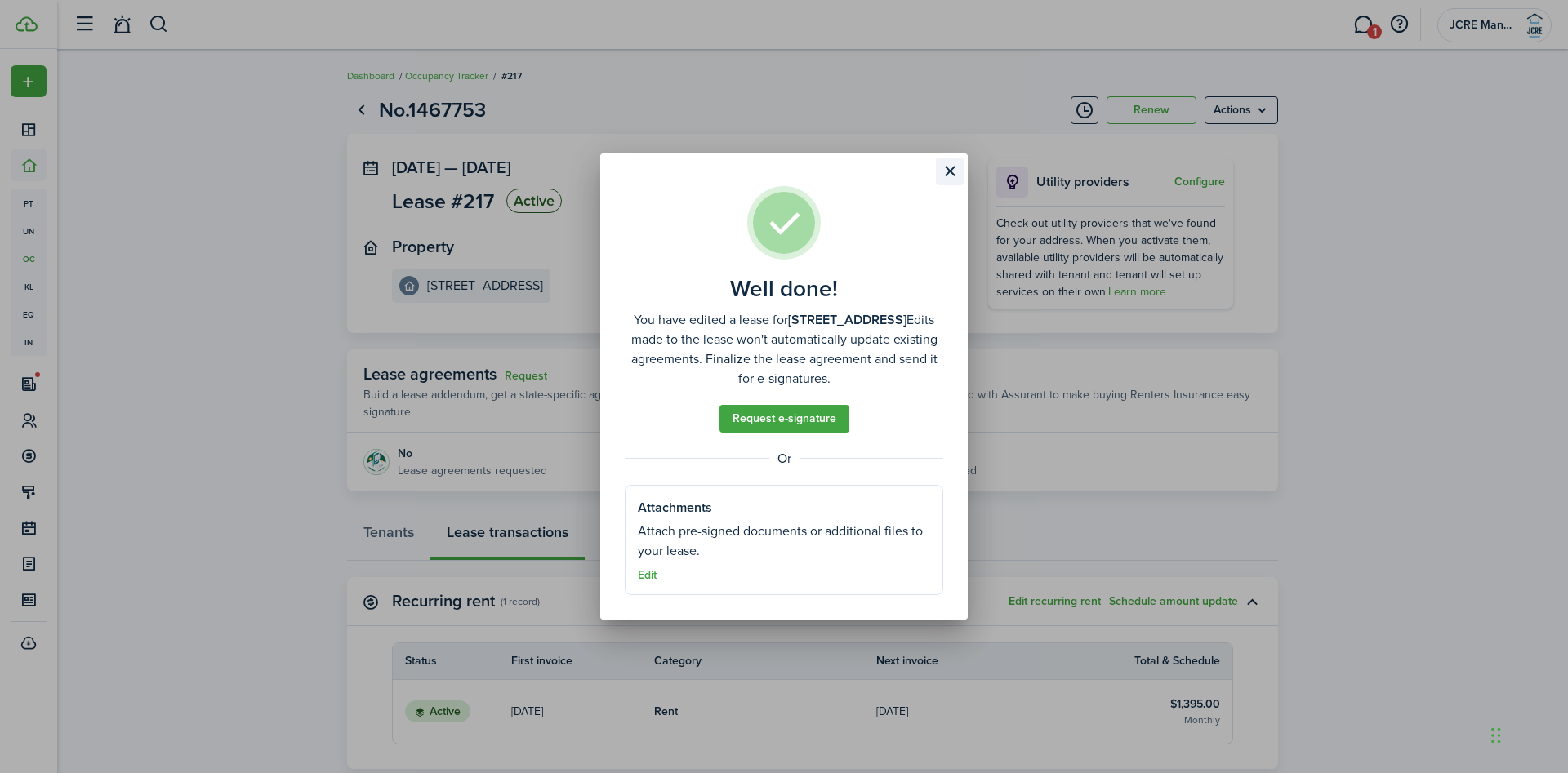
click at [951, 169] on button "Close modal" at bounding box center [950, 171] width 28 height 28
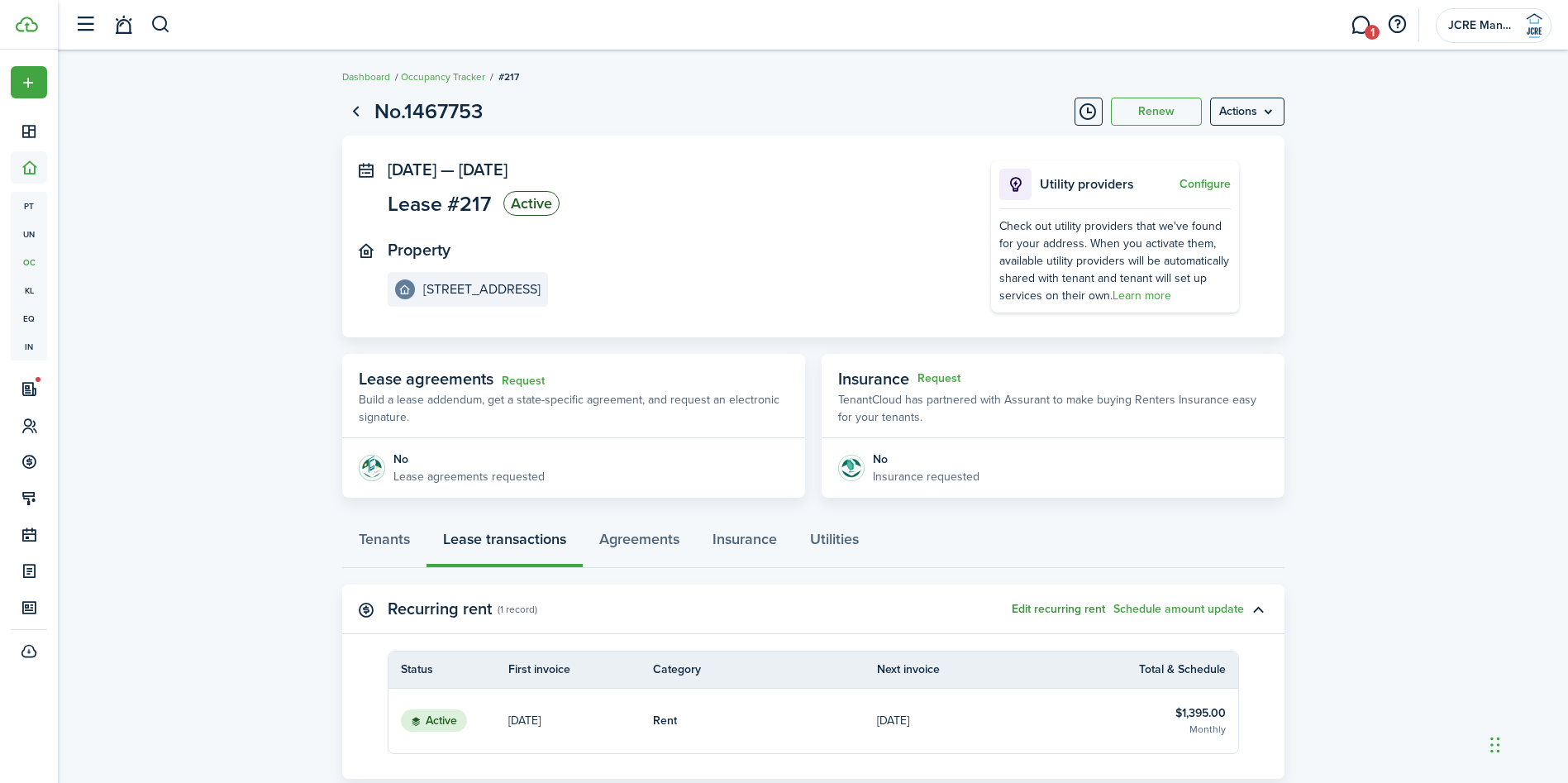
click at [1048, 606] on button "Edit recurring rent" at bounding box center [1059, 609] width 93 height 14
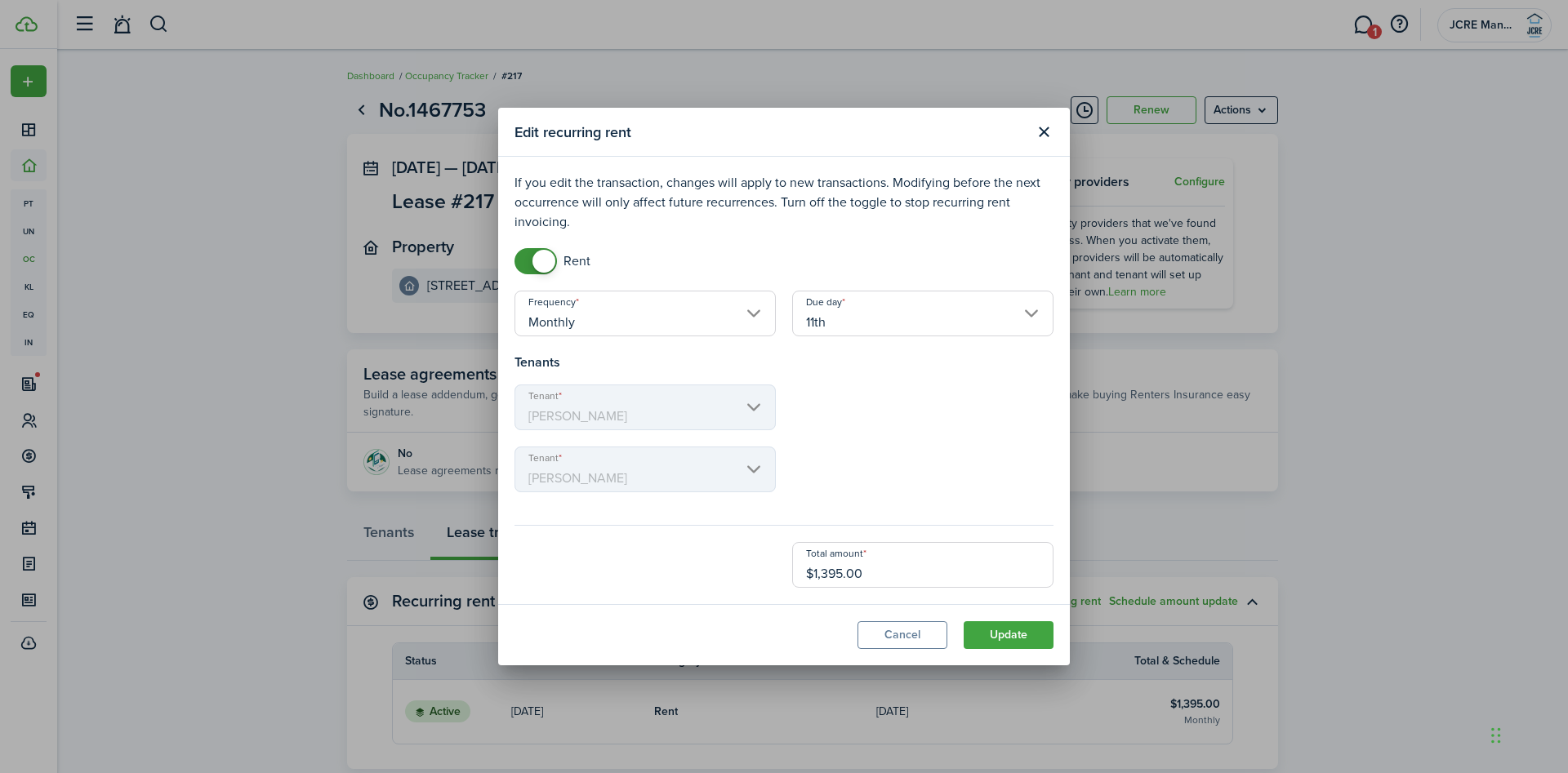
click at [866, 320] on input "11th" at bounding box center [923, 313] width 262 height 46
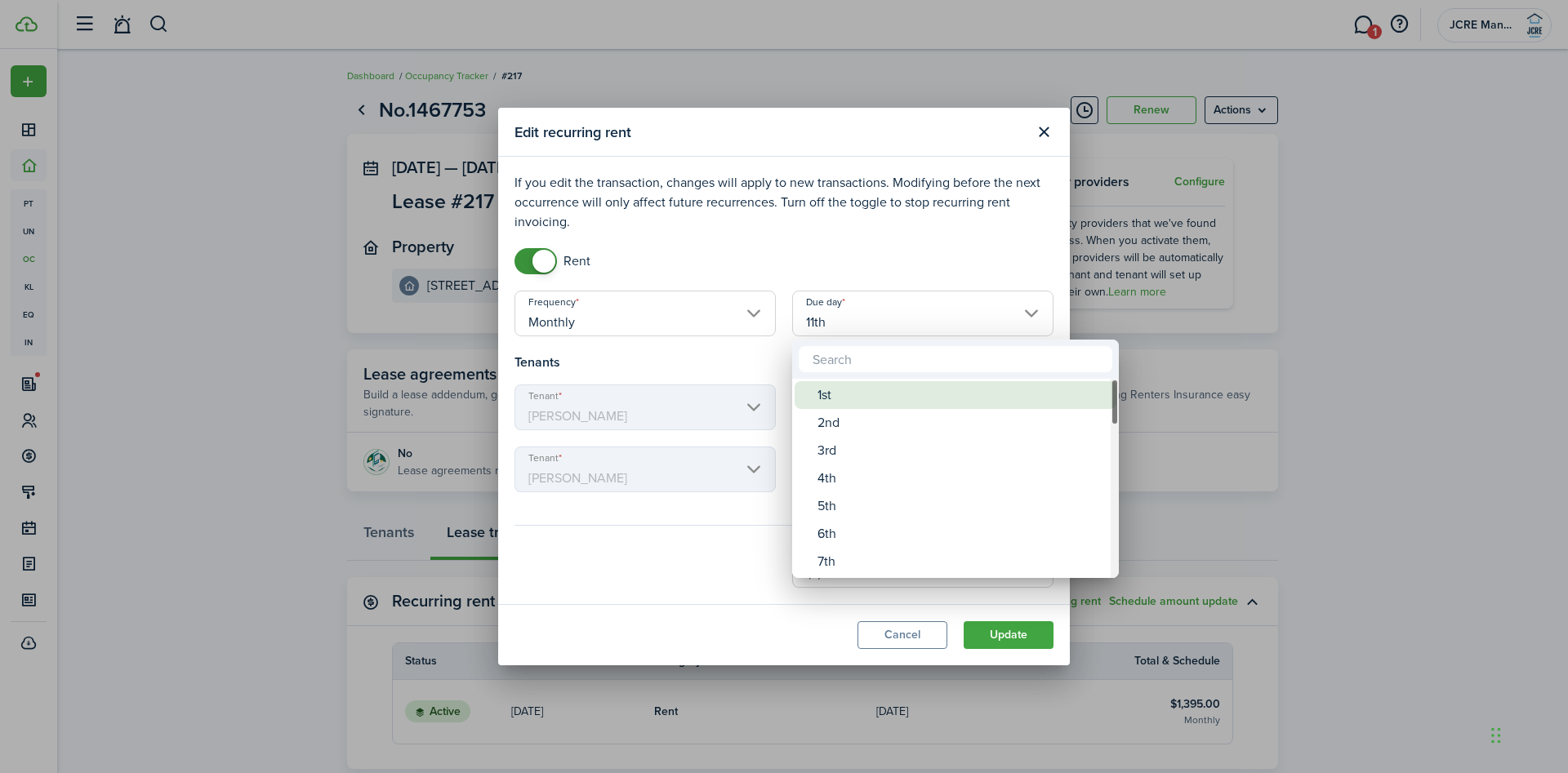
click at [845, 400] on div "1st" at bounding box center [962, 395] width 289 height 28
type input "1st"
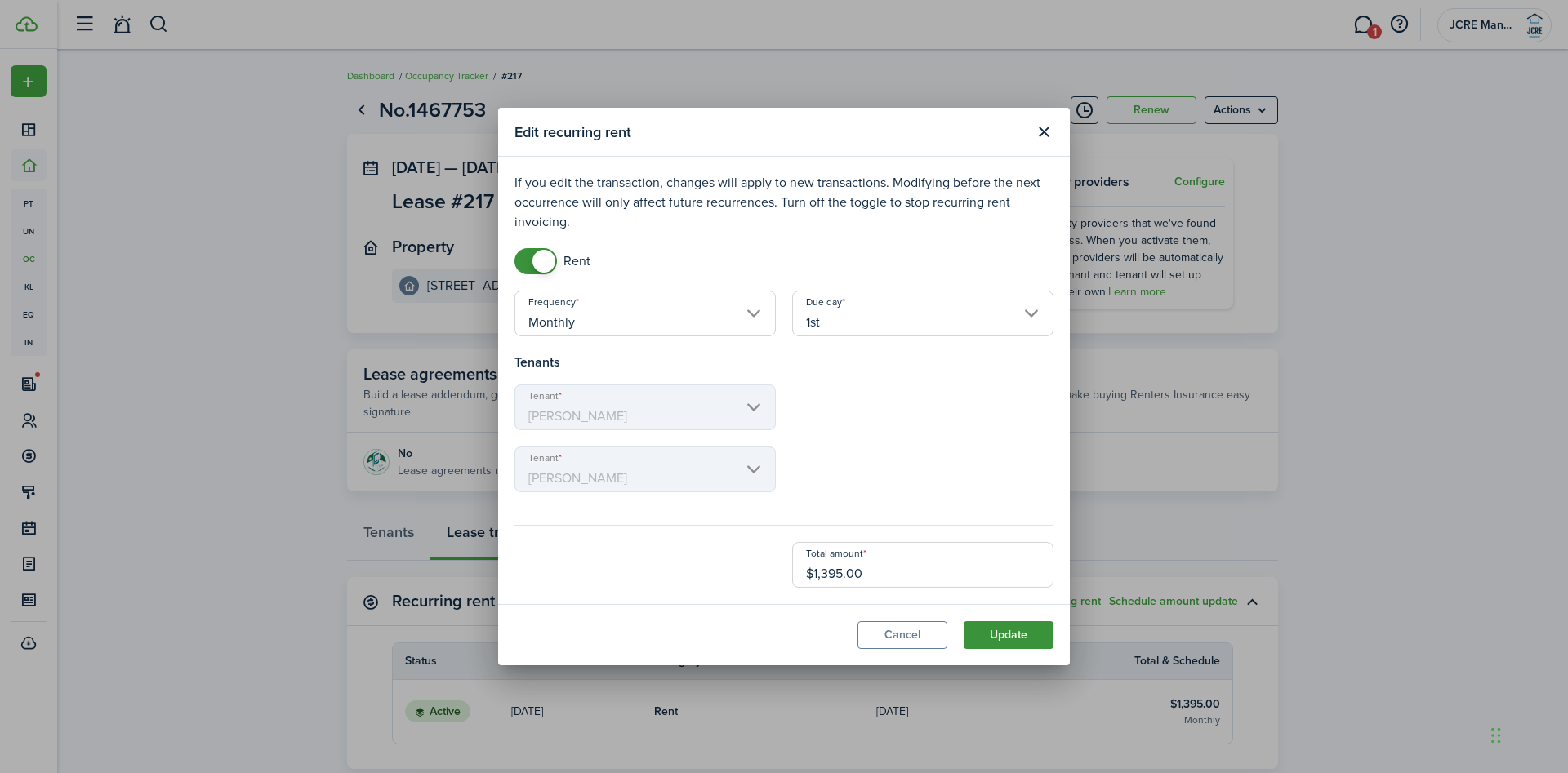
click at [989, 631] on button "Update" at bounding box center [1008, 634] width 90 height 28
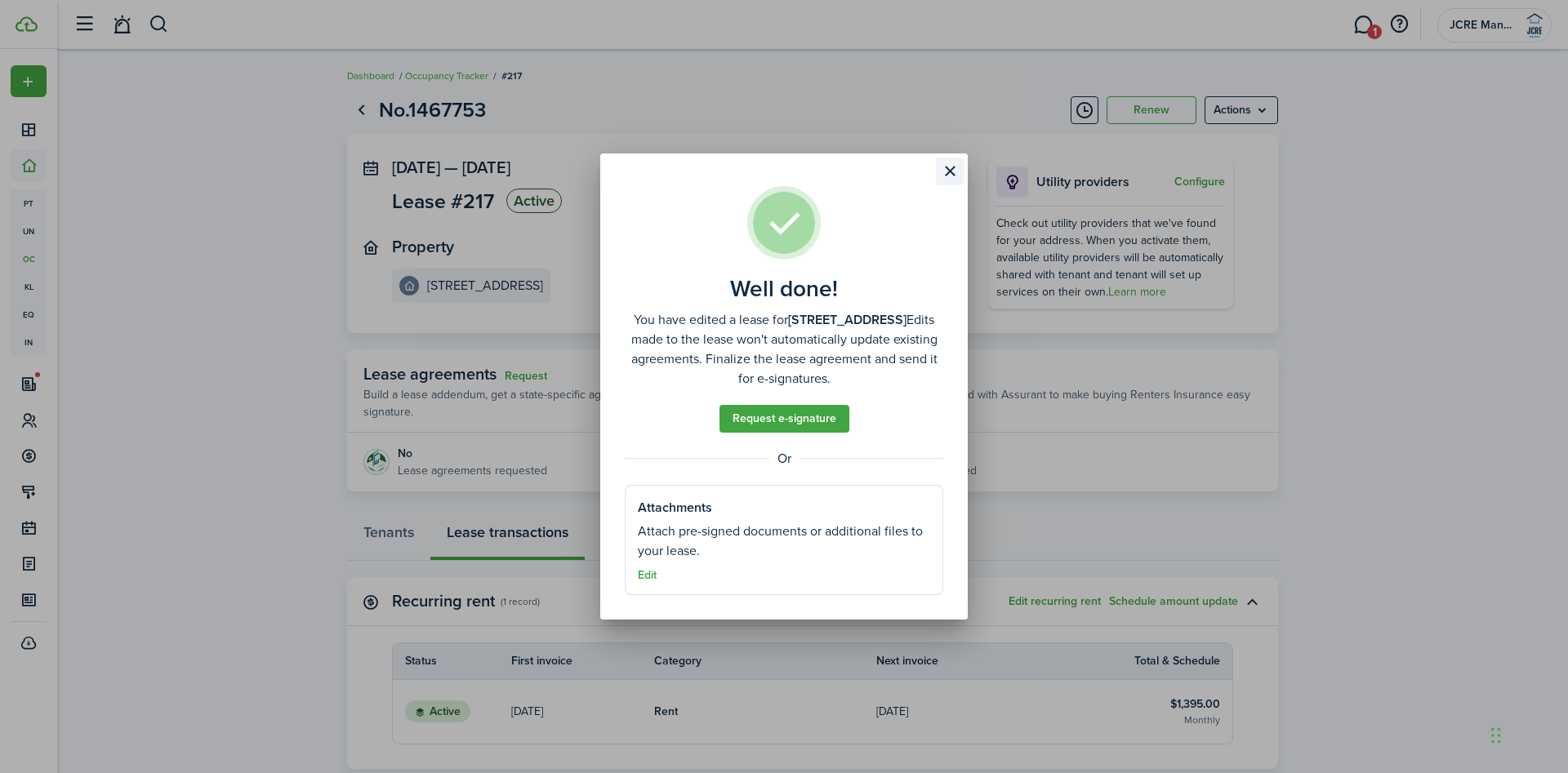
click at [950, 172] on button "Close modal" at bounding box center [950, 171] width 28 height 28
